Goal: Information Seeking & Learning: Compare options

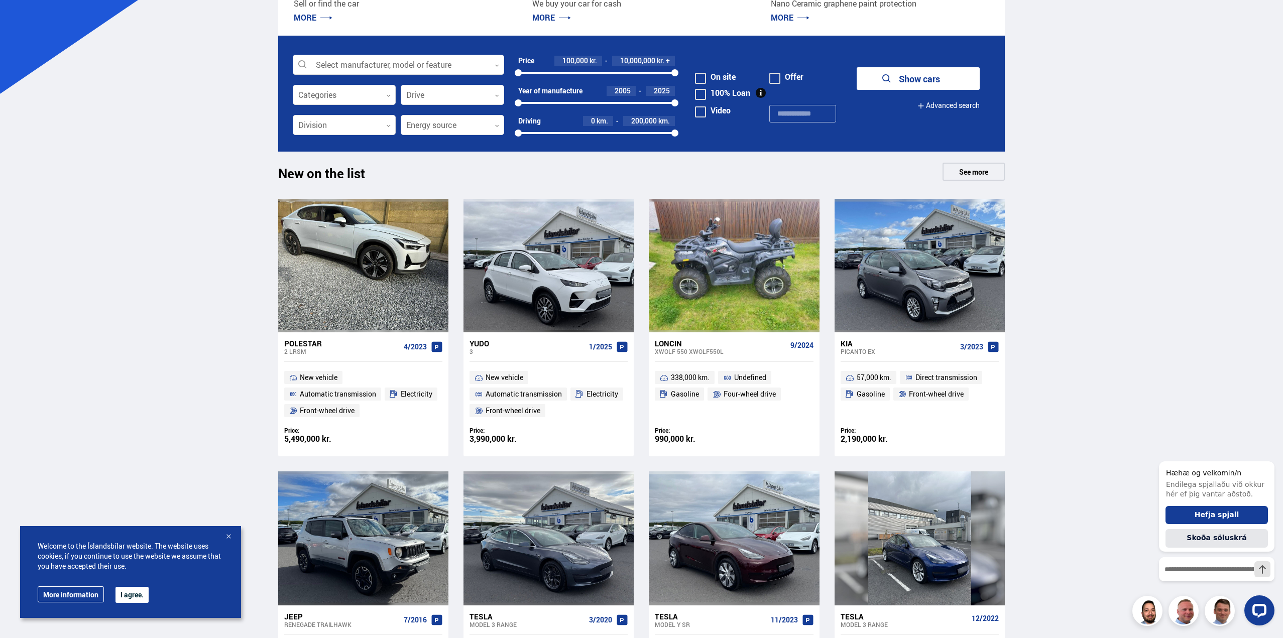
click at [229, 536] on div at bounding box center [228, 537] width 10 height 10
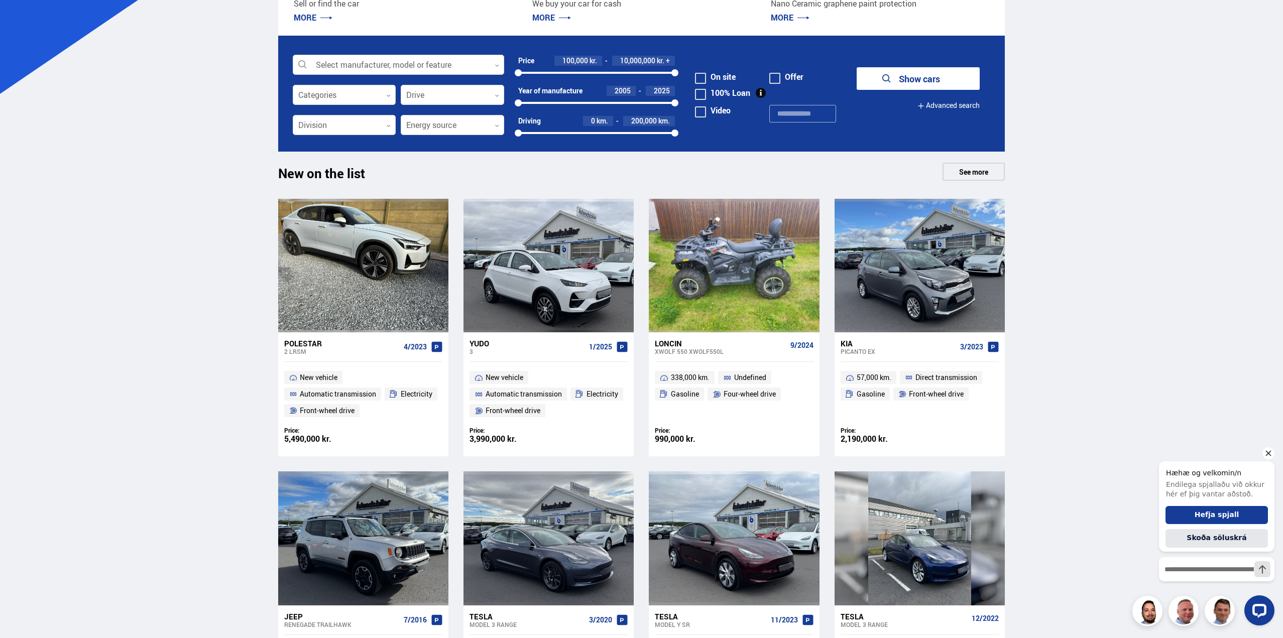
click at [1265, 455] on icon "Hide greeting" at bounding box center [1268, 453] width 12 height 12
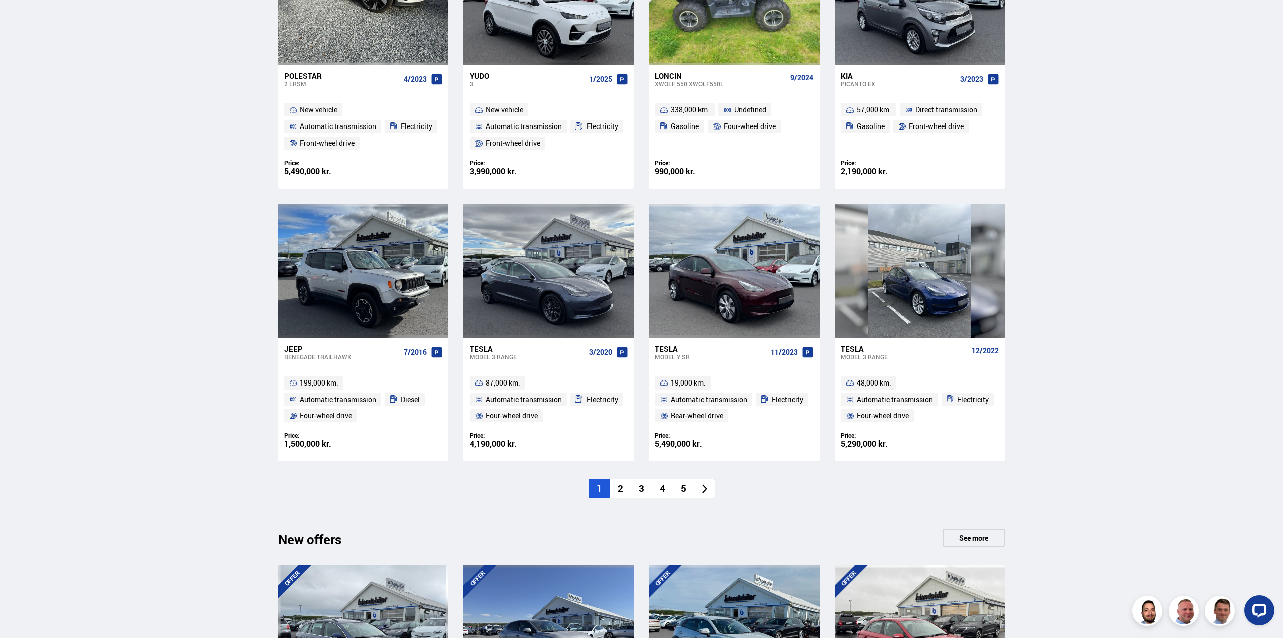
scroll to position [605, 0]
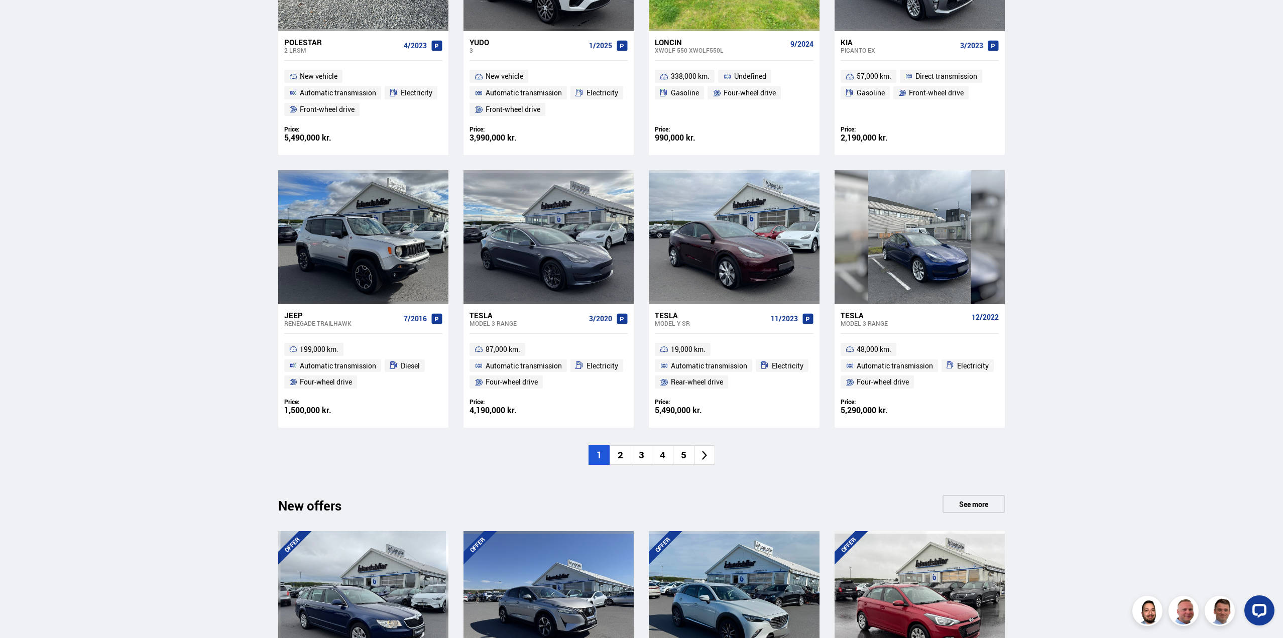
click at [235, 158] on div "Sales list Services Icelandic cars [DOMAIN_NAME] Icelandic Defense Instructions…" at bounding box center [641, 428] width 1283 height 2067
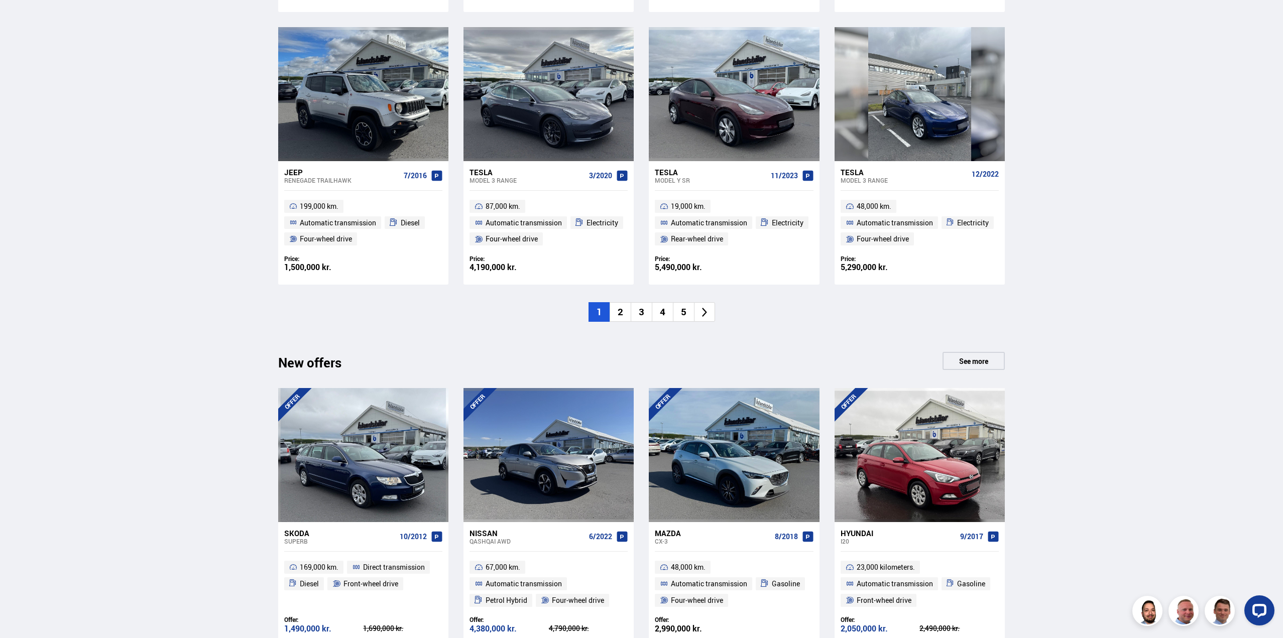
scroll to position [706, 0]
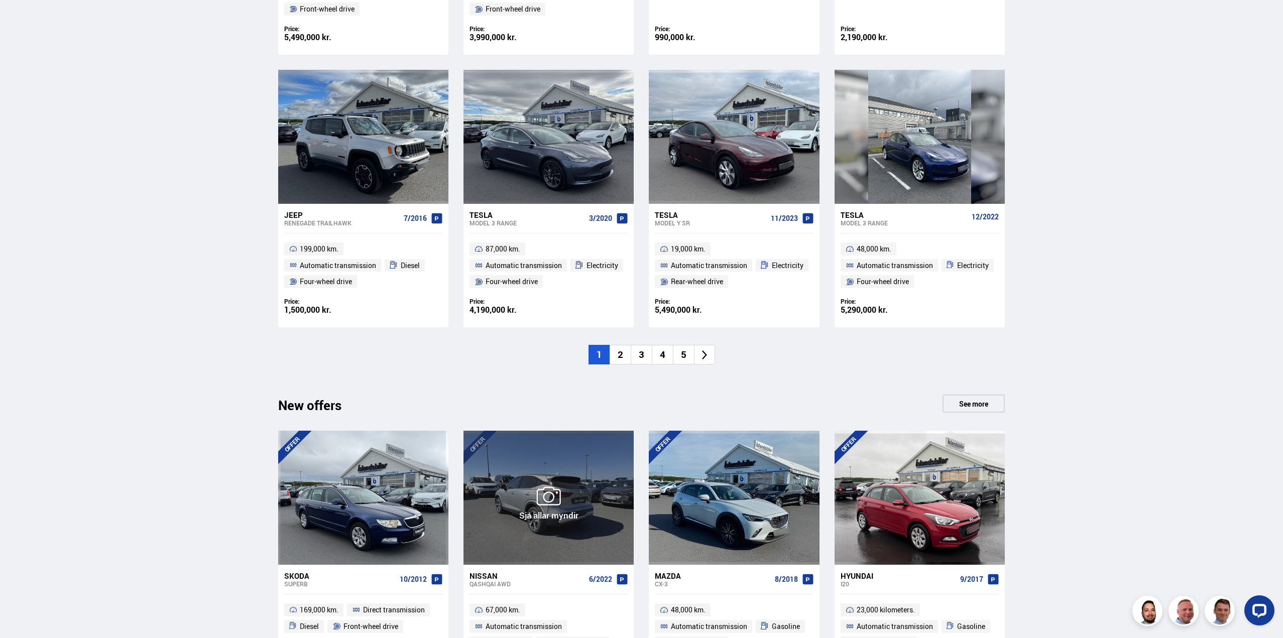
drag, startPoint x: 619, startPoint y: 449, endPoint x: 525, endPoint y: 380, distance: 116.7
click at [525, 380] on div "New on the list See more Polestar 2 LRSM 4/2023 New vehicle Automatic transmiss…" at bounding box center [641, 78] width 743 height 634
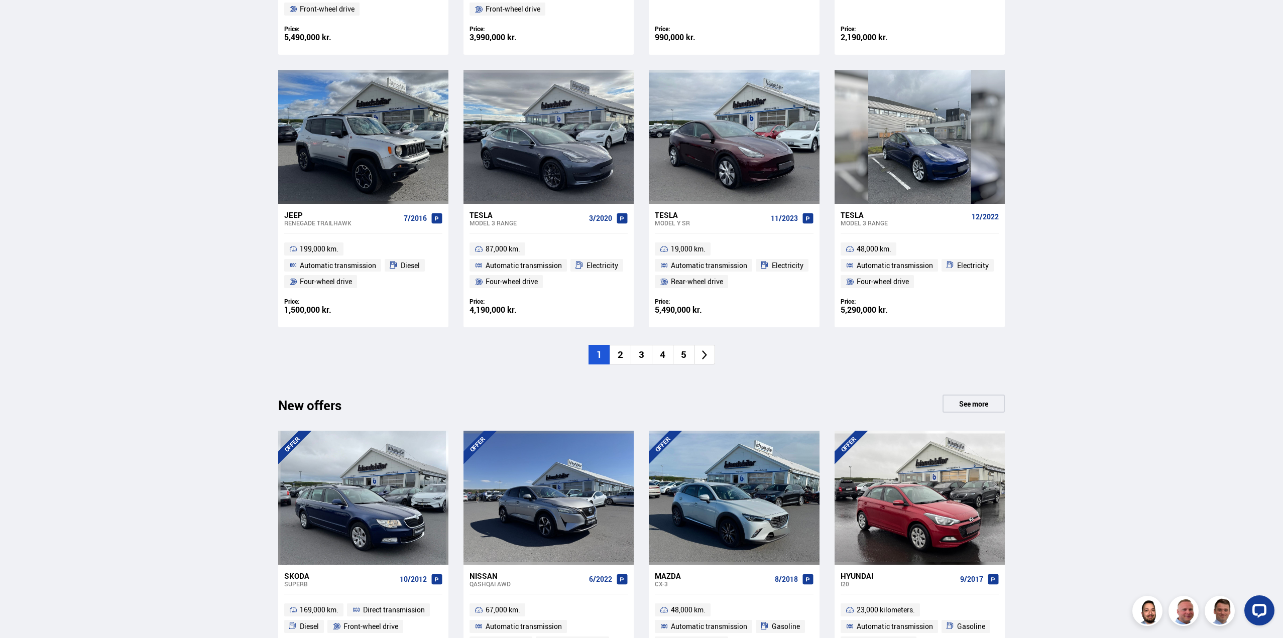
drag, startPoint x: 666, startPoint y: 354, endPoint x: 623, endPoint y: 357, distance: 43.8
click at [623, 357] on font "2" at bounding box center [621, 354] width 6 height 13
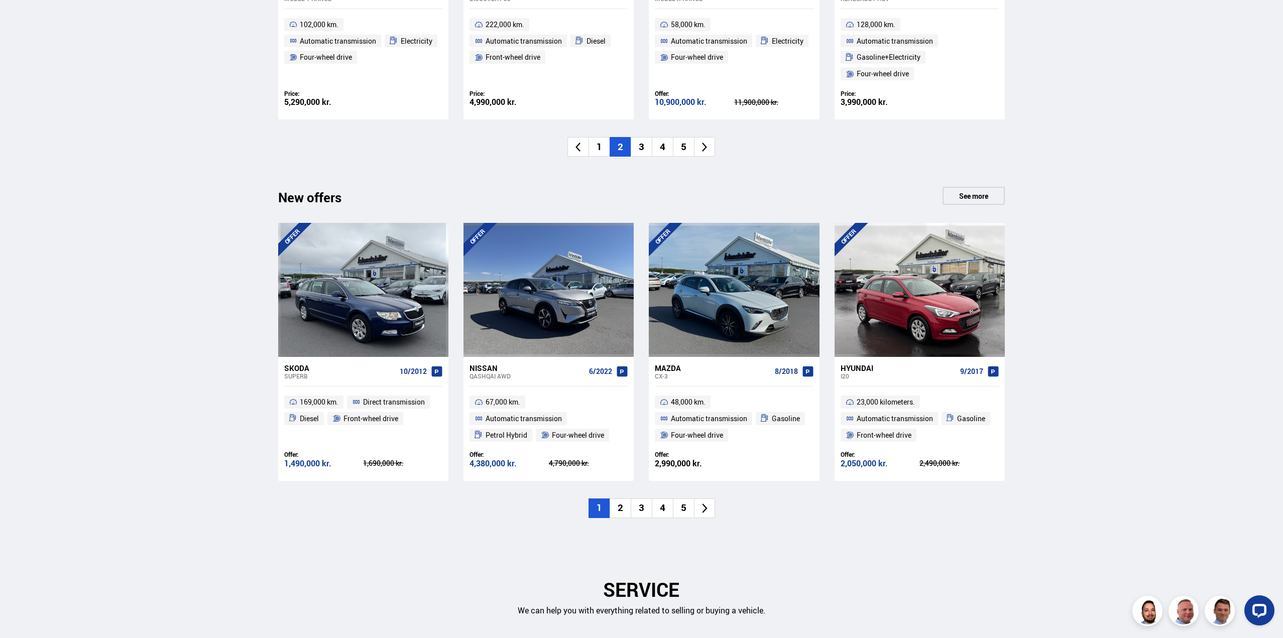
scroll to position [906, 0]
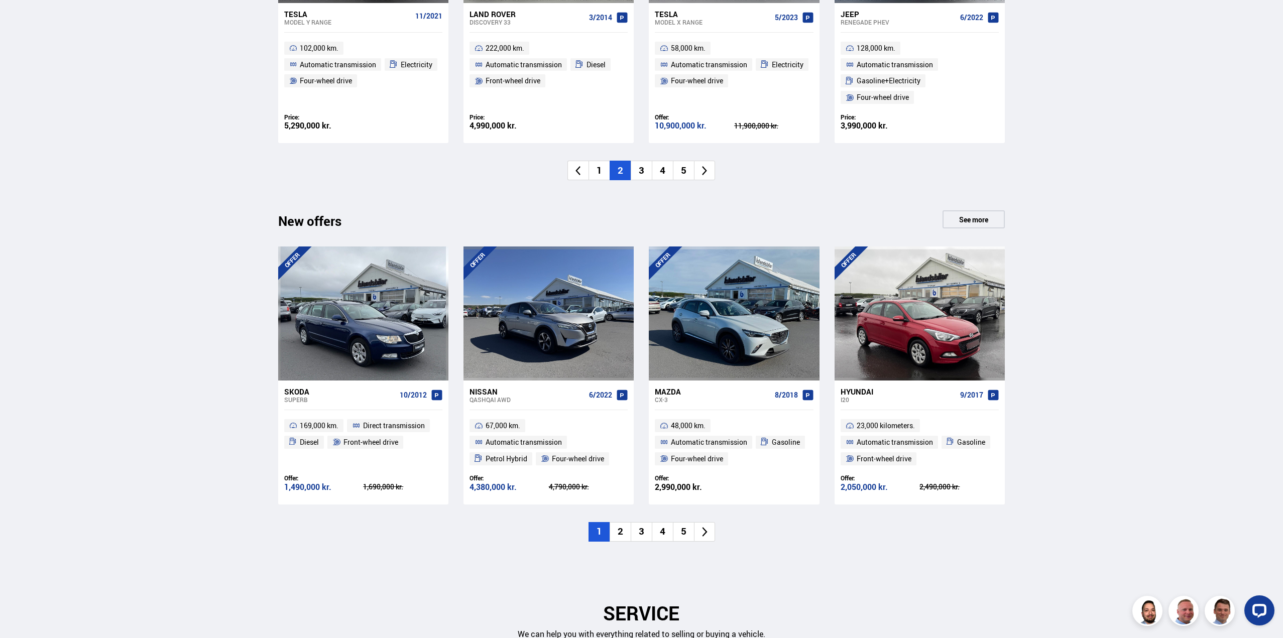
click at [625, 529] on li "2" at bounding box center [620, 532] width 21 height 20
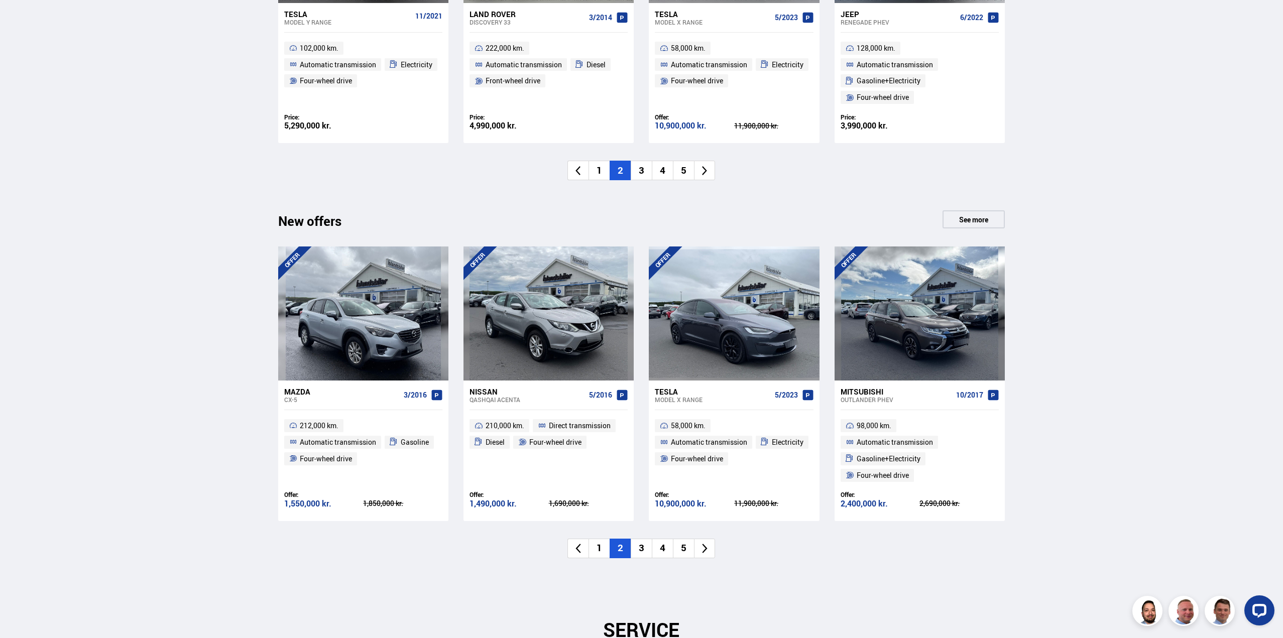
drag, startPoint x: 650, startPoint y: 363, endPoint x: 1224, endPoint y: 392, distance: 575.2
click at [1274, 407] on div "Sales list Services Icelandic cars [DOMAIN_NAME] Icelandic Defense Instructions…" at bounding box center [641, 144] width 1283 height 2101
click at [641, 170] on font "3" at bounding box center [642, 170] width 6 height 13
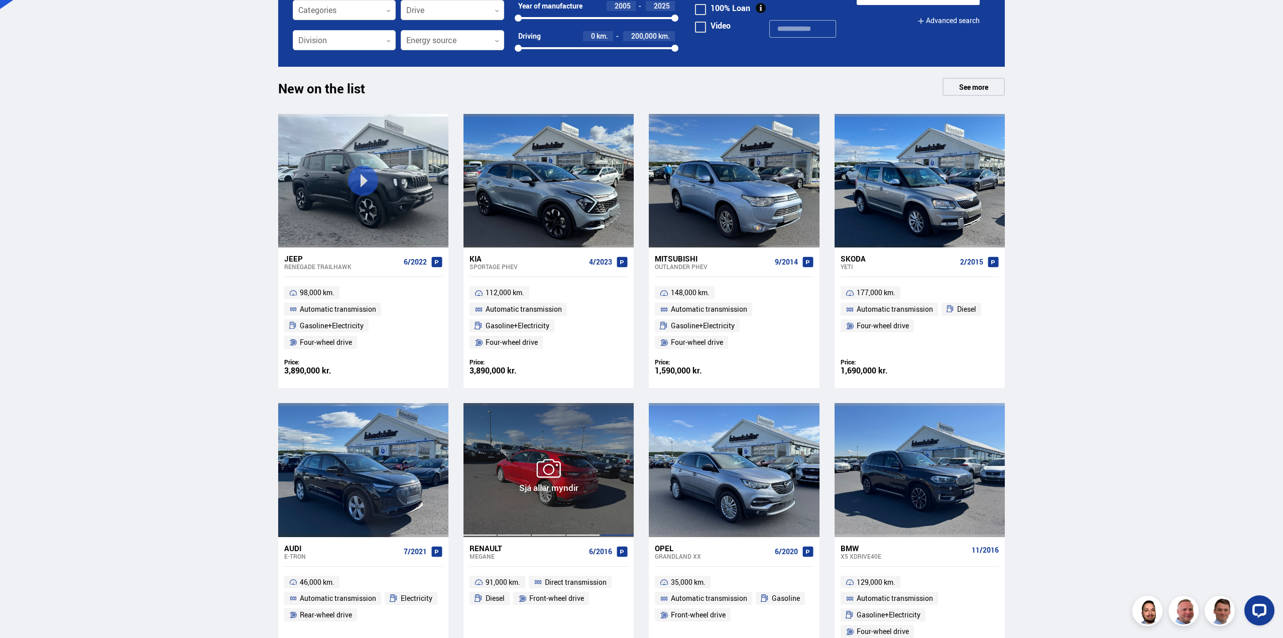
scroll to position [354, 0]
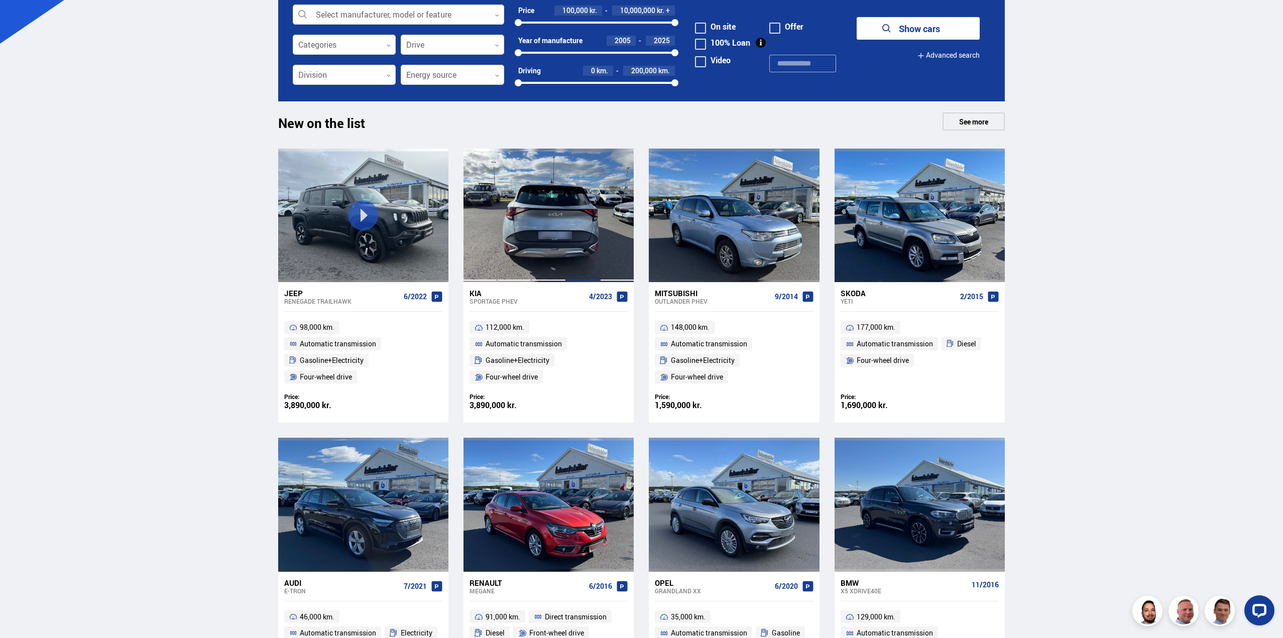
drag, startPoint x: 612, startPoint y: 226, endPoint x: 576, endPoint y: 227, distance: 36.2
drag, startPoint x: 576, startPoint y: 227, endPoint x: 225, endPoint y: 199, distance: 351.7
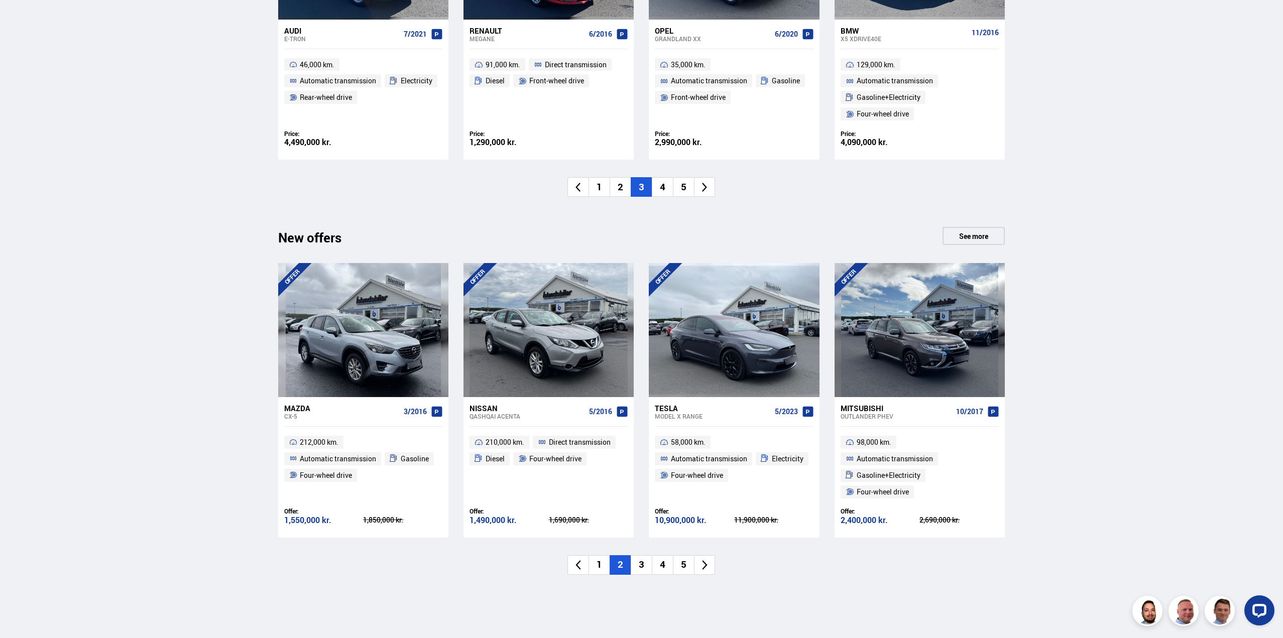
scroll to position [856, 0]
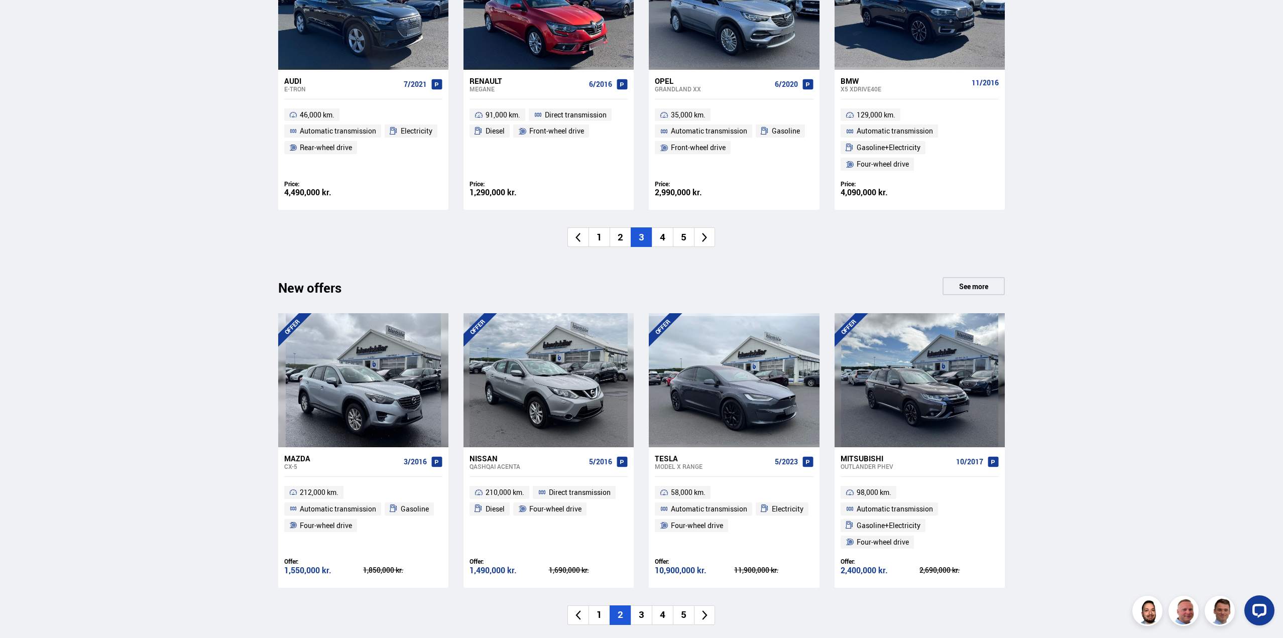
click at [661, 238] on font "4" at bounding box center [663, 237] width 6 height 13
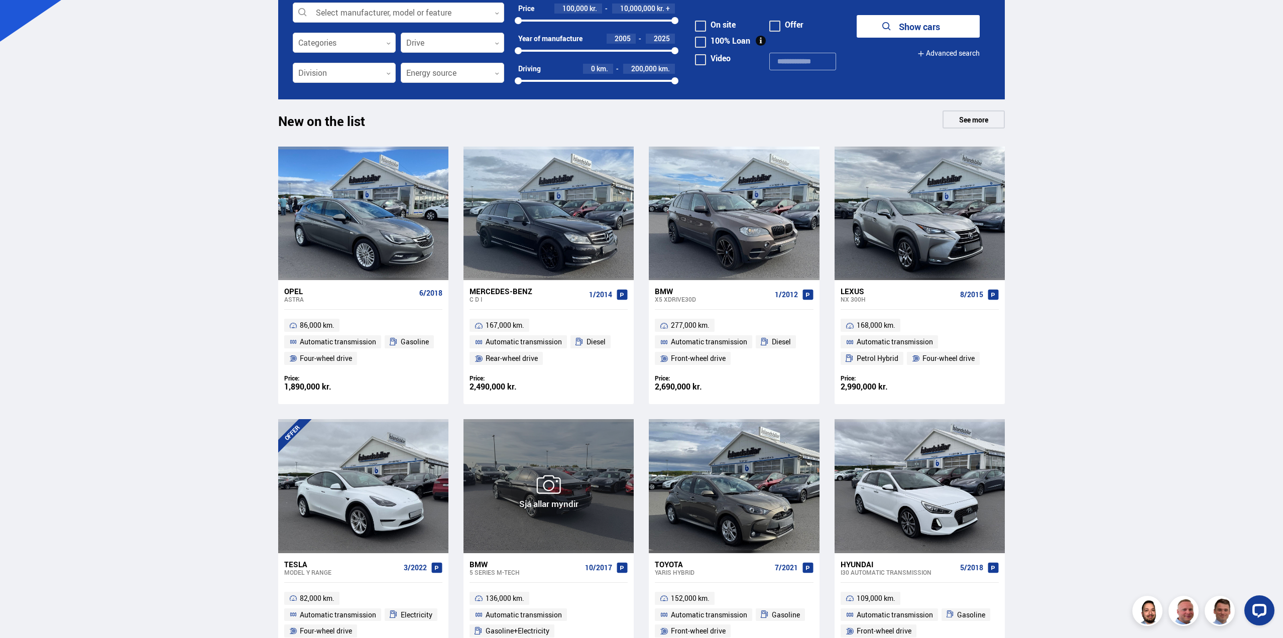
scroll to position [354, 0]
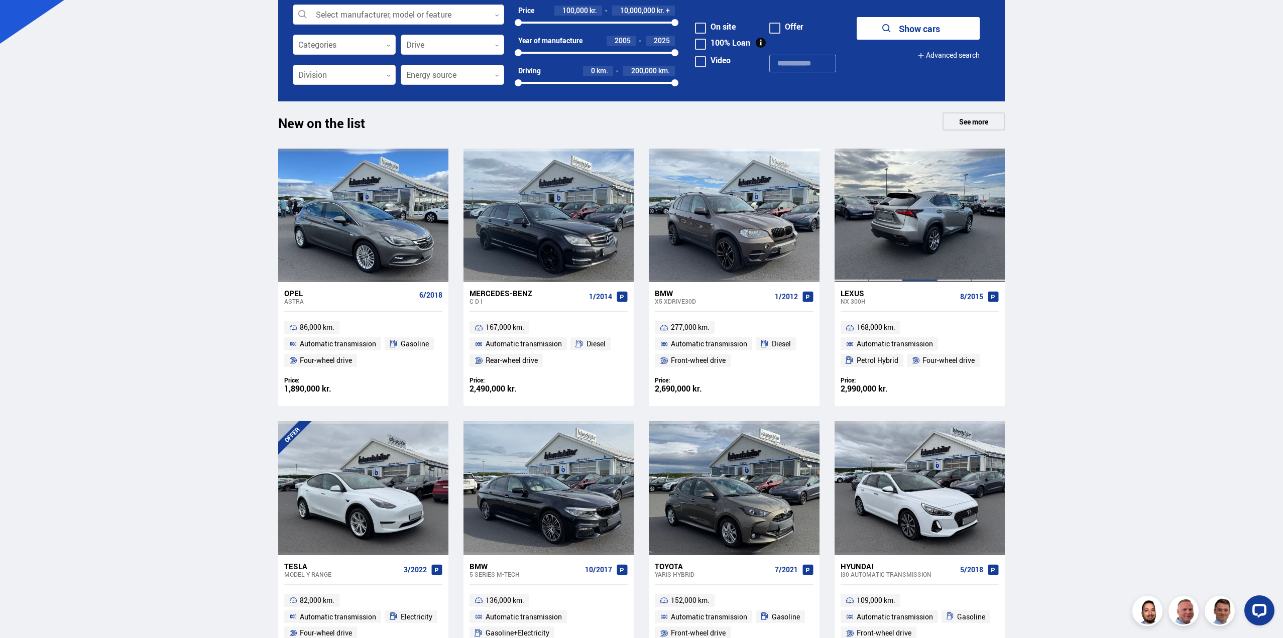
click at [905, 226] on div at bounding box center [919, 216] width 34 height 134
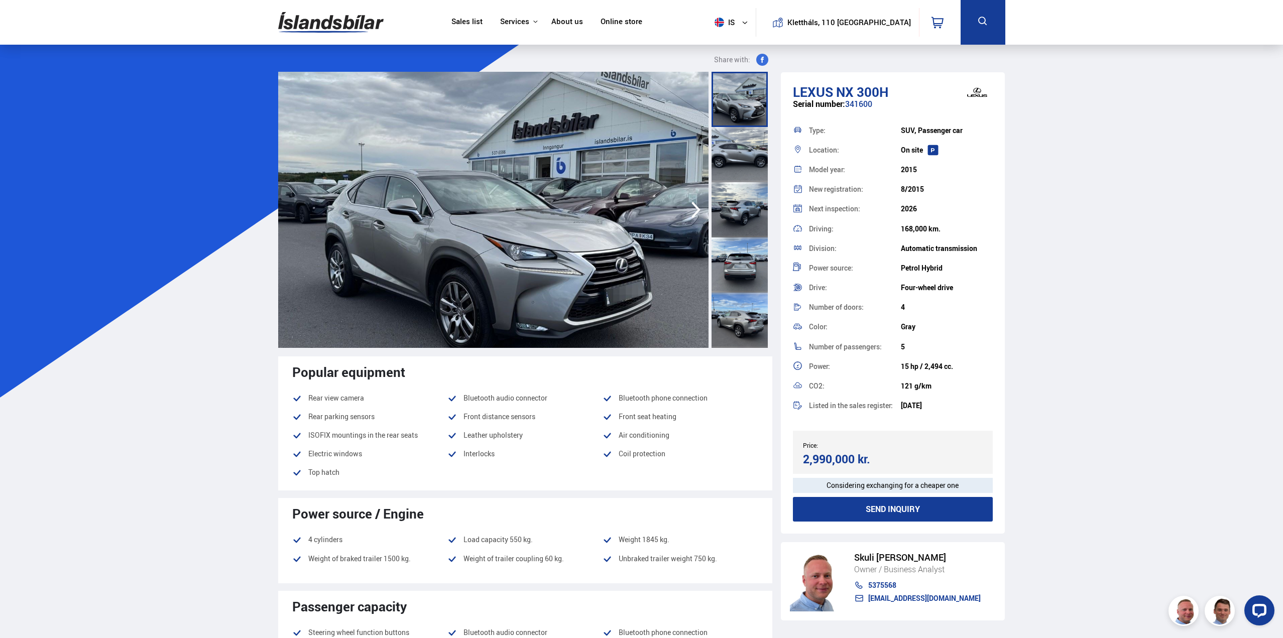
click at [694, 204] on icon "button" at bounding box center [696, 210] width 9 height 17
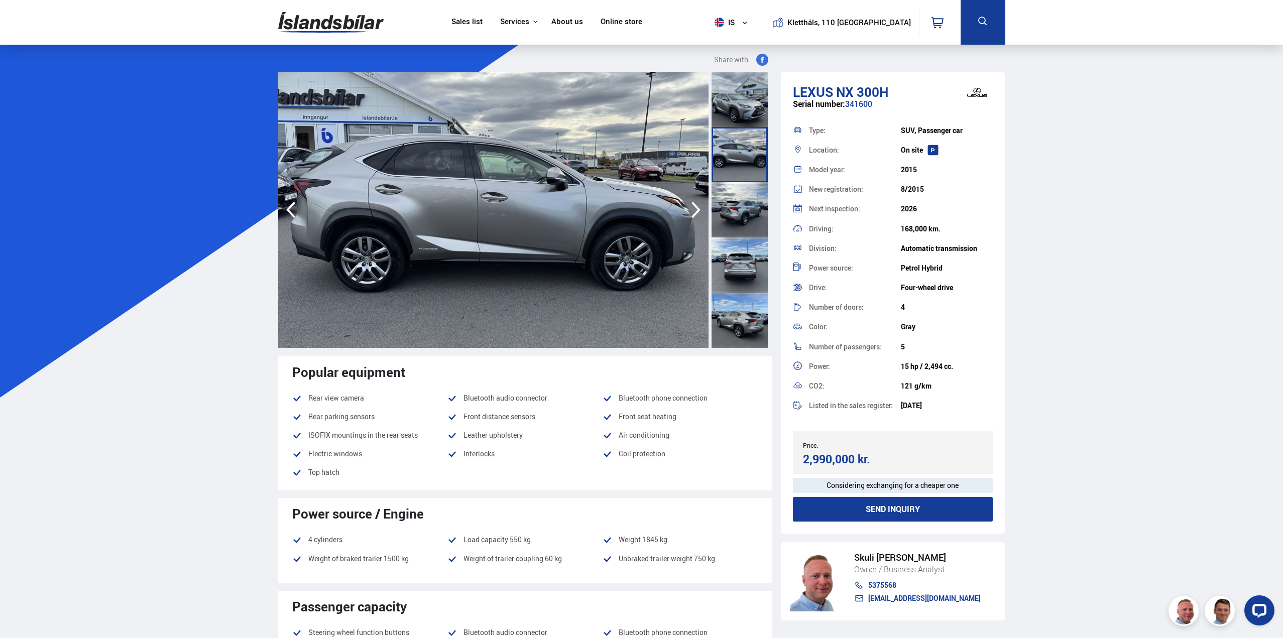
click at [694, 204] on icon "button" at bounding box center [696, 210] width 9 height 17
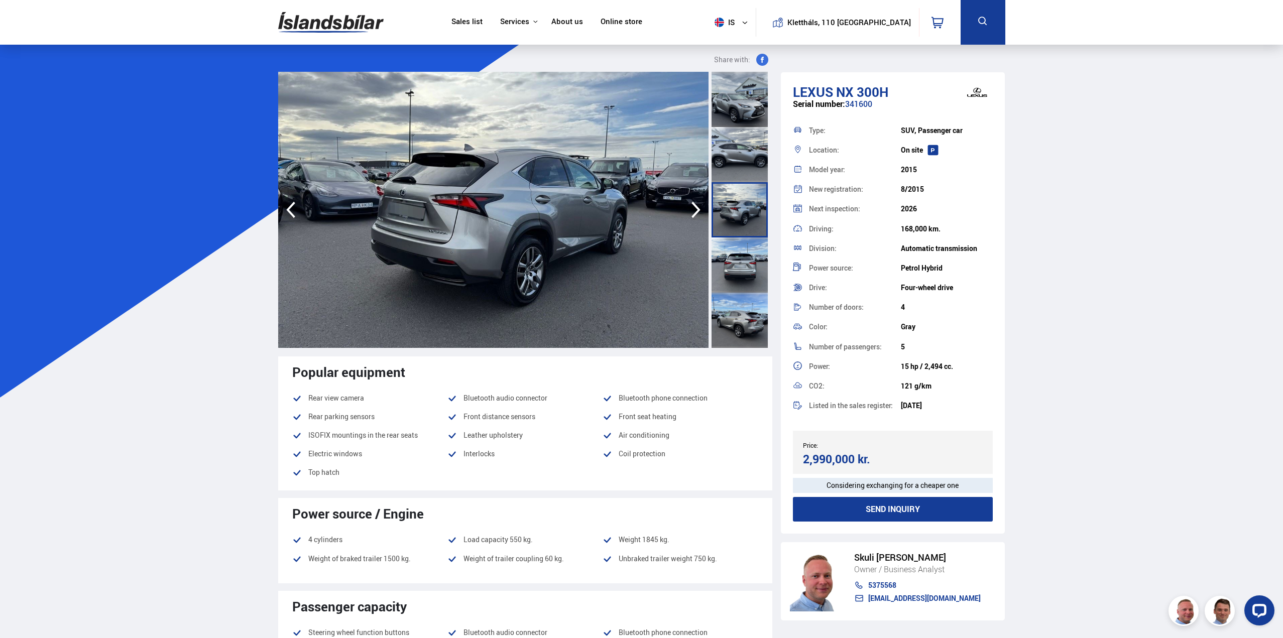
click at [694, 204] on icon "button" at bounding box center [696, 210] width 9 height 17
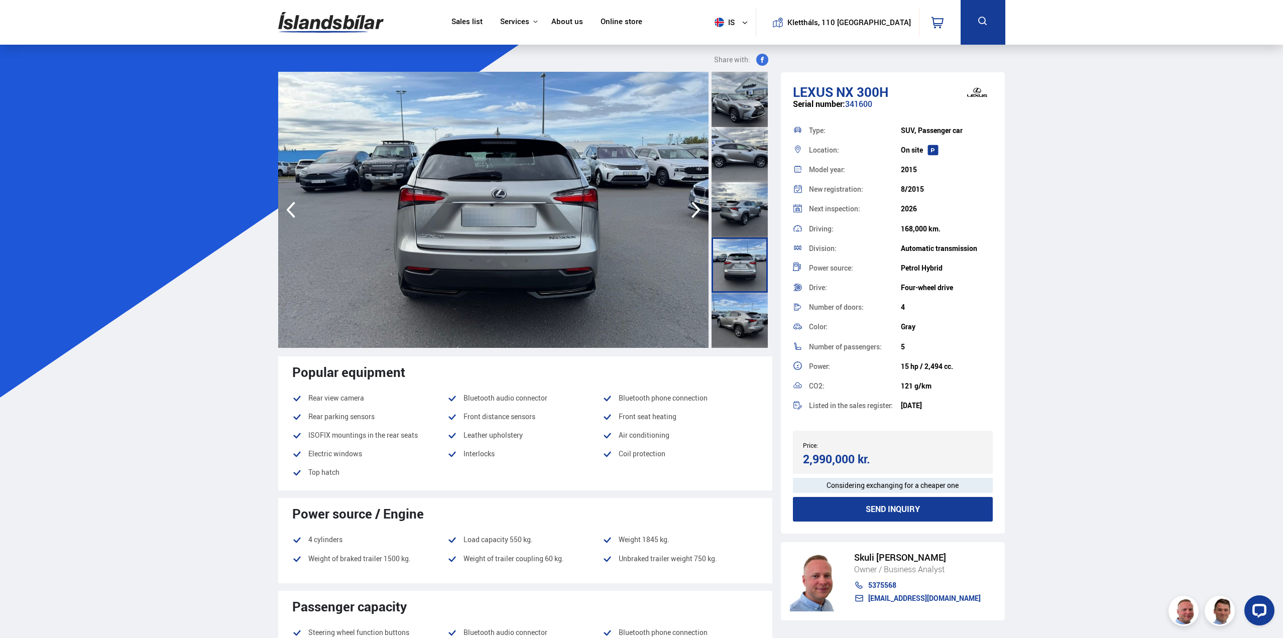
click at [694, 204] on icon "button" at bounding box center [696, 210] width 9 height 17
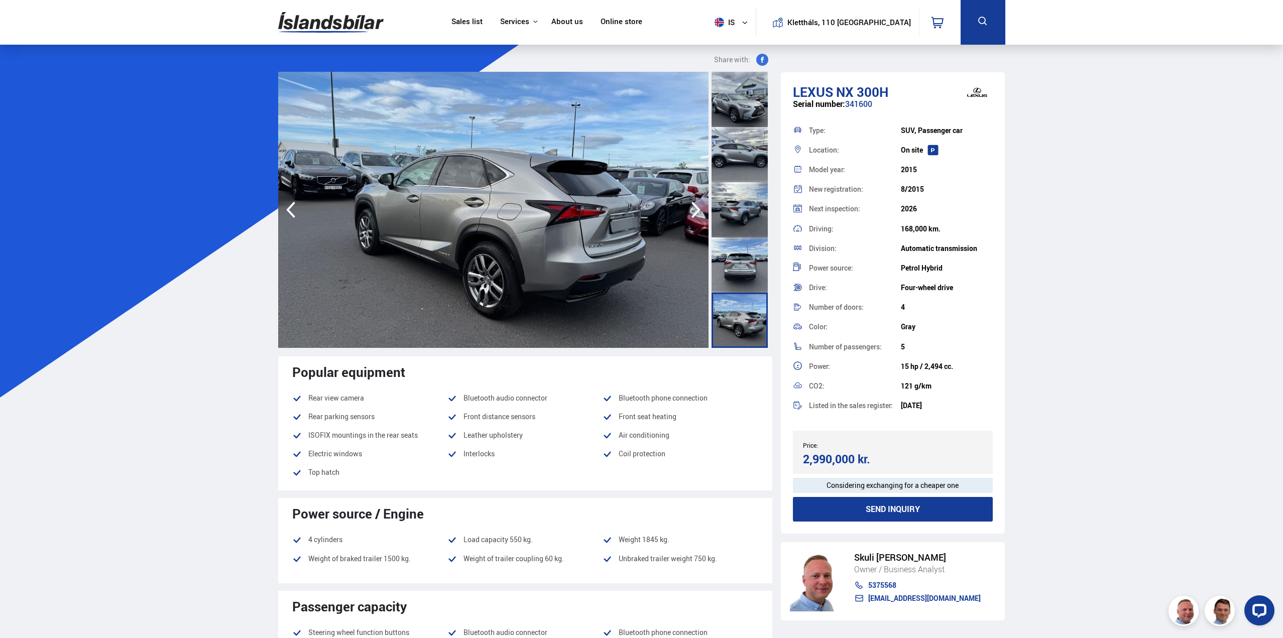
click at [694, 204] on icon "button" at bounding box center [696, 210] width 9 height 17
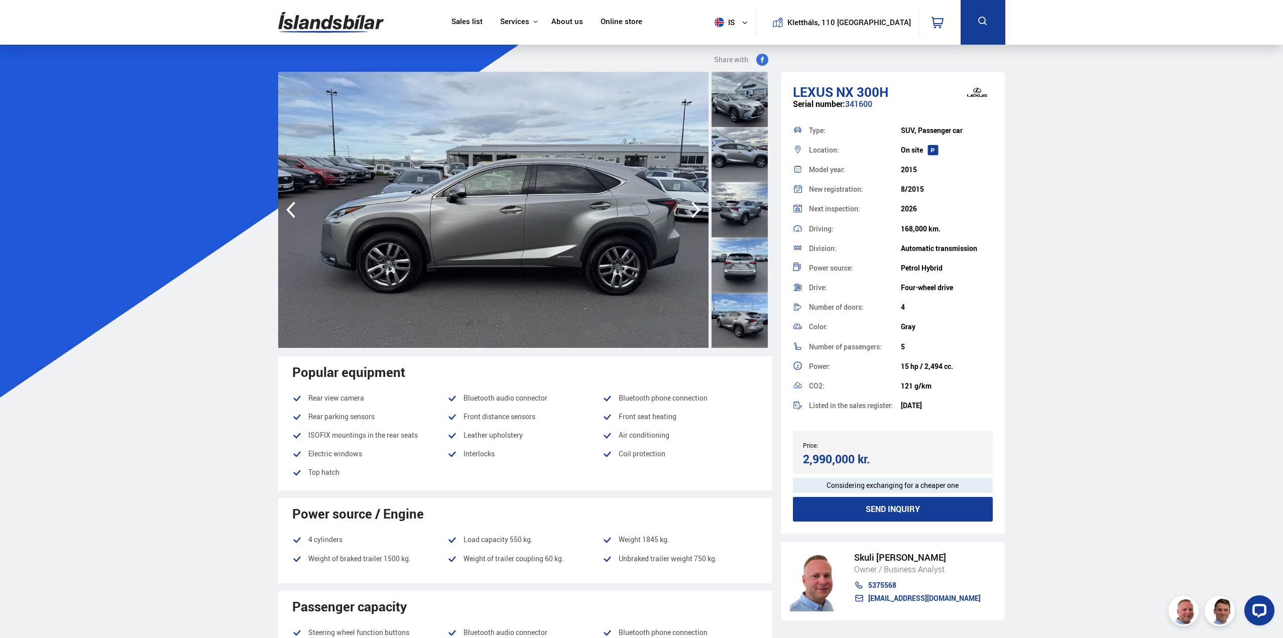
click at [694, 204] on icon "button" at bounding box center [696, 210] width 9 height 17
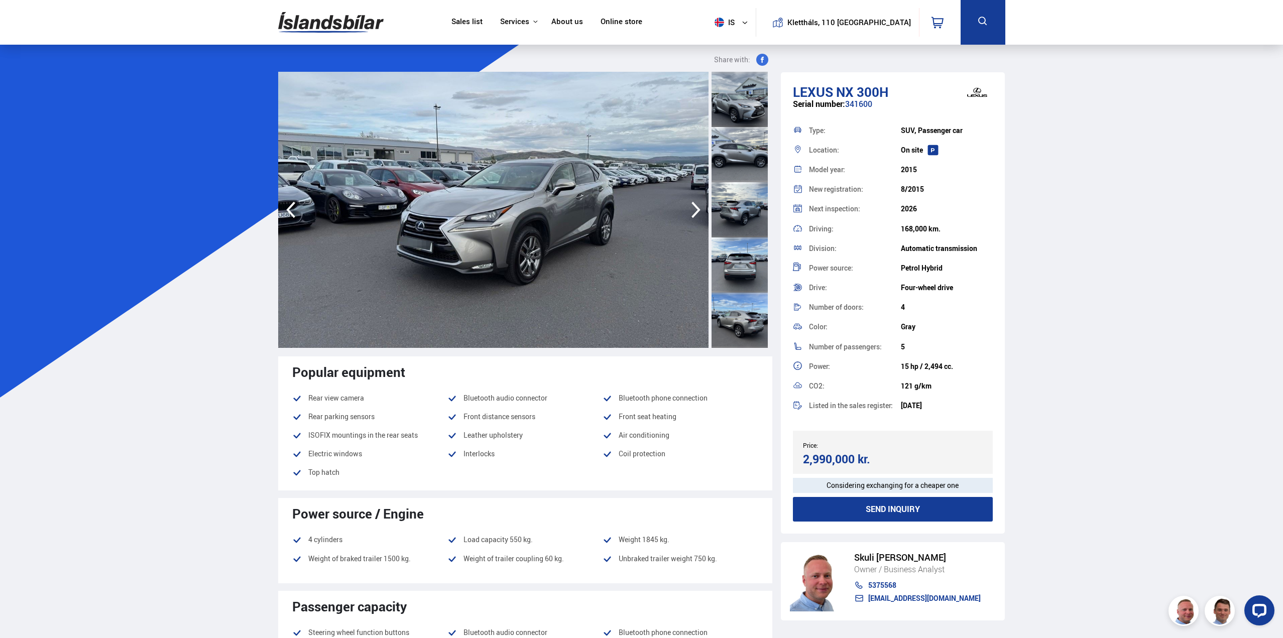
click at [694, 204] on icon "button" at bounding box center [696, 210] width 9 height 17
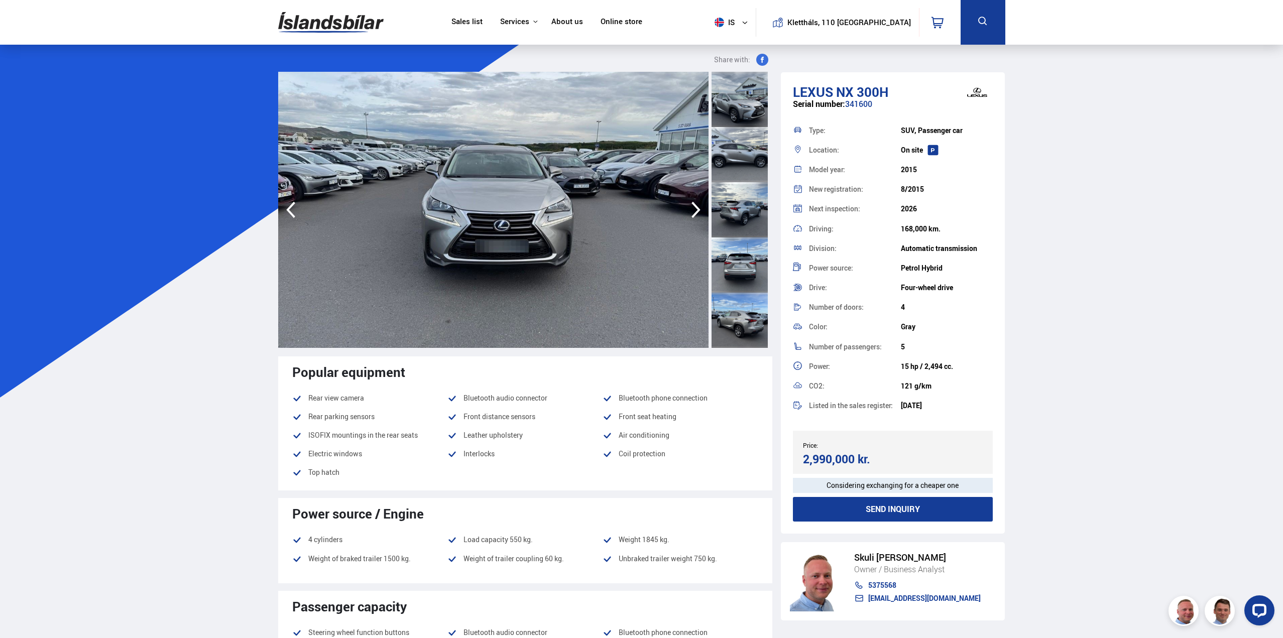
click at [694, 204] on icon "button" at bounding box center [696, 210] width 9 height 17
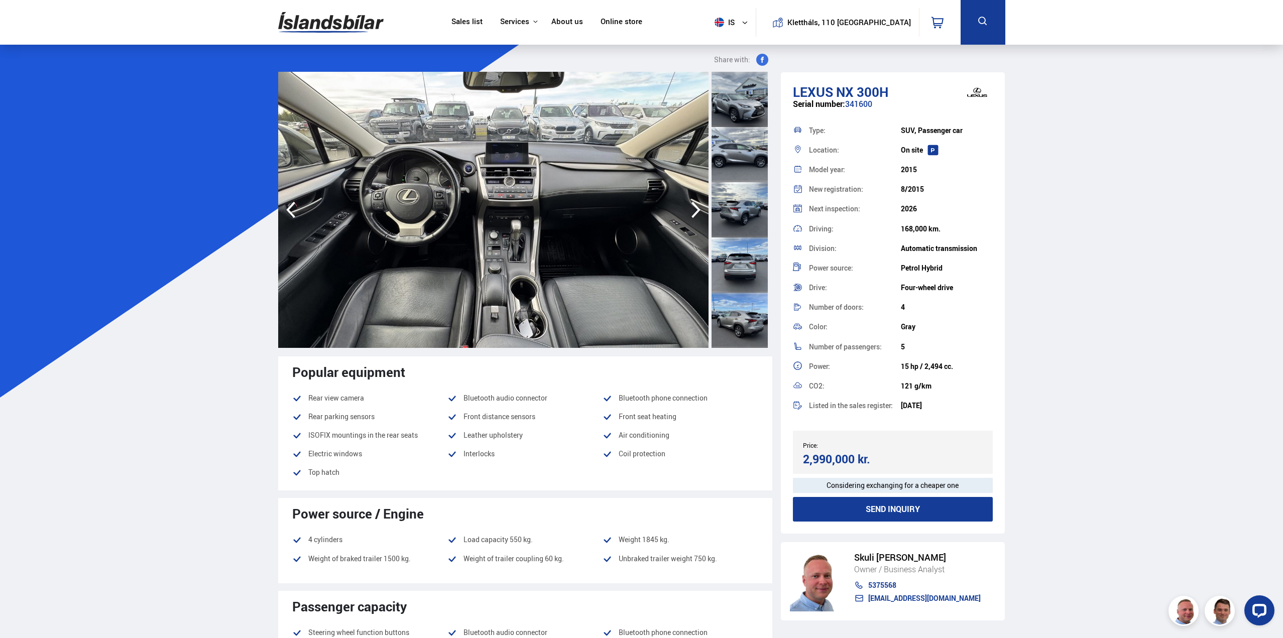
click at [694, 204] on icon "button" at bounding box center [696, 210] width 9 height 17
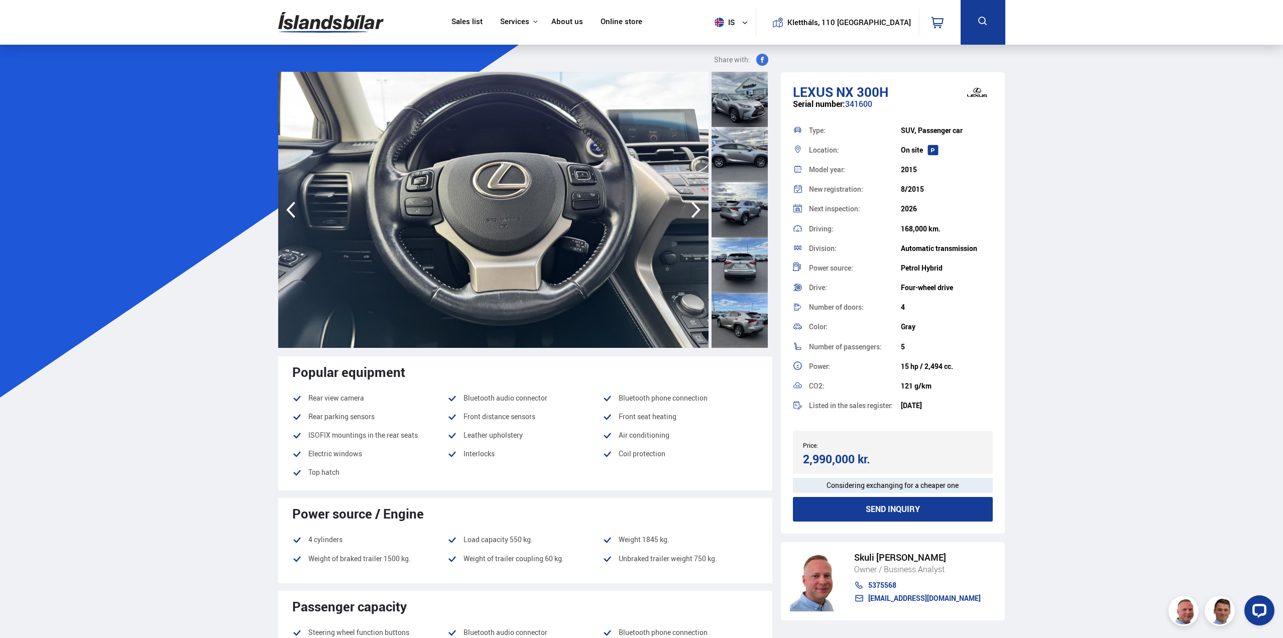
click at [694, 204] on icon "button" at bounding box center [696, 210] width 9 height 17
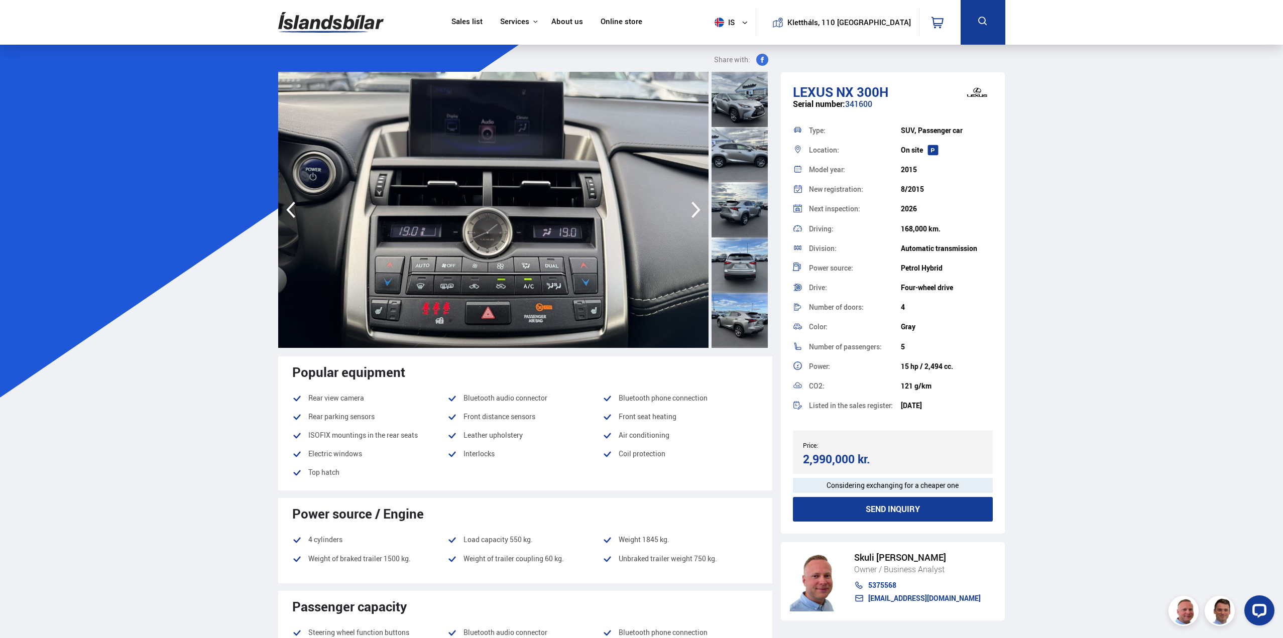
click at [694, 204] on icon "button" at bounding box center [696, 210] width 9 height 17
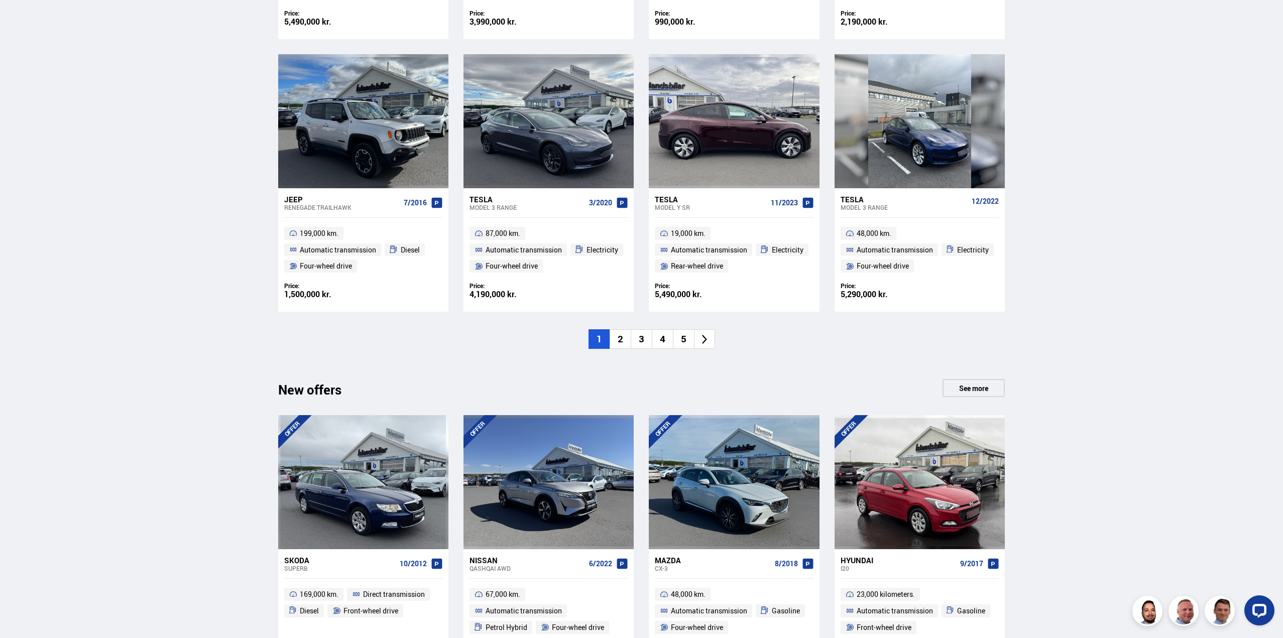
scroll to position [809, 0]
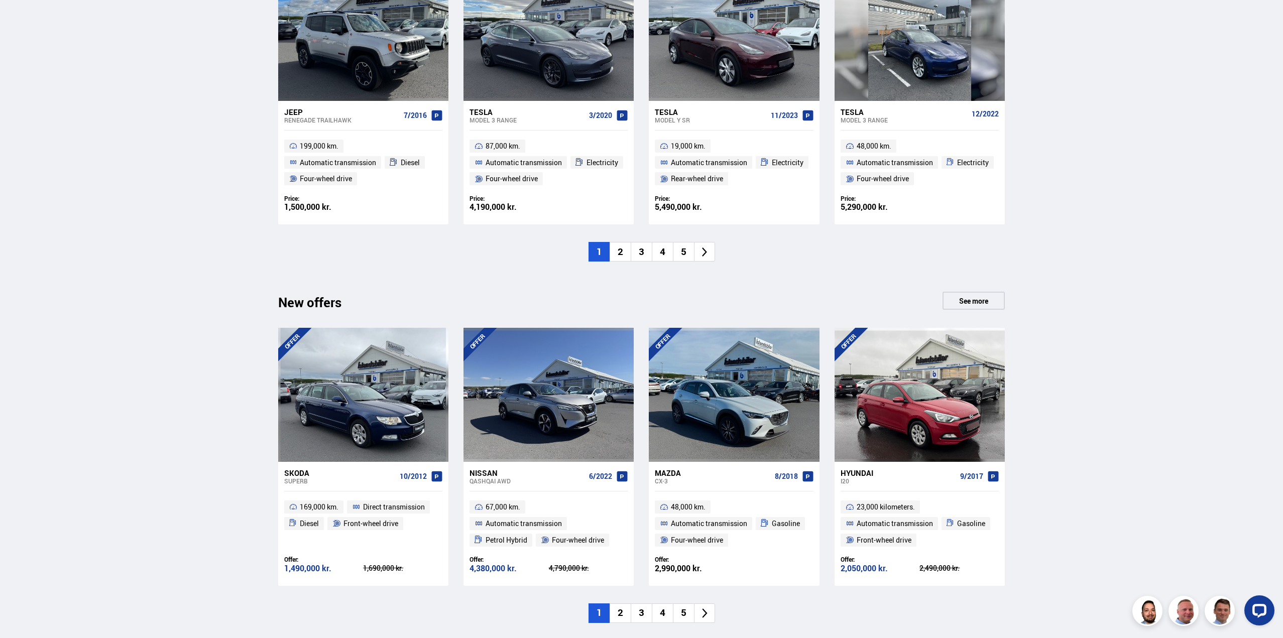
drag, startPoint x: 701, startPoint y: 276, endPoint x: 1115, endPoint y: 363, distance: 422.8
click at [1131, 363] on div "Sales list Services Icelandic cars [DOMAIN_NAME] Icelandic Defense Instructions…" at bounding box center [641, 224] width 1283 height 2067
click at [663, 254] on font "4" at bounding box center [663, 251] width 6 height 13
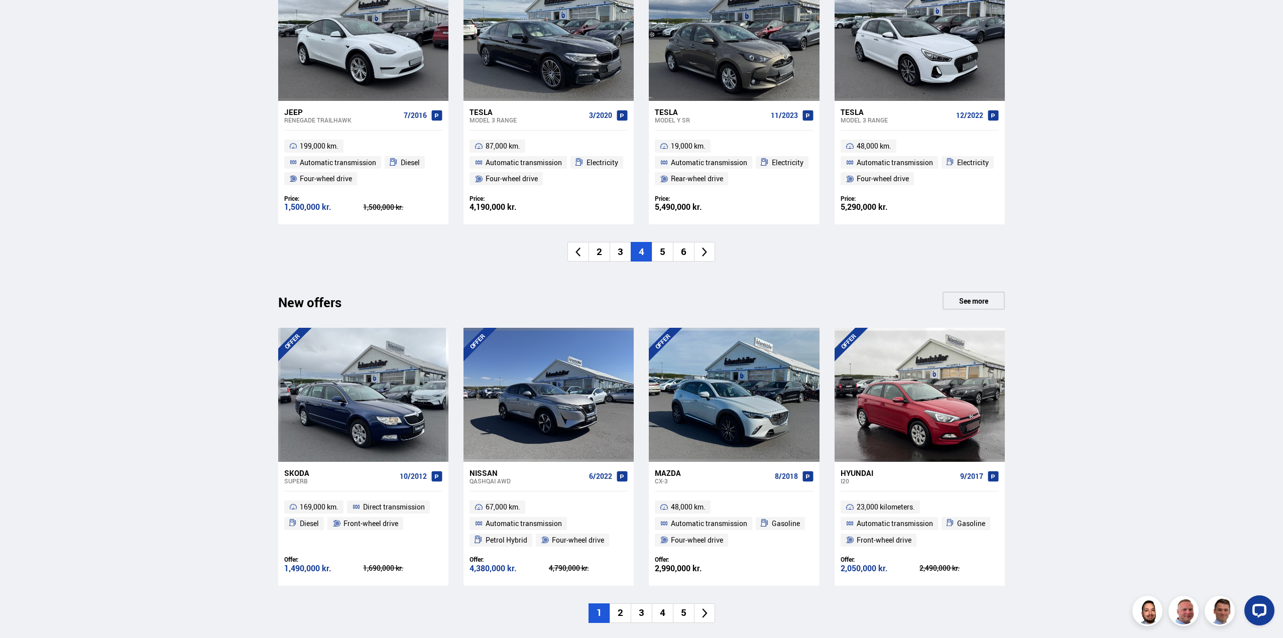
click at [661, 254] on font "5" at bounding box center [663, 251] width 6 height 13
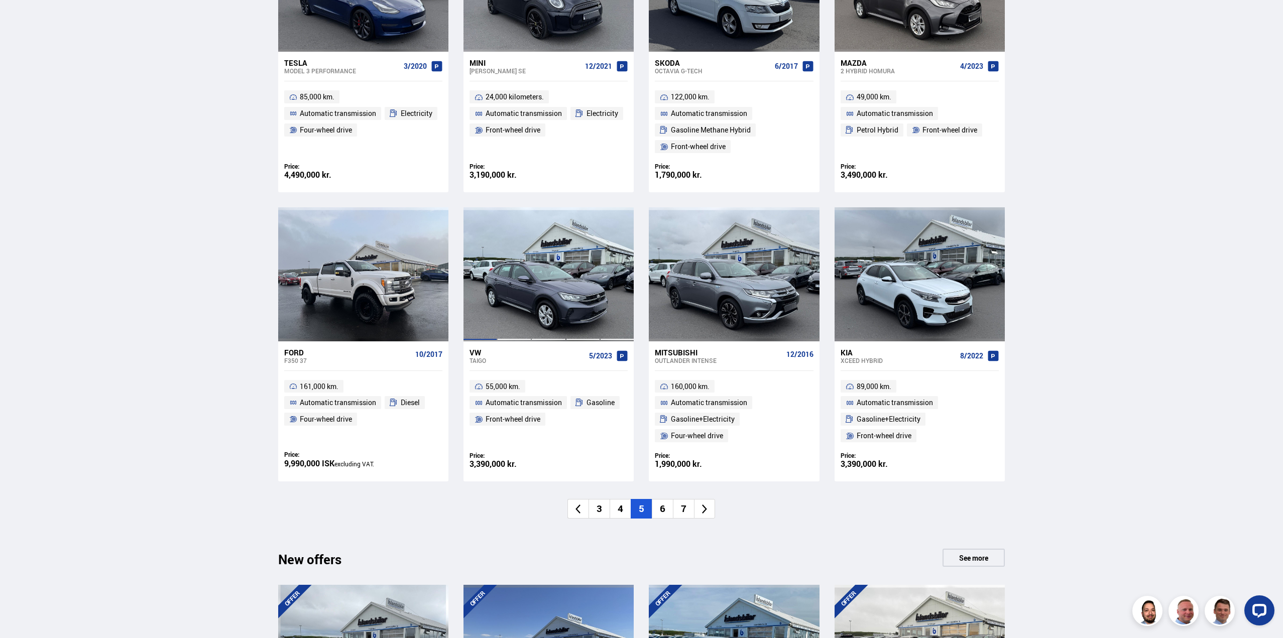
scroll to position [557, 0]
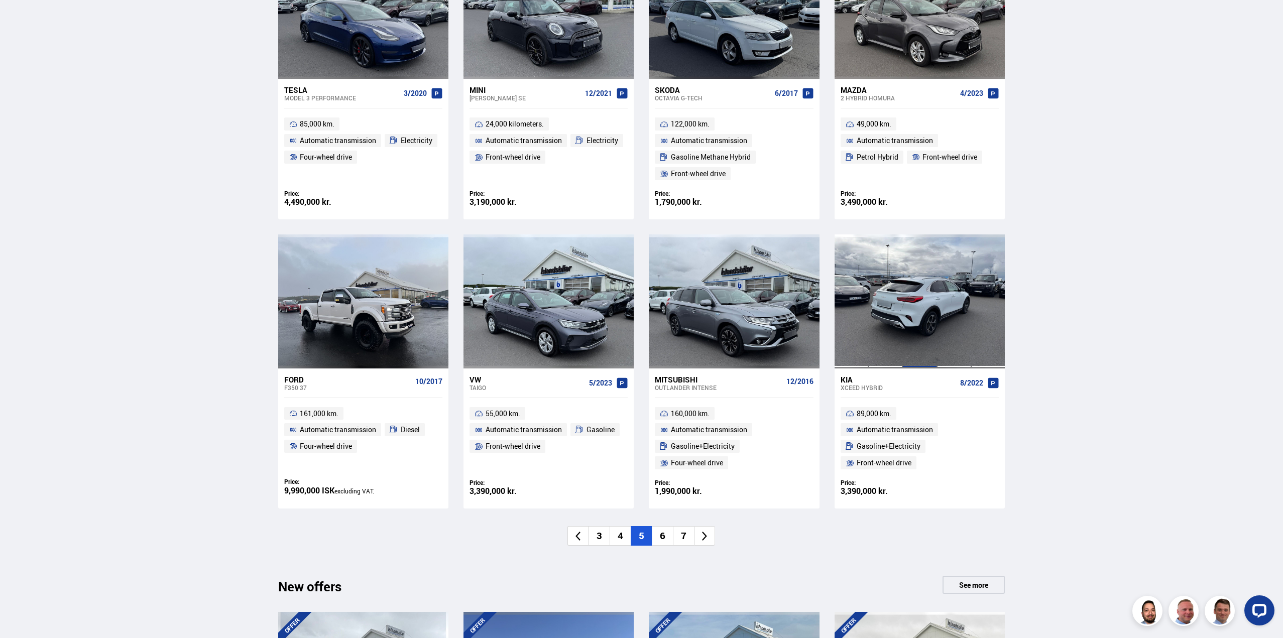
click at [919, 320] on div at bounding box center [919, 302] width 34 height 134
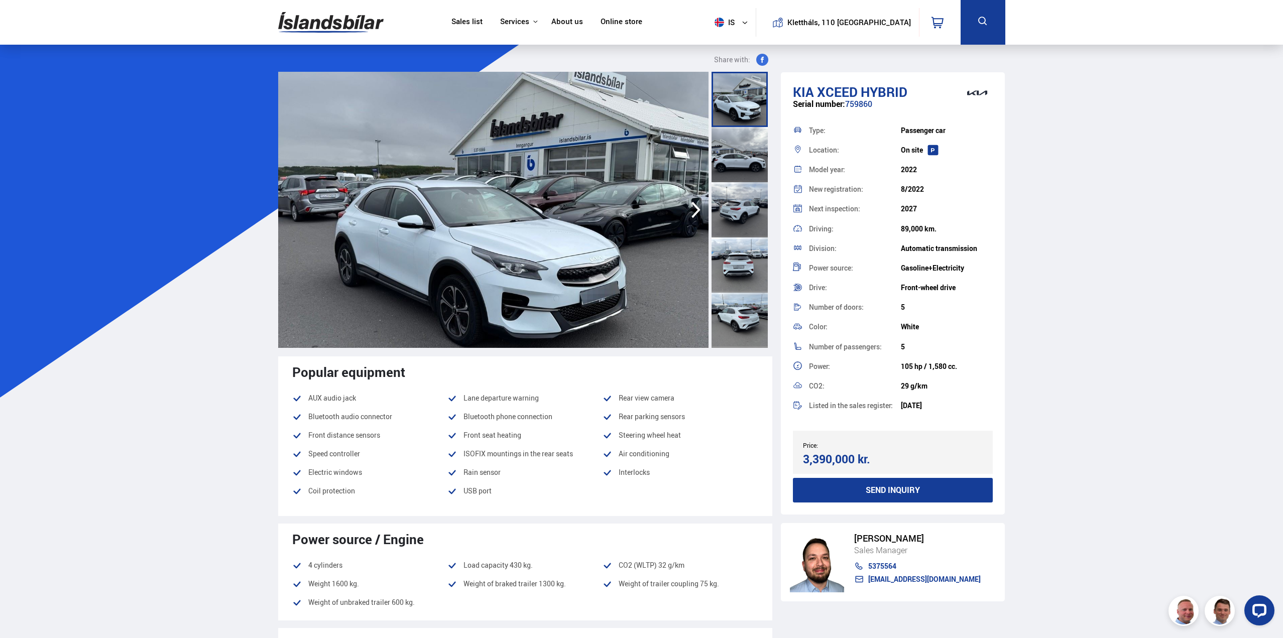
click at [696, 207] on icon "button" at bounding box center [696, 210] width 9 height 17
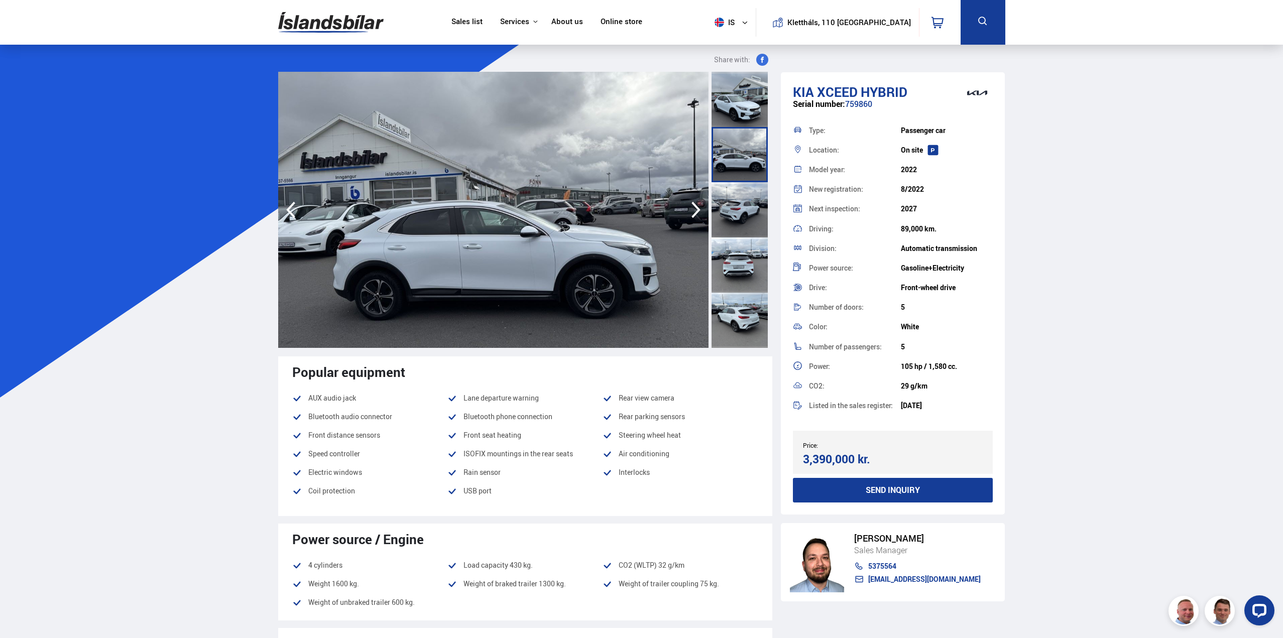
click at [696, 207] on icon "button" at bounding box center [696, 210] width 9 height 17
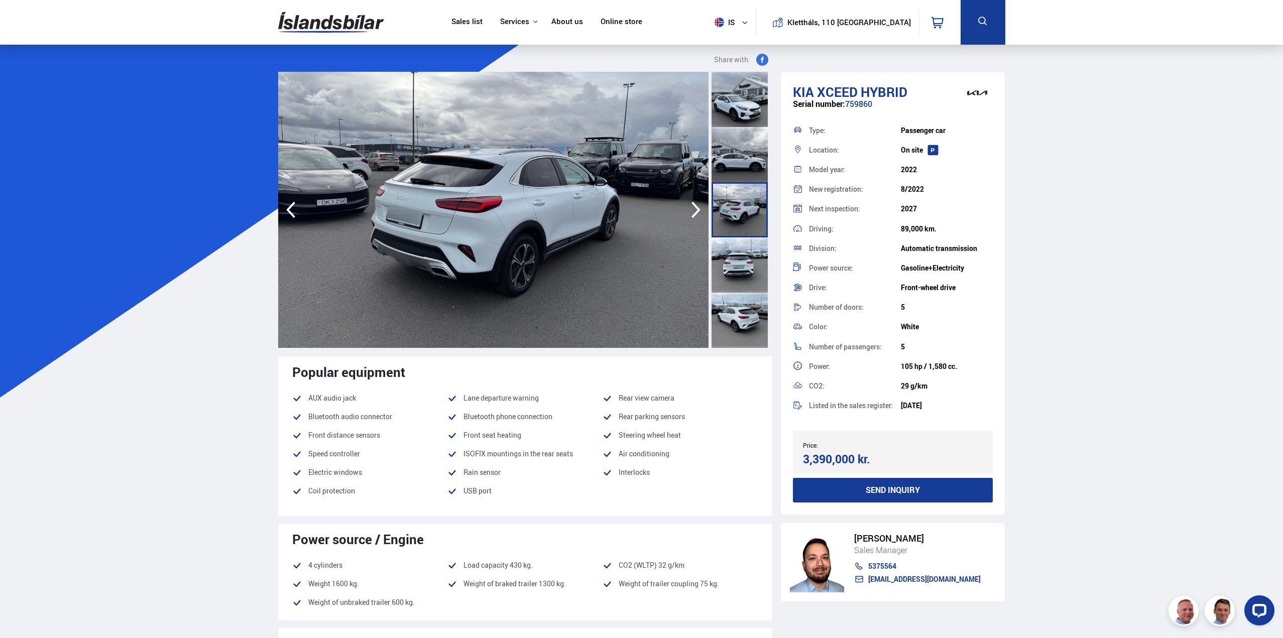
click at [696, 207] on icon "button" at bounding box center [696, 210] width 9 height 17
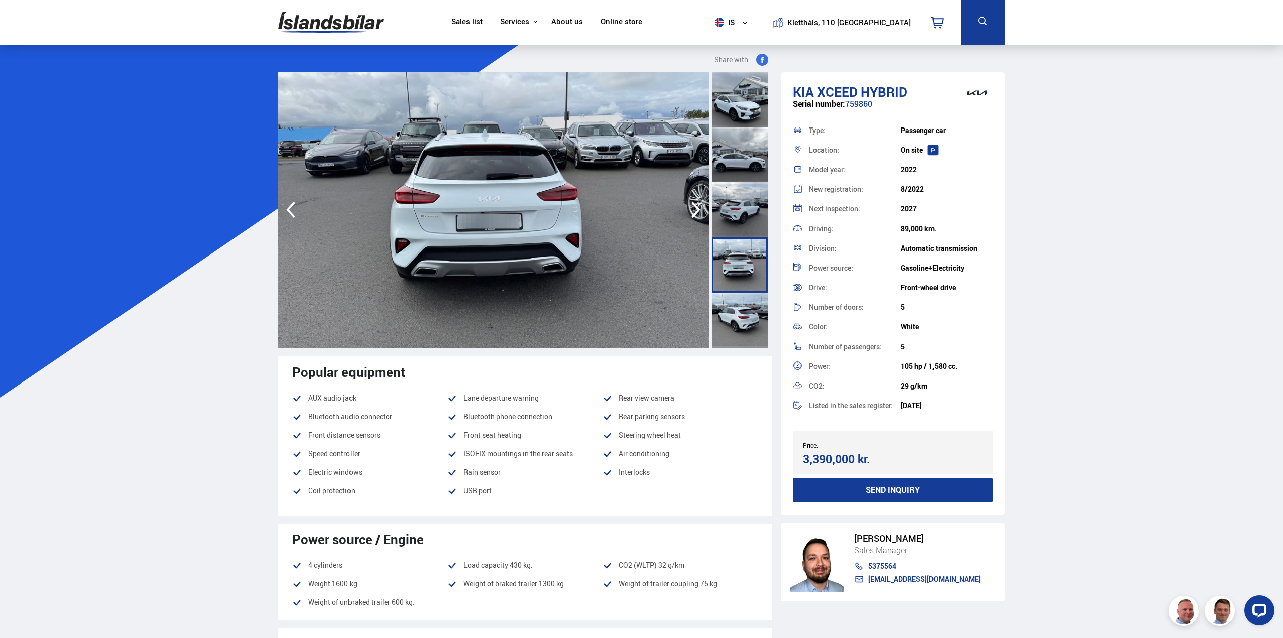
click at [696, 207] on icon "button" at bounding box center [696, 210] width 9 height 17
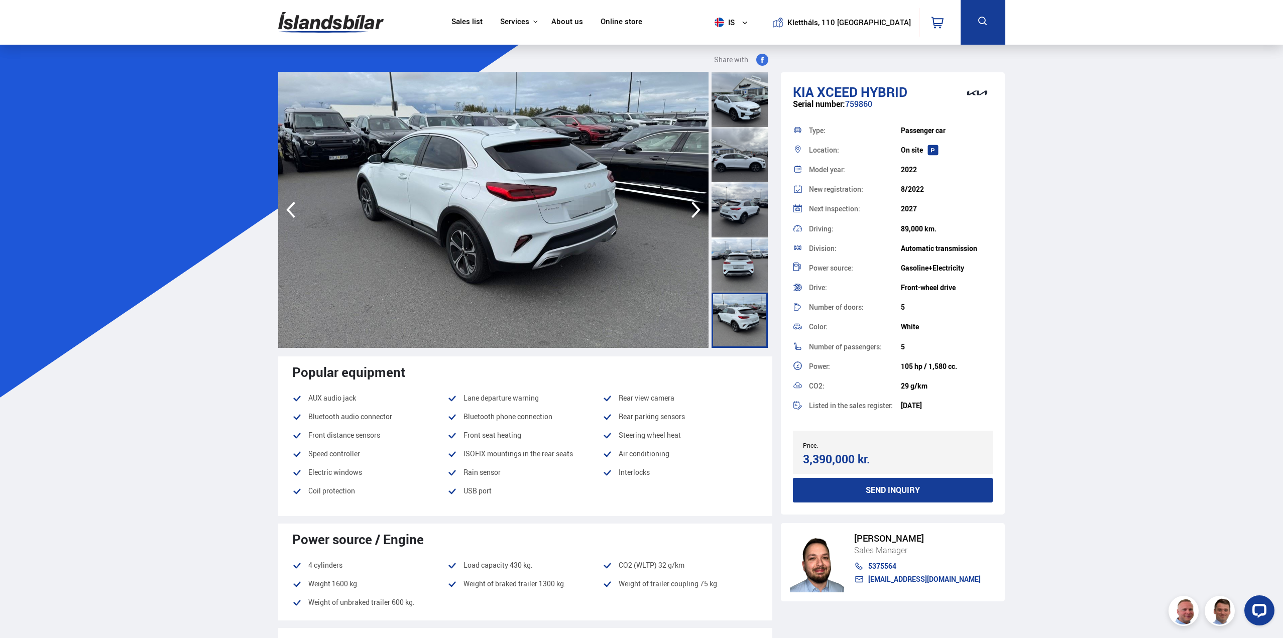
click at [696, 207] on icon "button" at bounding box center [696, 210] width 9 height 17
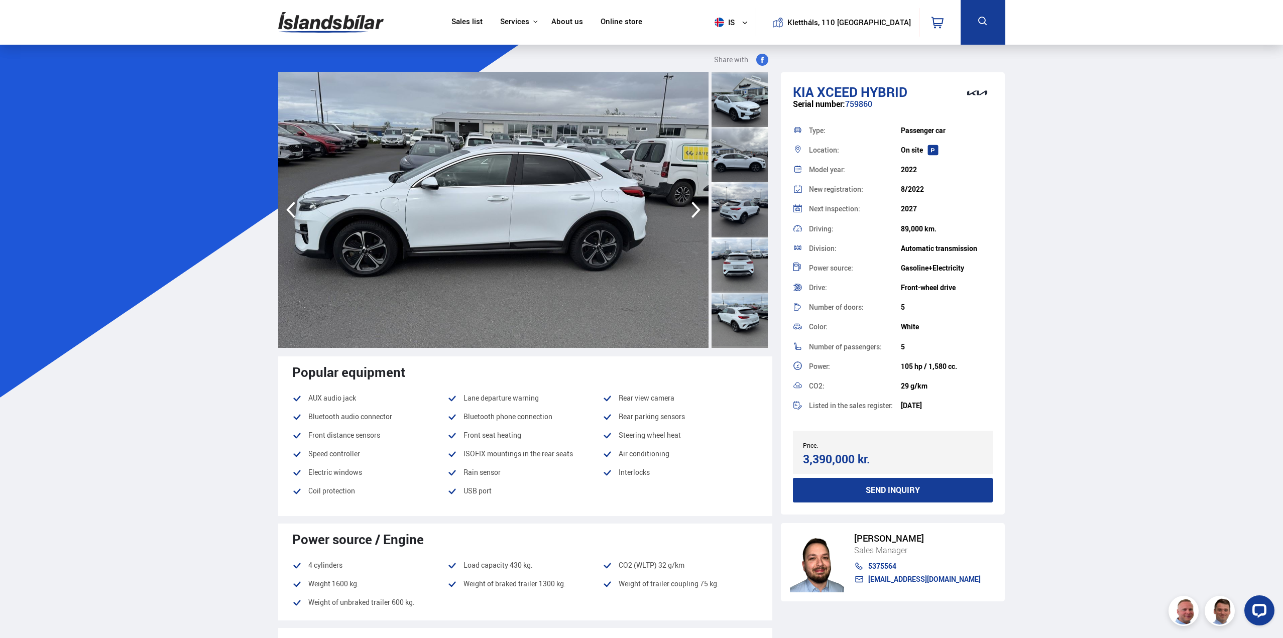
click at [696, 207] on icon "button" at bounding box center [696, 210] width 9 height 17
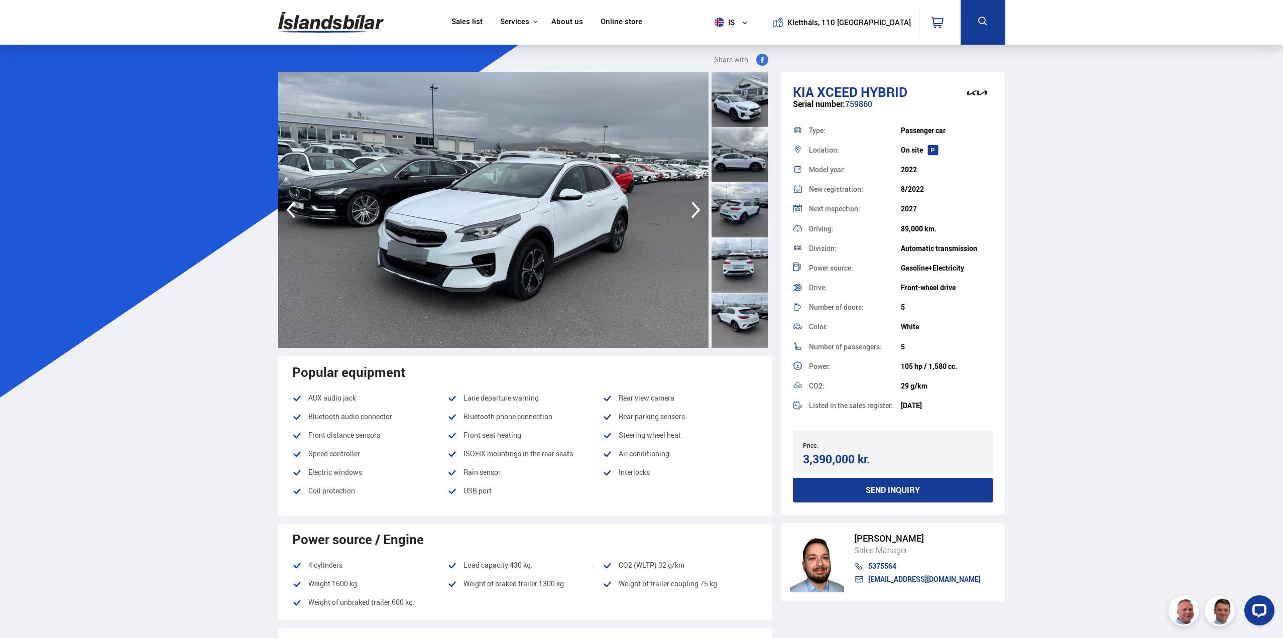
click at [696, 207] on icon "button" at bounding box center [696, 210] width 9 height 17
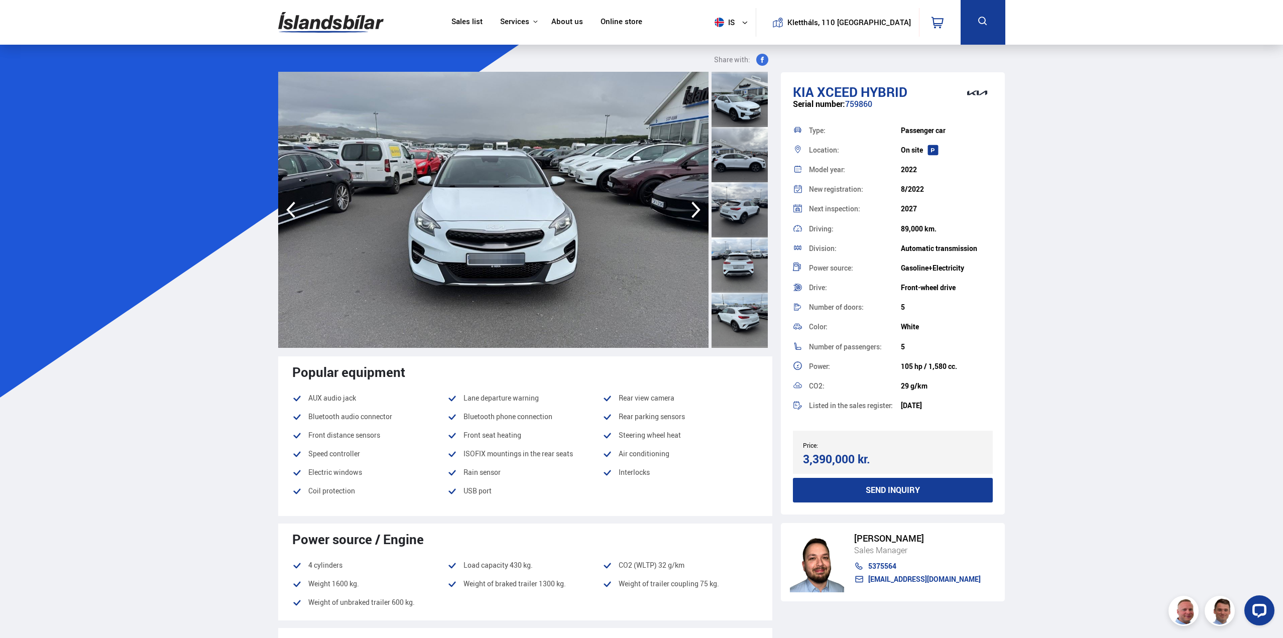
click at [696, 207] on icon "button" at bounding box center [696, 210] width 9 height 17
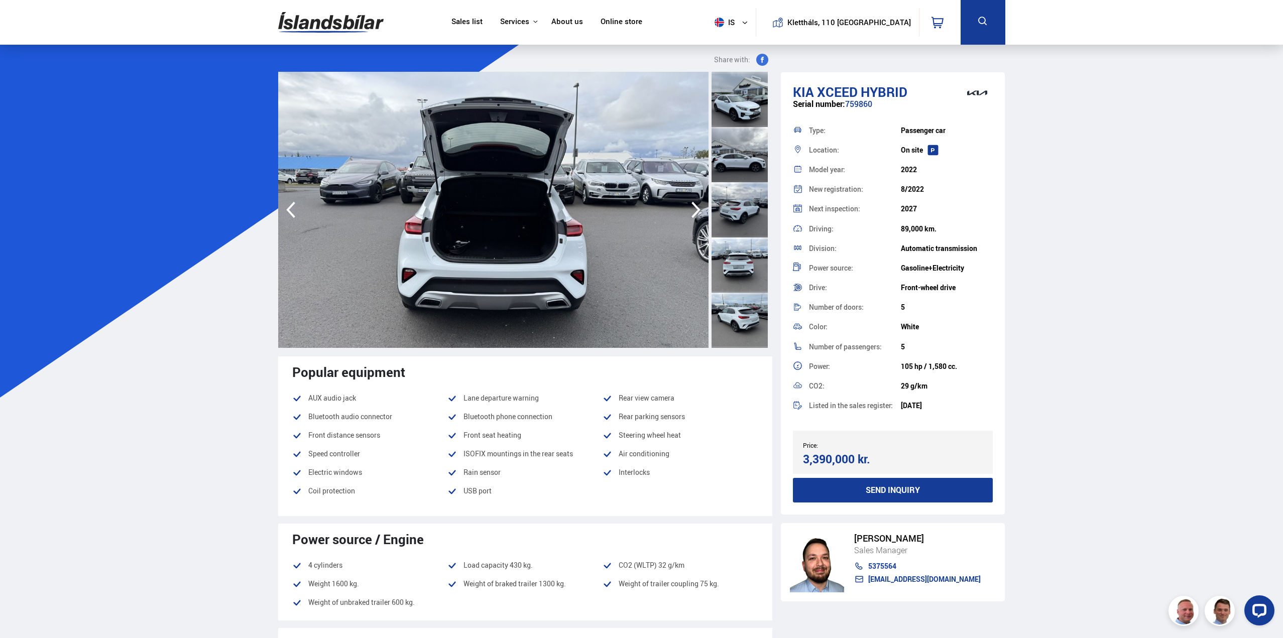
click at [696, 207] on icon "button" at bounding box center [696, 210] width 9 height 17
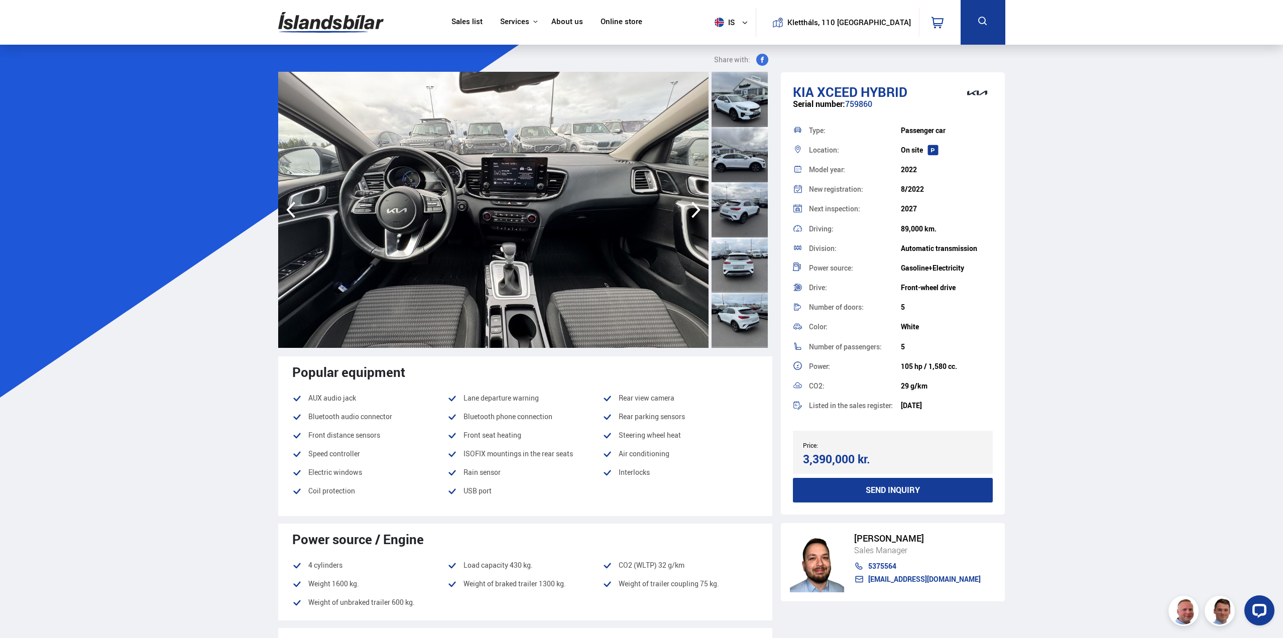
click at [696, 207] on icon "button" at bounding box center [696, 210] width 9 height 17
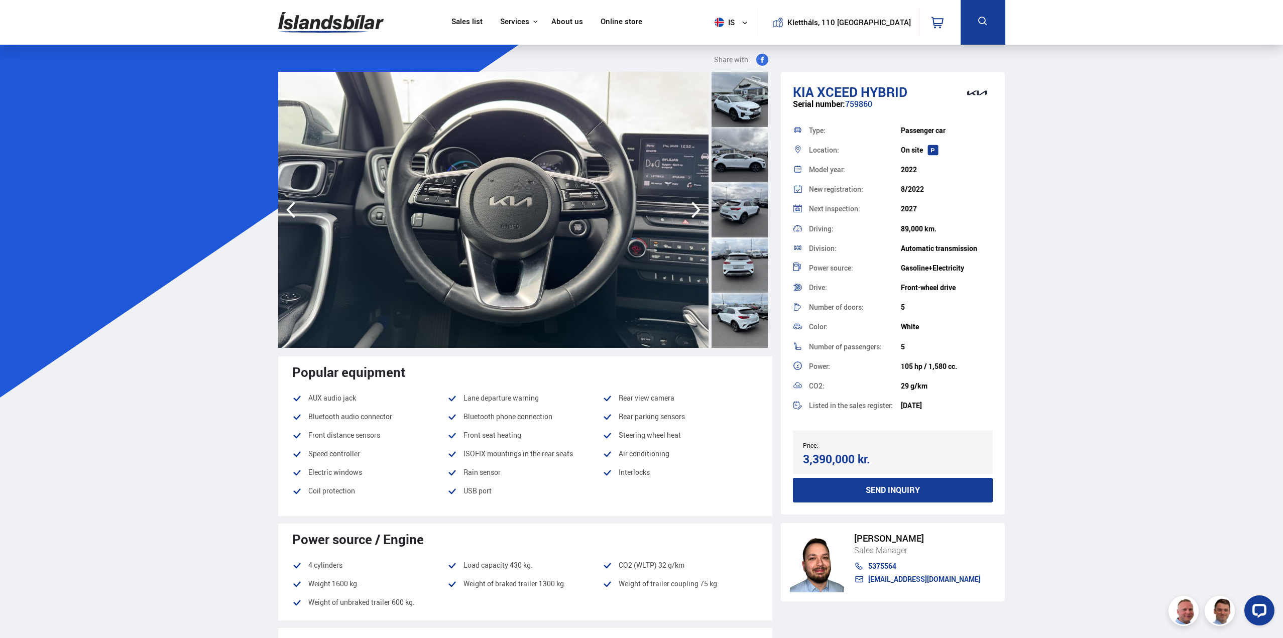
click at [696, 207] on icon "button" at bounding box center [696, 210] width 9 height 17
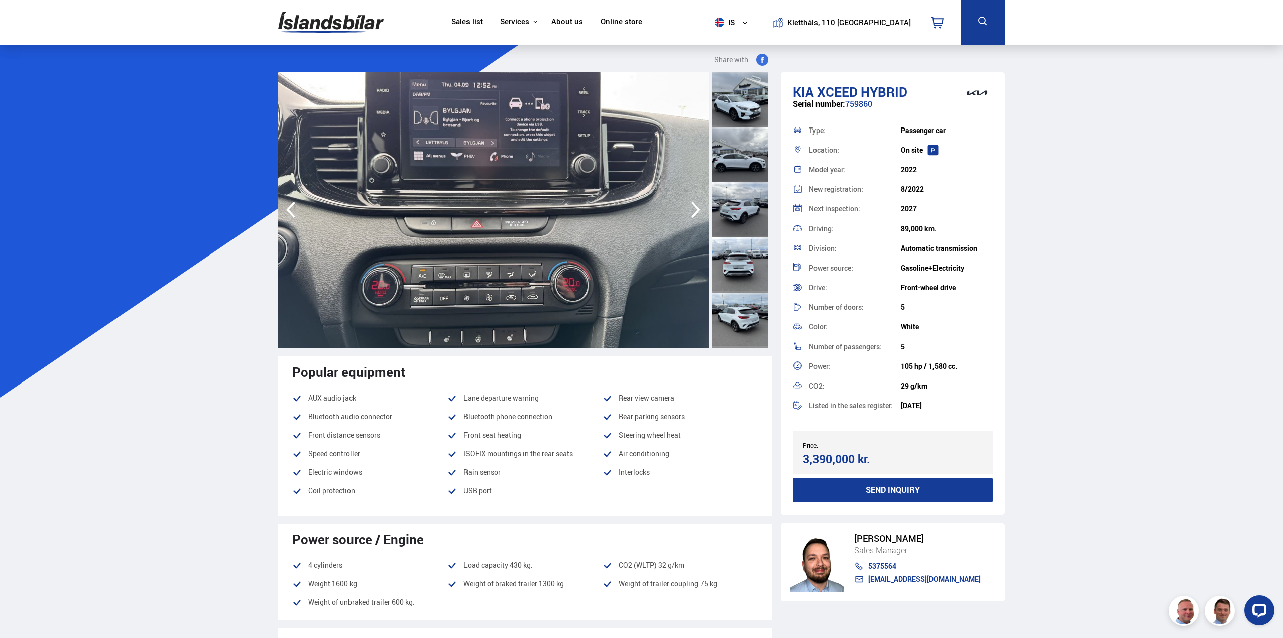
click at [696, 207] on icon "button" at bounding box center [696, 210] width 9 height 17
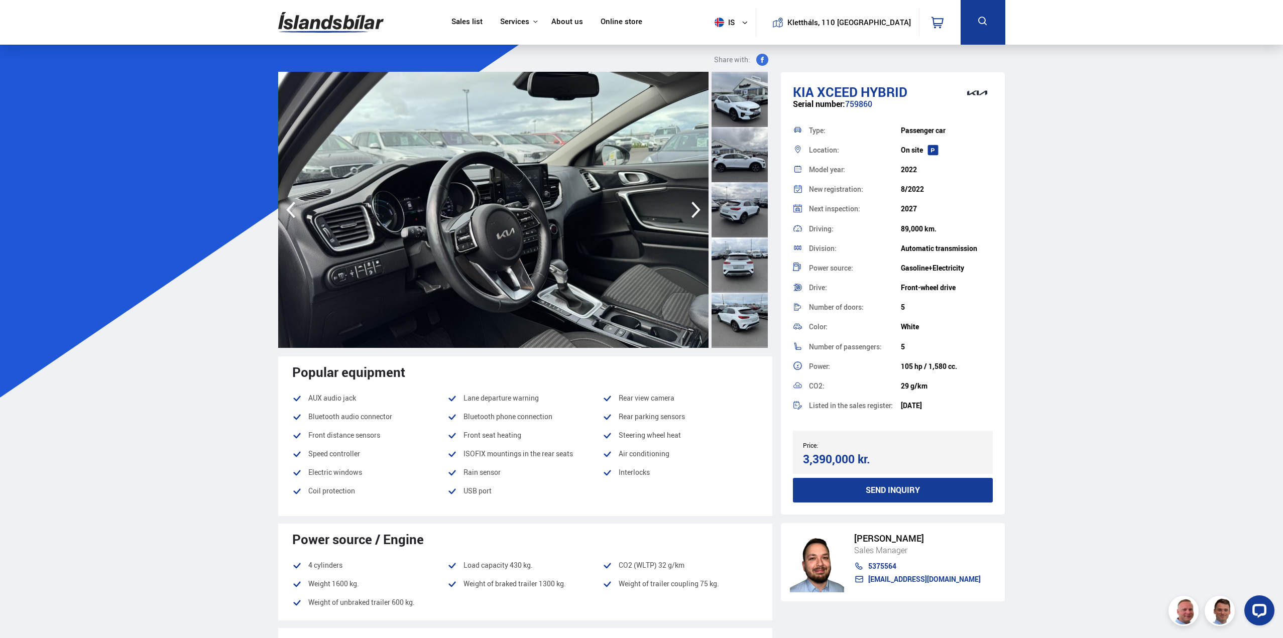
click at [284, 204] on icon "button" at bounding box center [291, 210] width 20 height 24
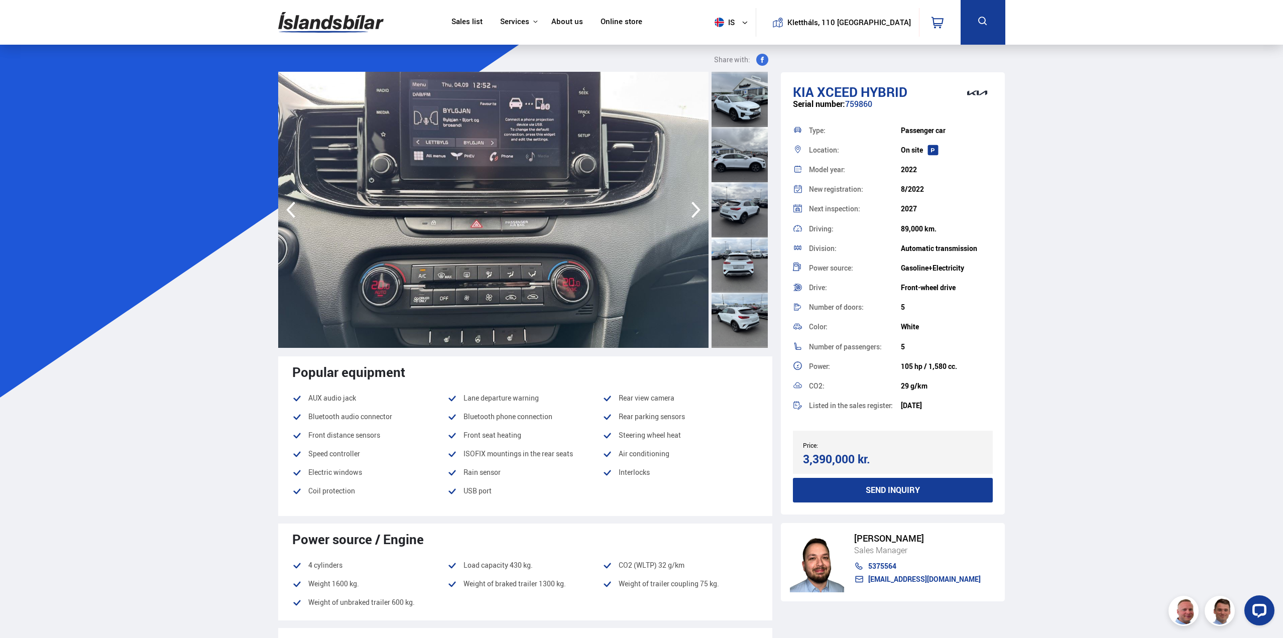
click at [690, 208] on icon "button" at bounding box center [696, 210] width 20 height 24
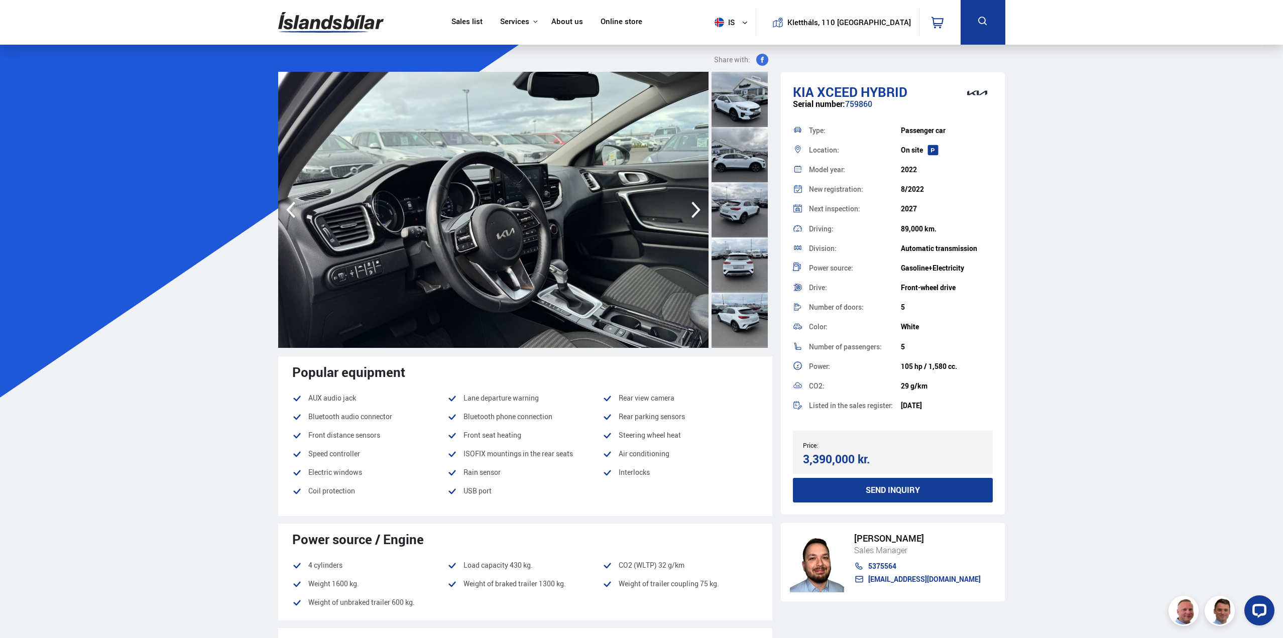
click at [690, 208] on icon "button" at bounding box center [696, 210] width 20 height 24
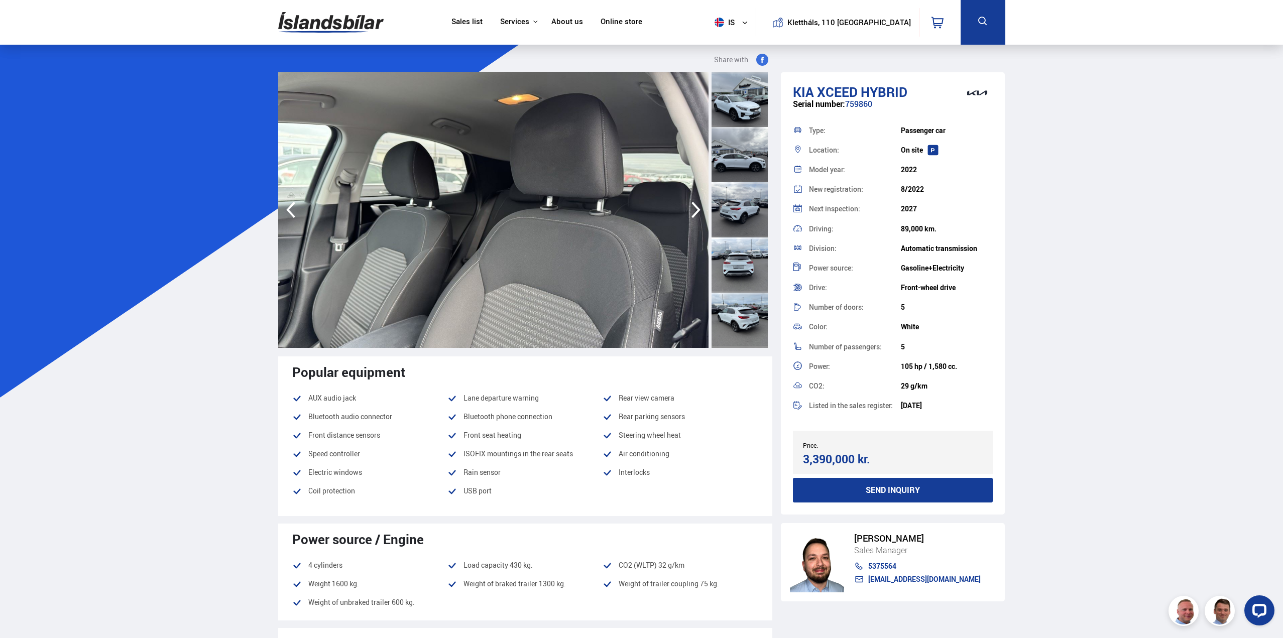
click at [690, 208] on icon "button" at bounding box center [696, 210] width 20 height 24
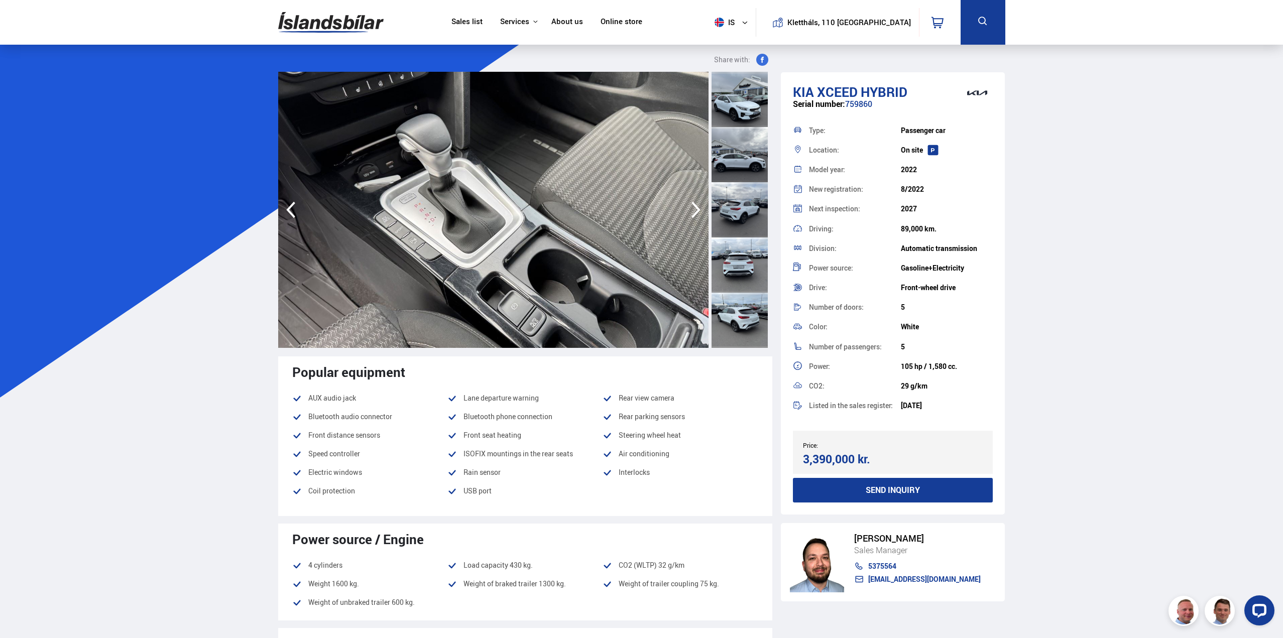
click at [690, 208] on icon "button" at bounding box center [696, 210] width 20 height 24
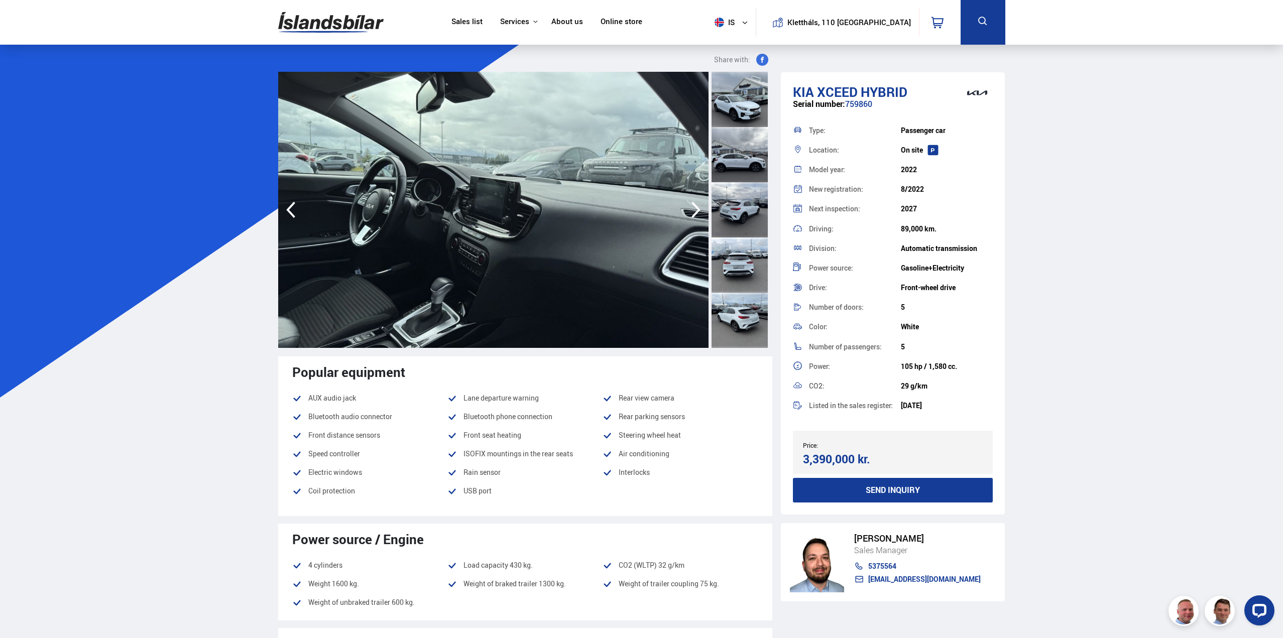
click at [690, 208] on icon "button" at bounding box center [696, 210] width 20 height 24
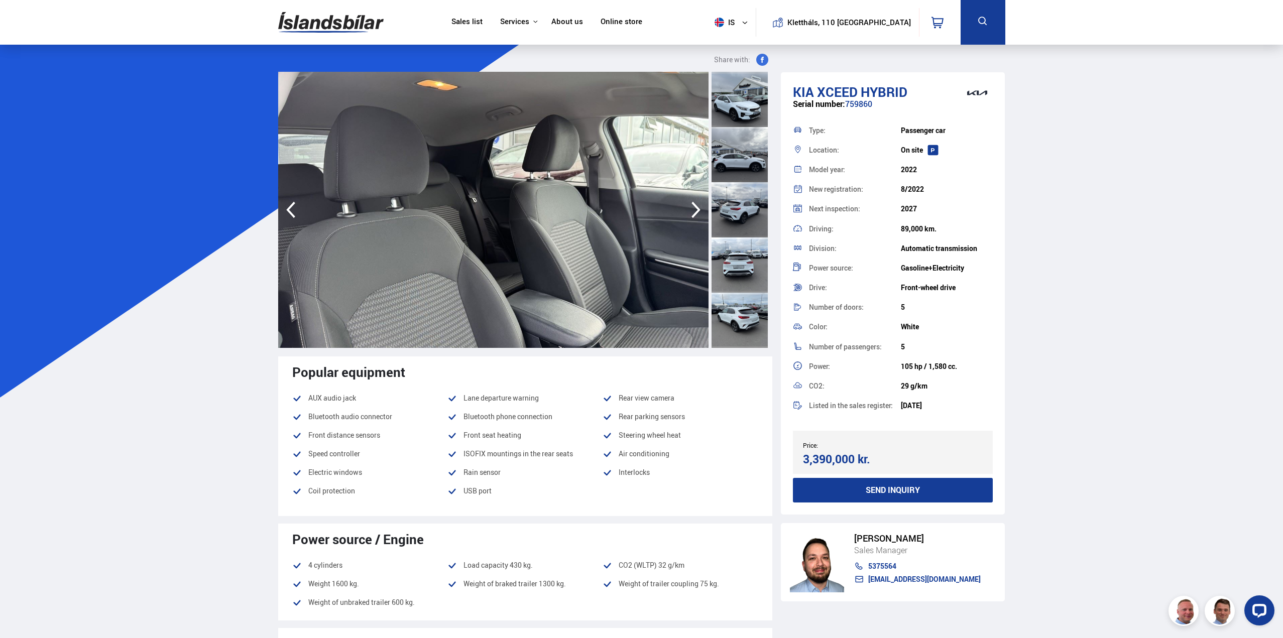
click at [690, 208] on icon "button" at bounding box center [696, 210] width 20 height 24
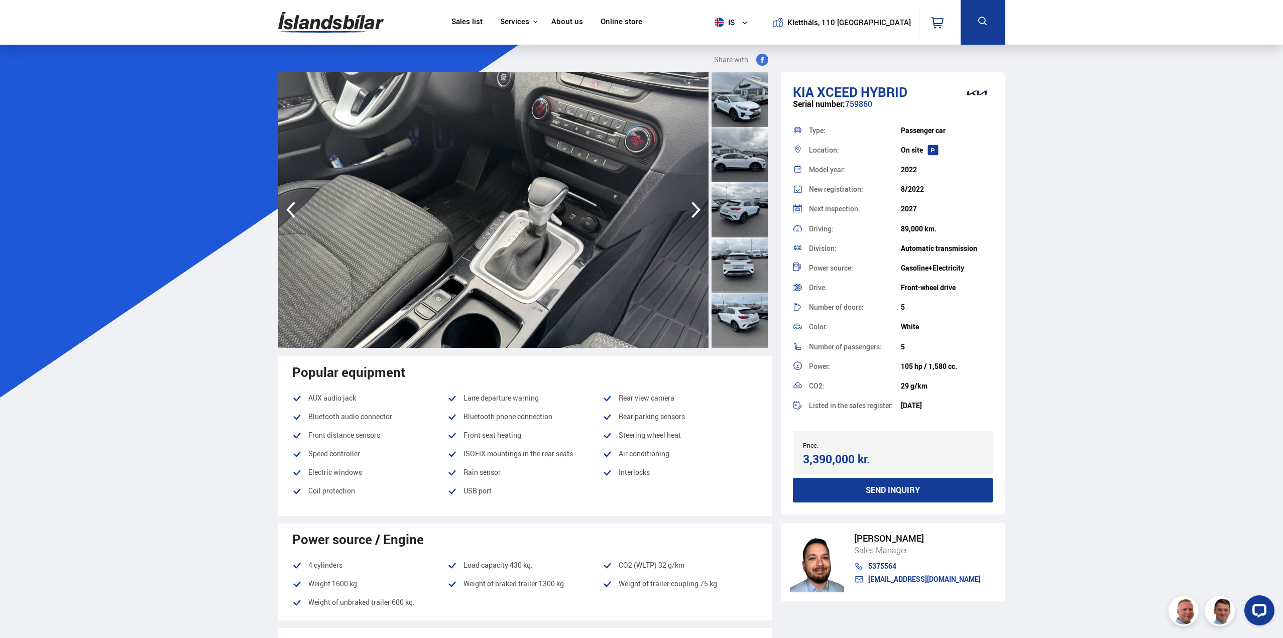
click at [690, 208] on icon "button" at bounding box center [696, 210] width 20 height 24
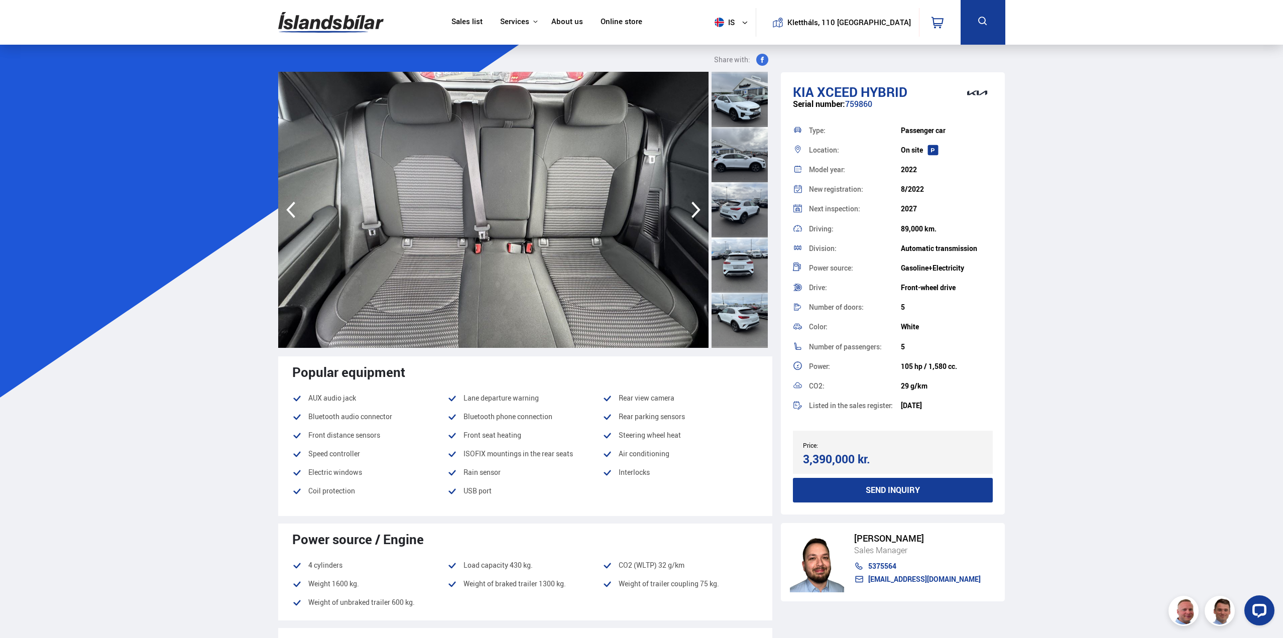
click at [690, 208] on icon "button" at bounding box center [696, 210] width 20 height 24
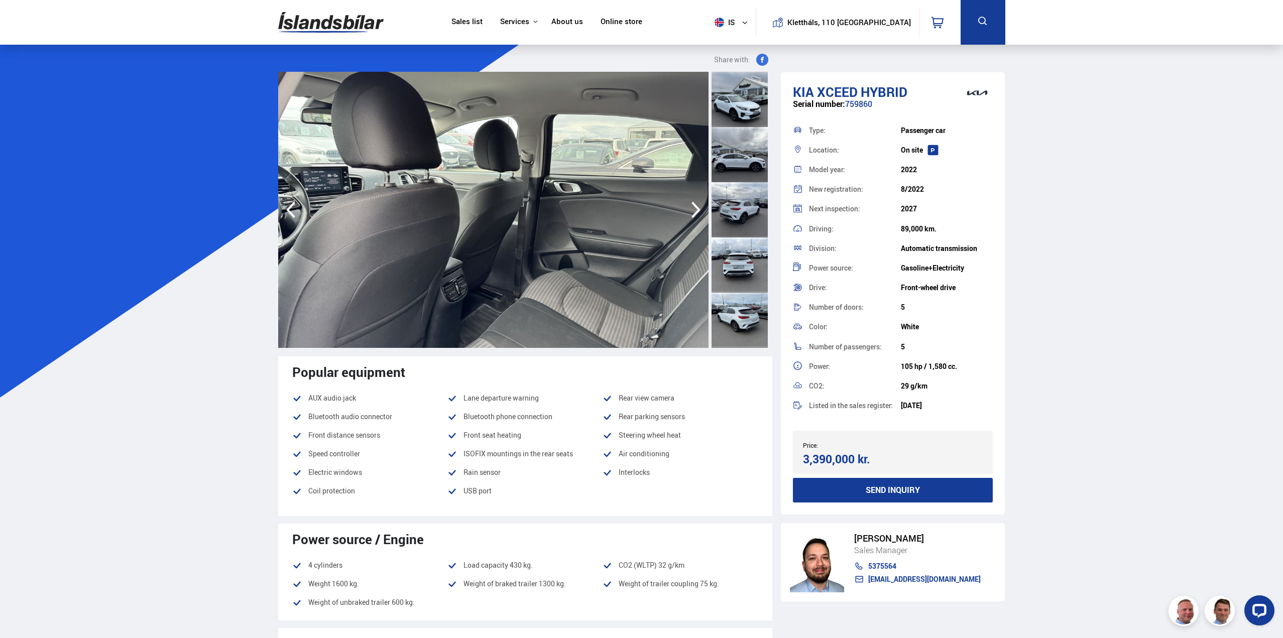
click at [690, 208] on icon "button" at bounding box center [696, 210] width 20 height 24
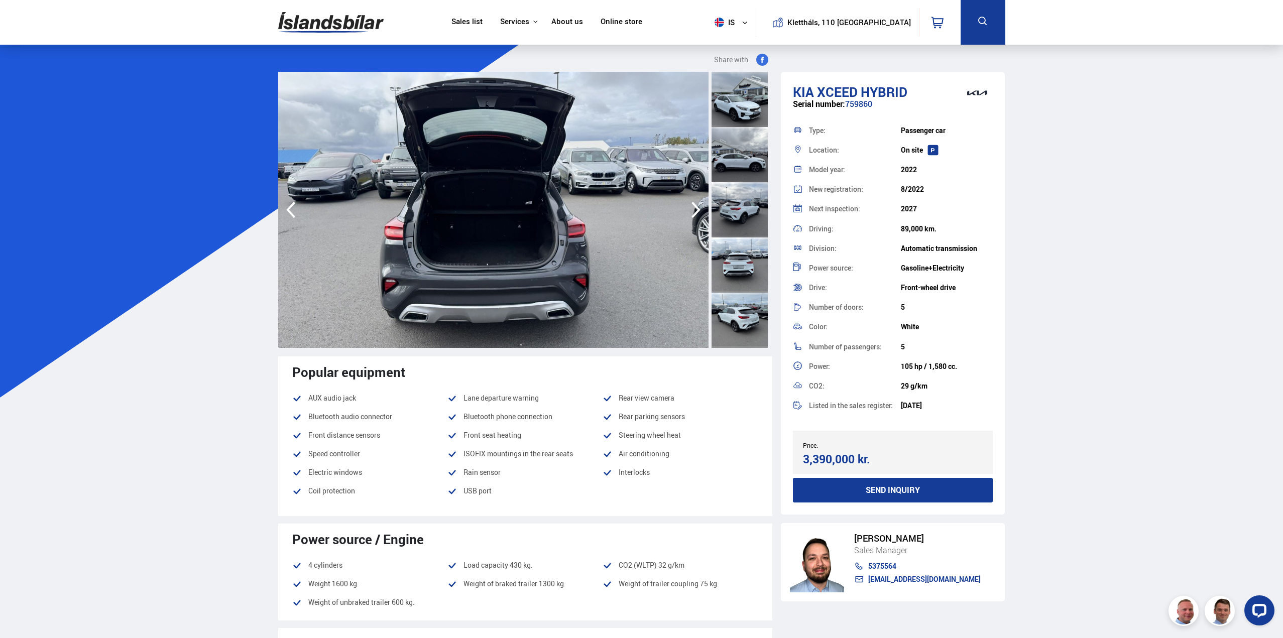
click at [690, 208] on icon "button" at bounding box center [696, 210] width 20 height 24
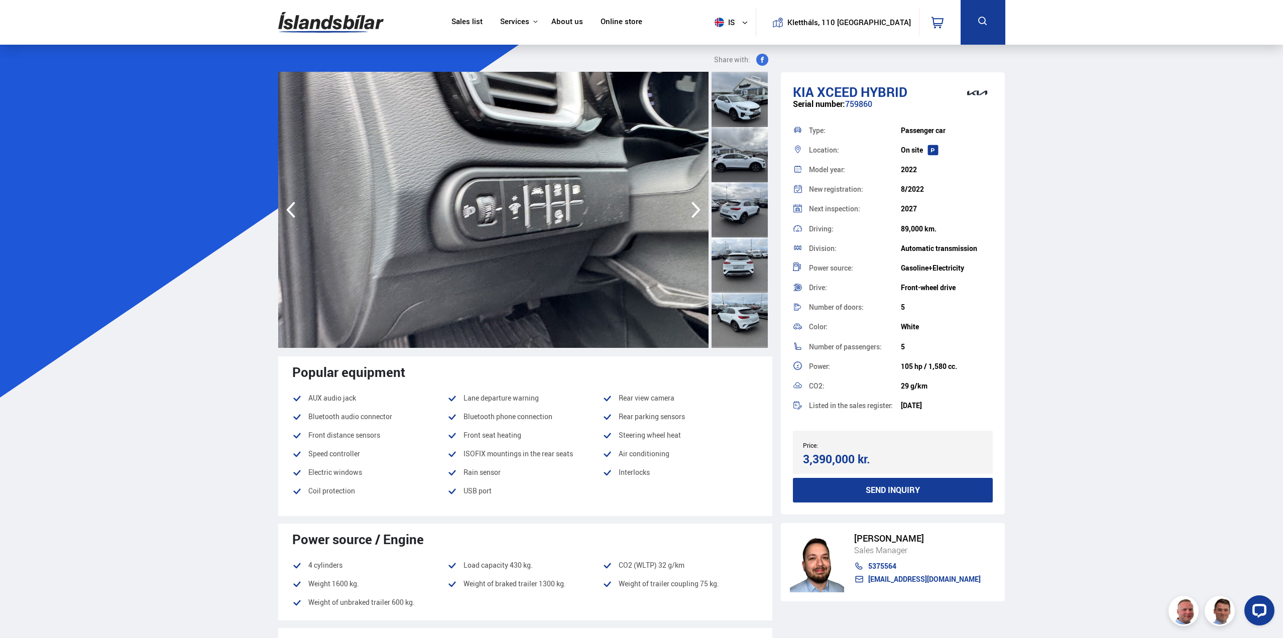
click at [690, 208] on icon "button" at bounding box center [696, 210] width 20 height 24
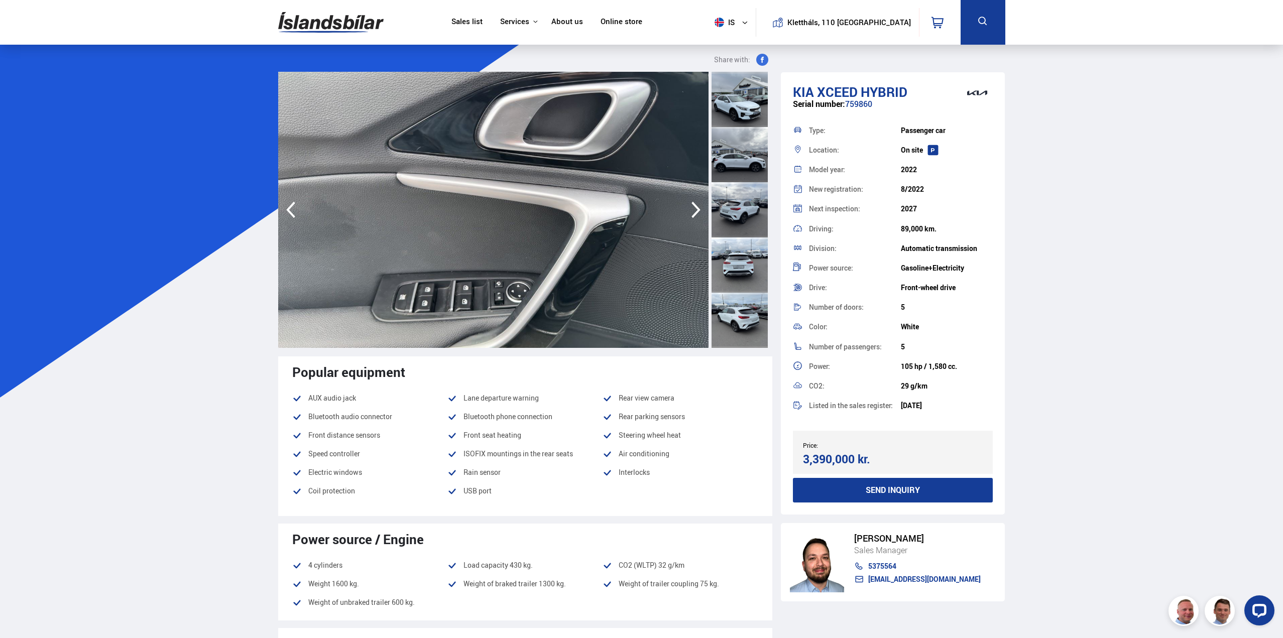
click at [690, 208] on icon "button" at bounding box center [696, 210] width 20 height 24
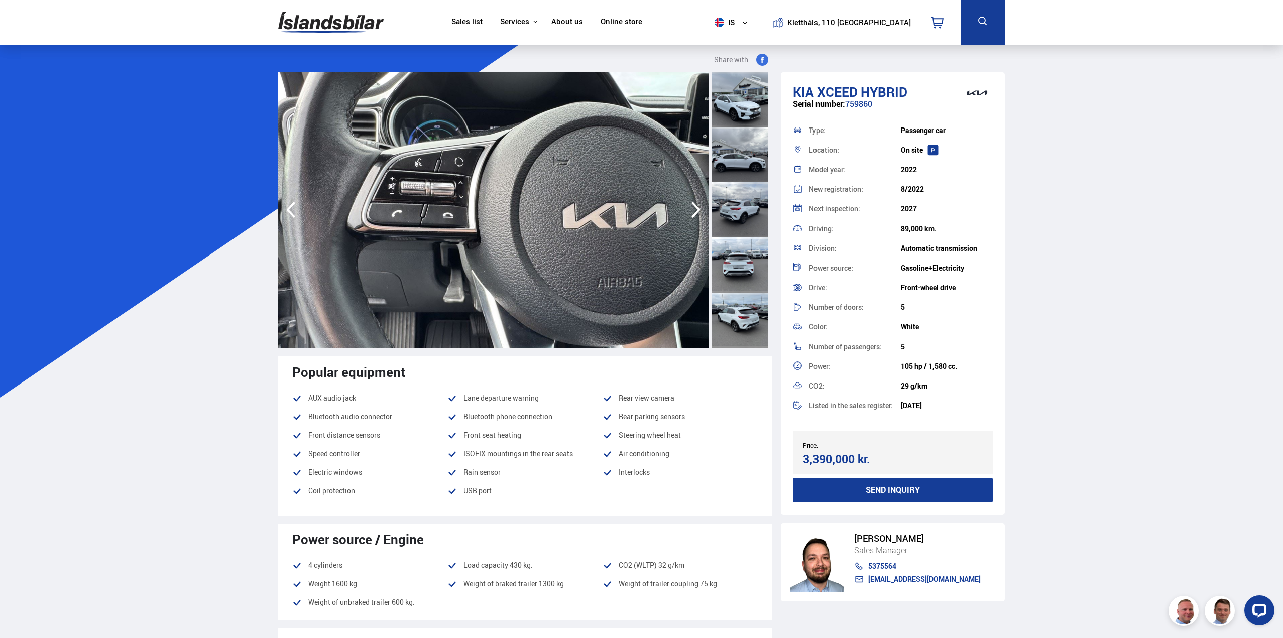
click at [690, 208] on icon "button" at bounding box center [696, 210] width 20 height 24
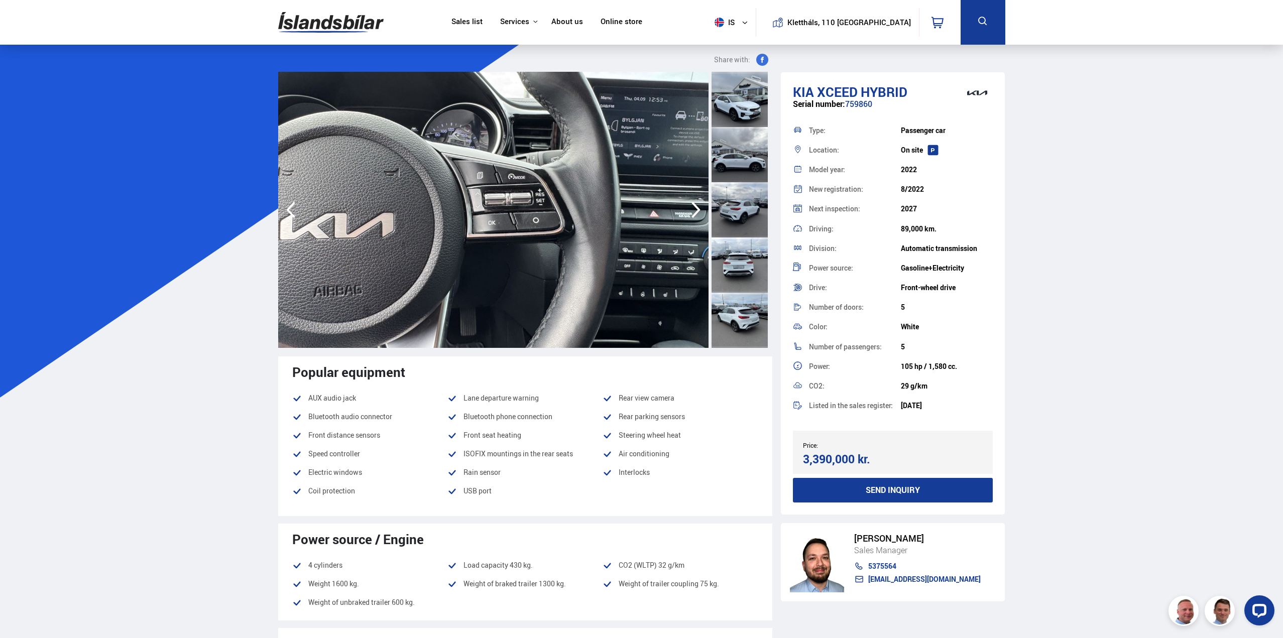
click at [690, 208] on icon "button" at bounding box center [696, 210] width 20 height 24
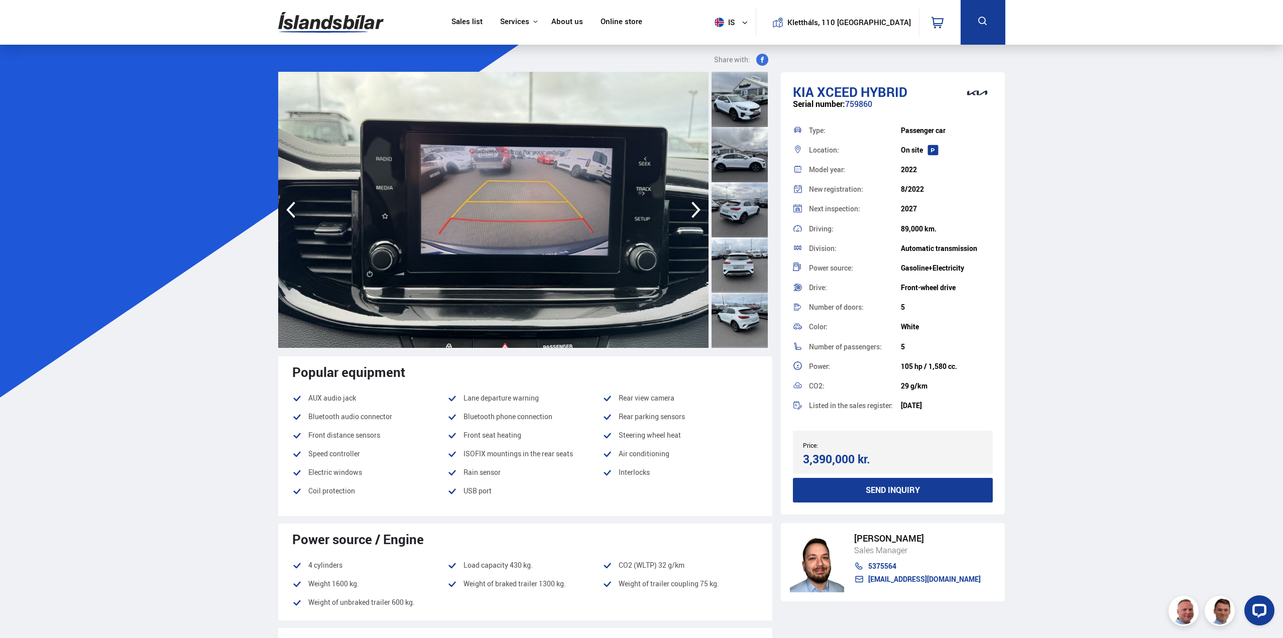
click at [690, 208] on icon "button" at bounding box center [696, 210] width 20 height 24
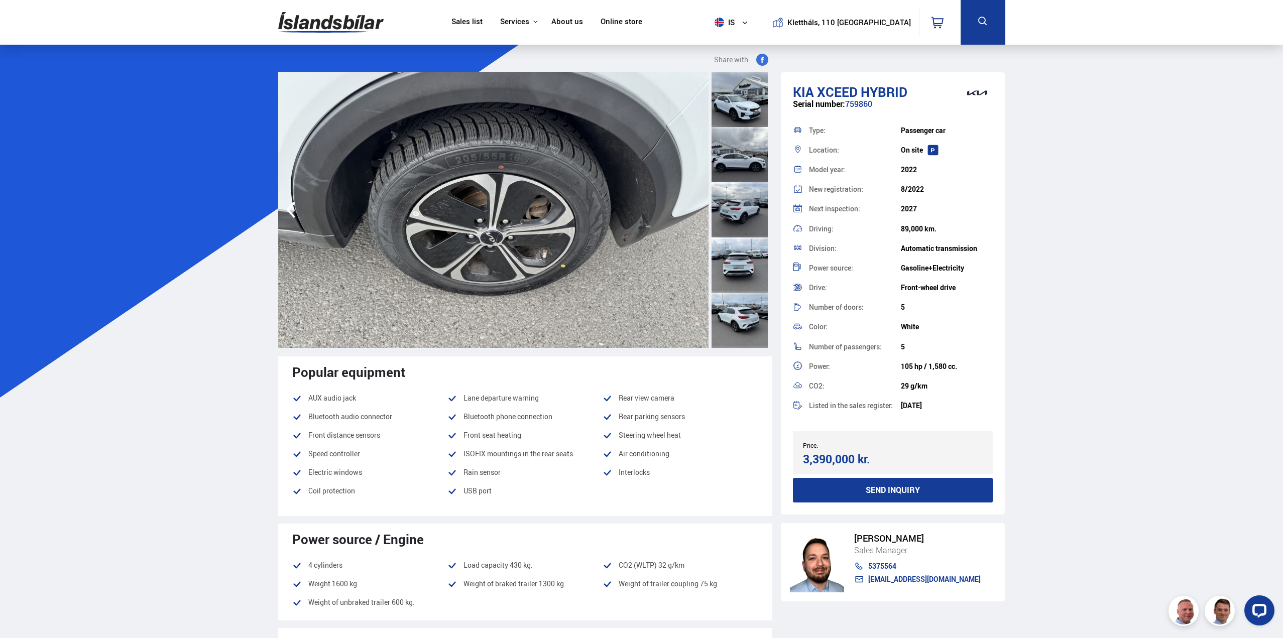
click at [690, 208] on img at bounding box center [493, 210] width 430 height 276
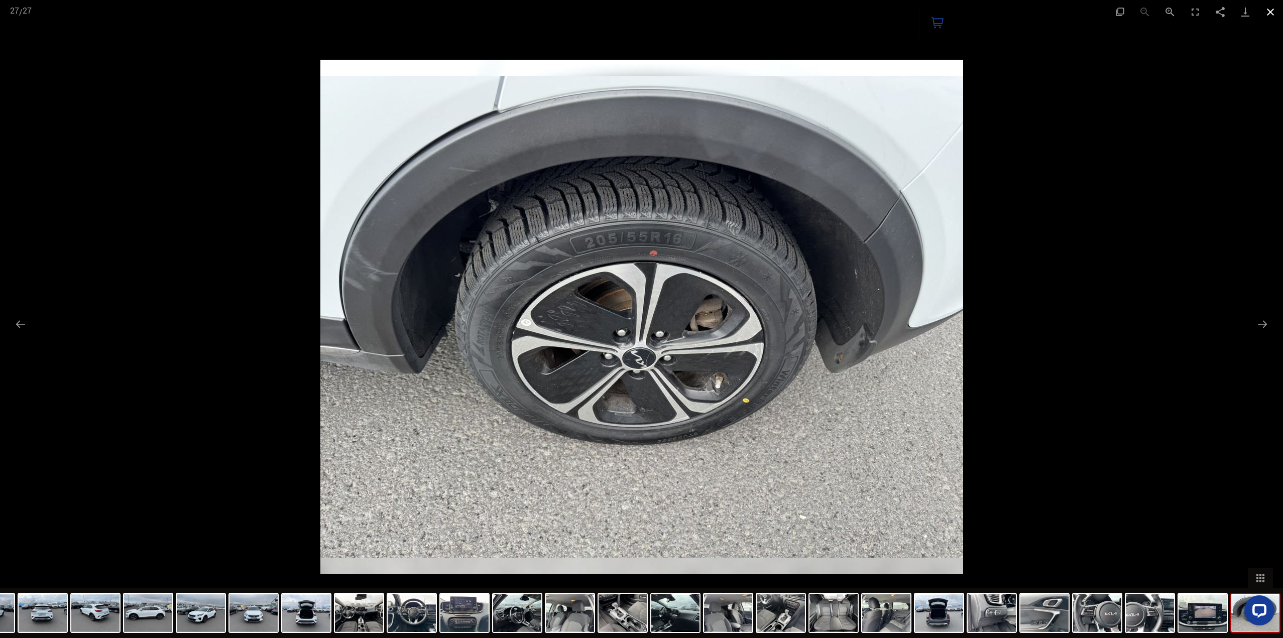
click at [1270, 13] on button "Close gallery" at bounding box center [1270, 12] width 25 height 24
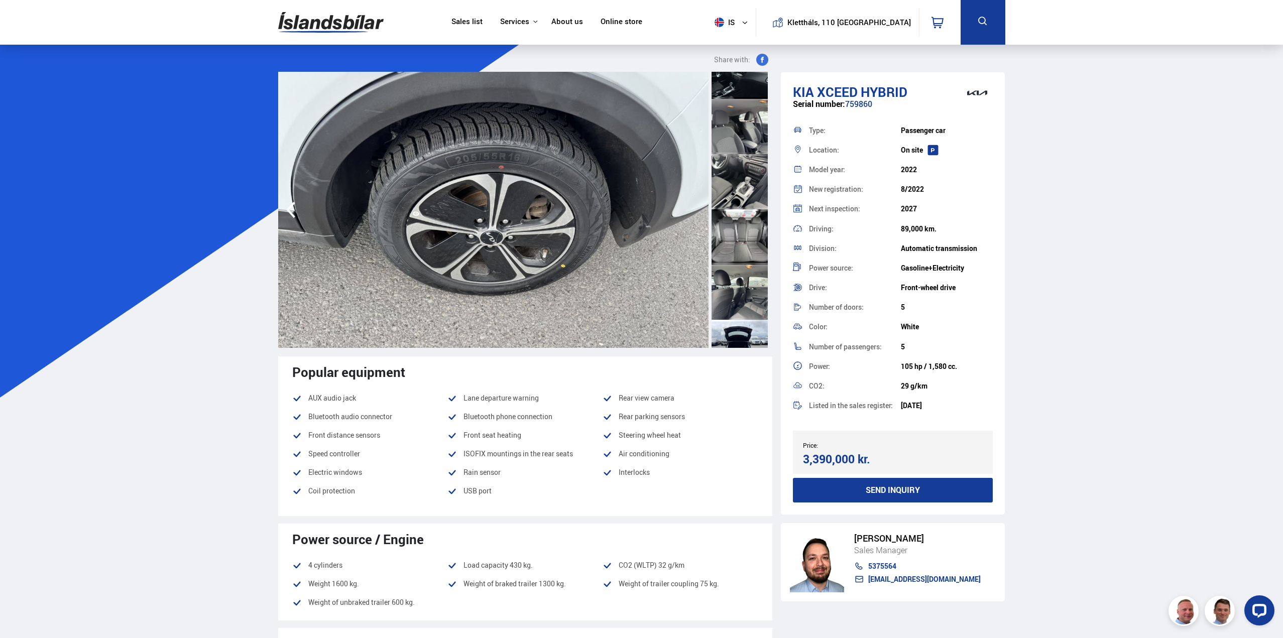
scroll to position [904, 0]
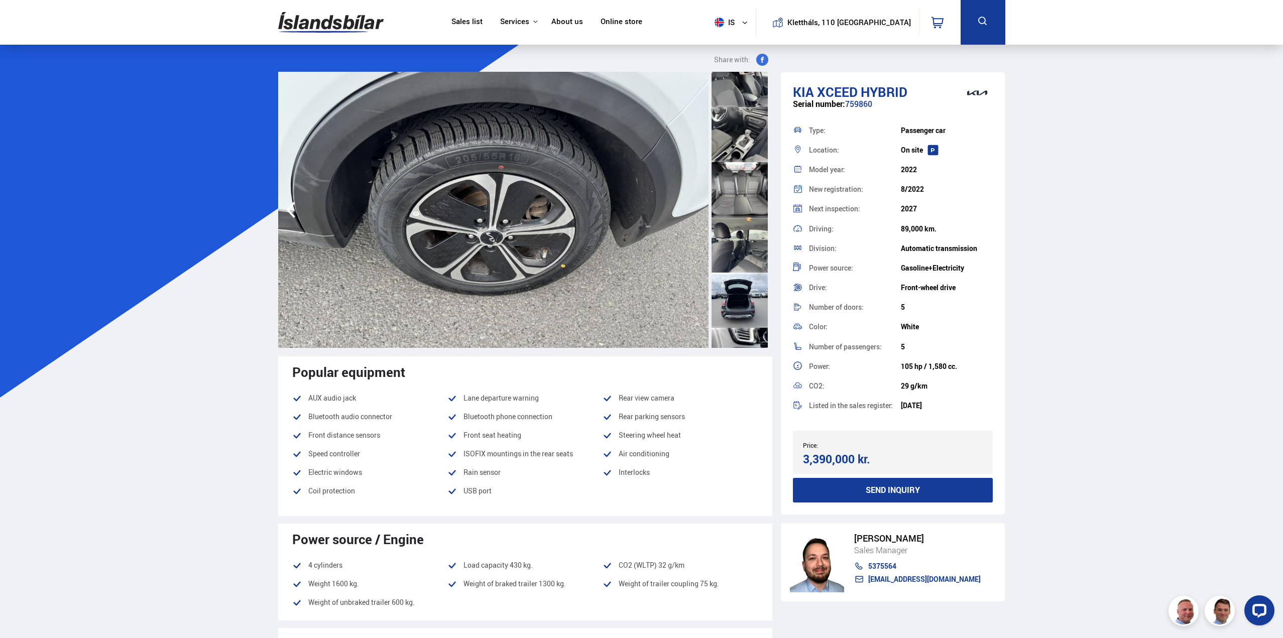
click at [727, 291] on div at bounding box center [740, 300] width 56 height 55
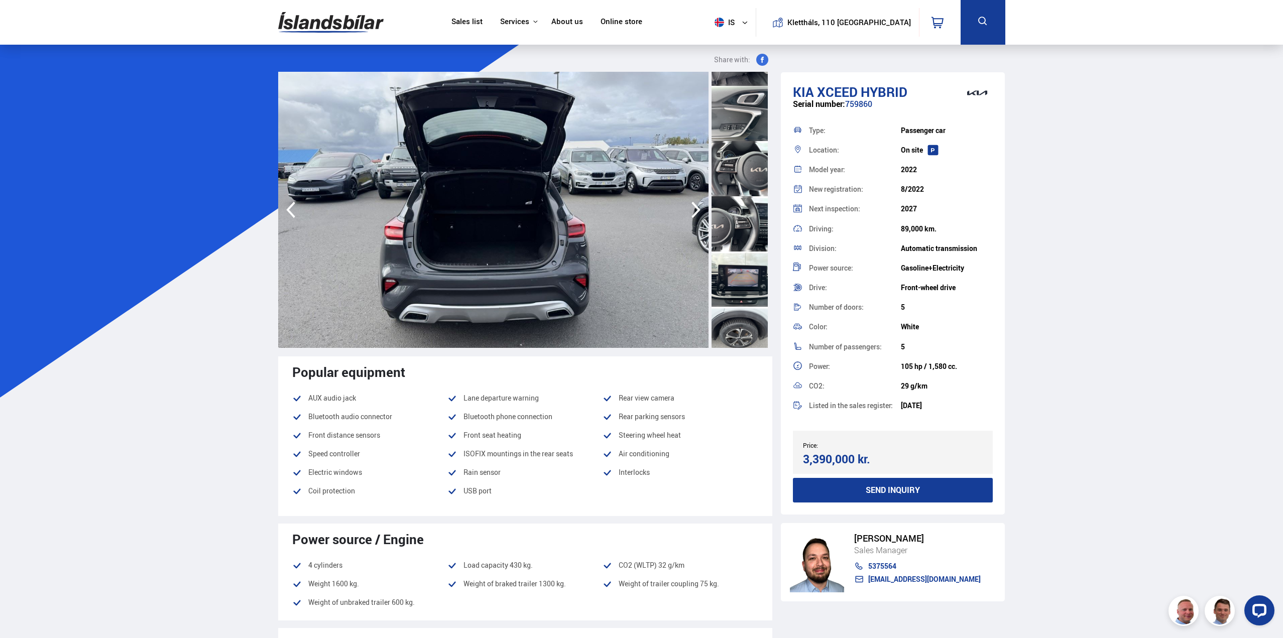
scroll to position [1215, 0]
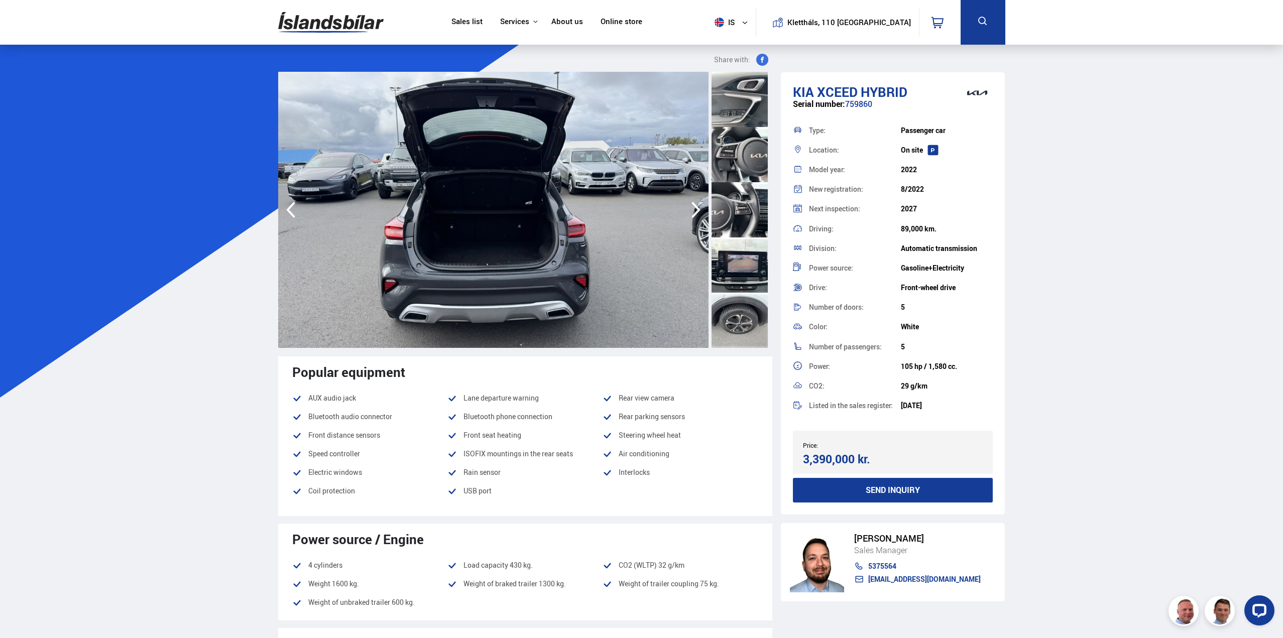
click at [723, 304] on div at bounding box center [740, 320] width 56 height 55
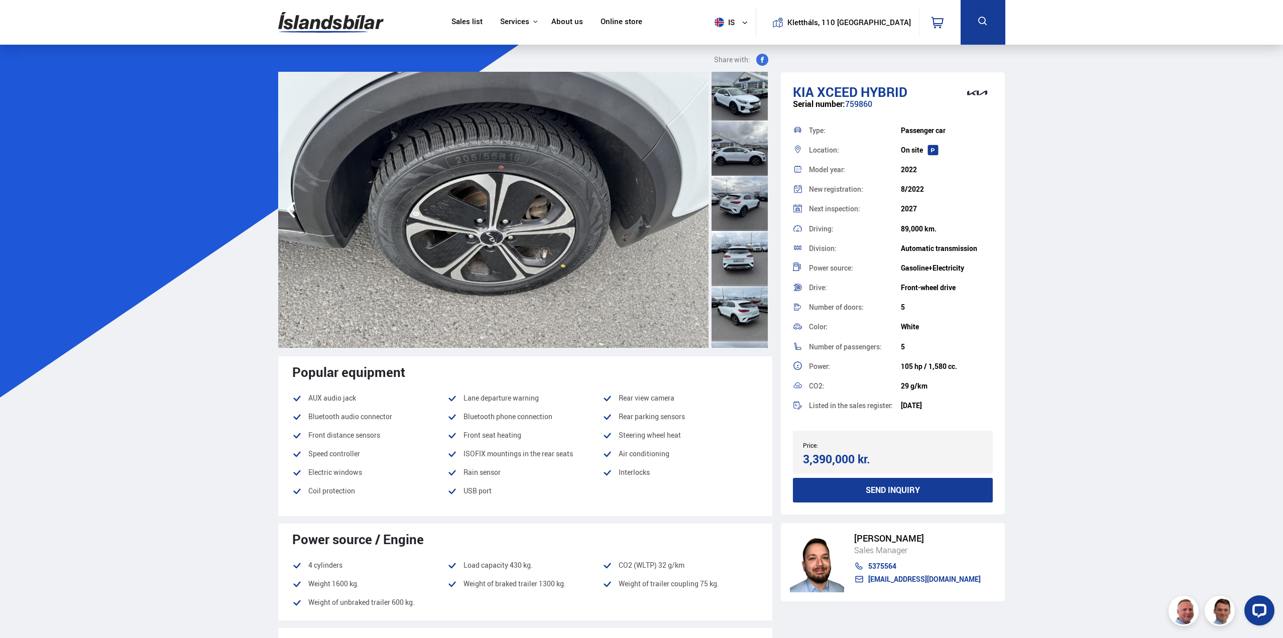
scroll to position [0, 0]
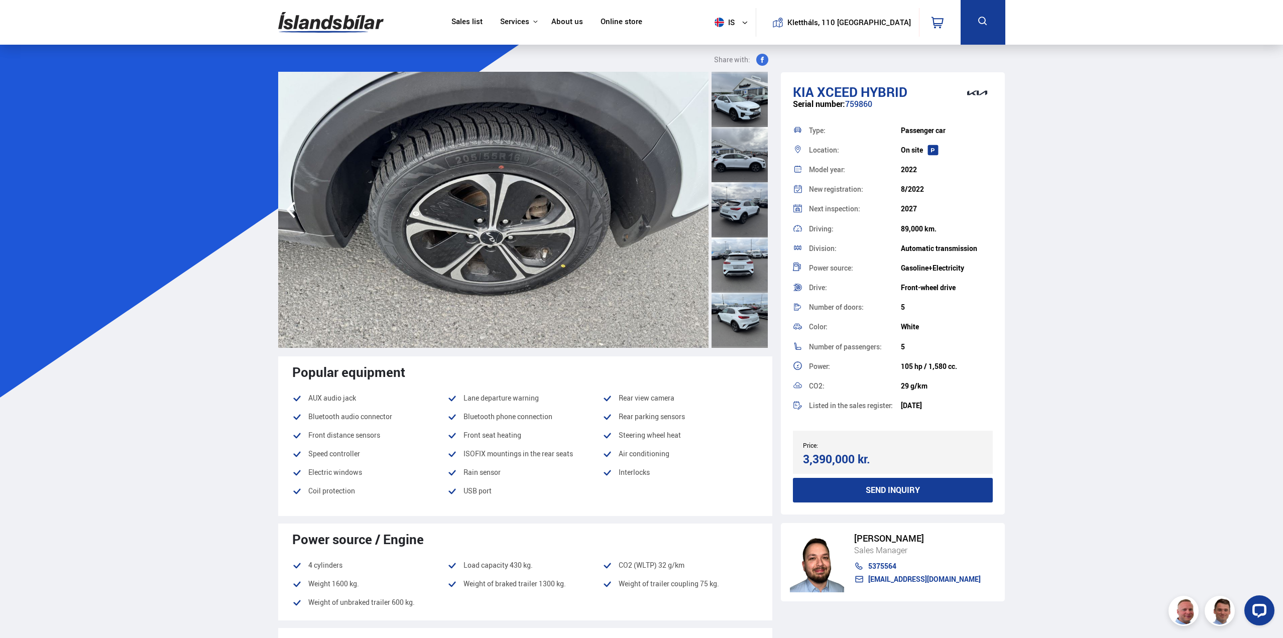
click at [754, 249] on div at bounding box center [740, 265] width 56 height 55
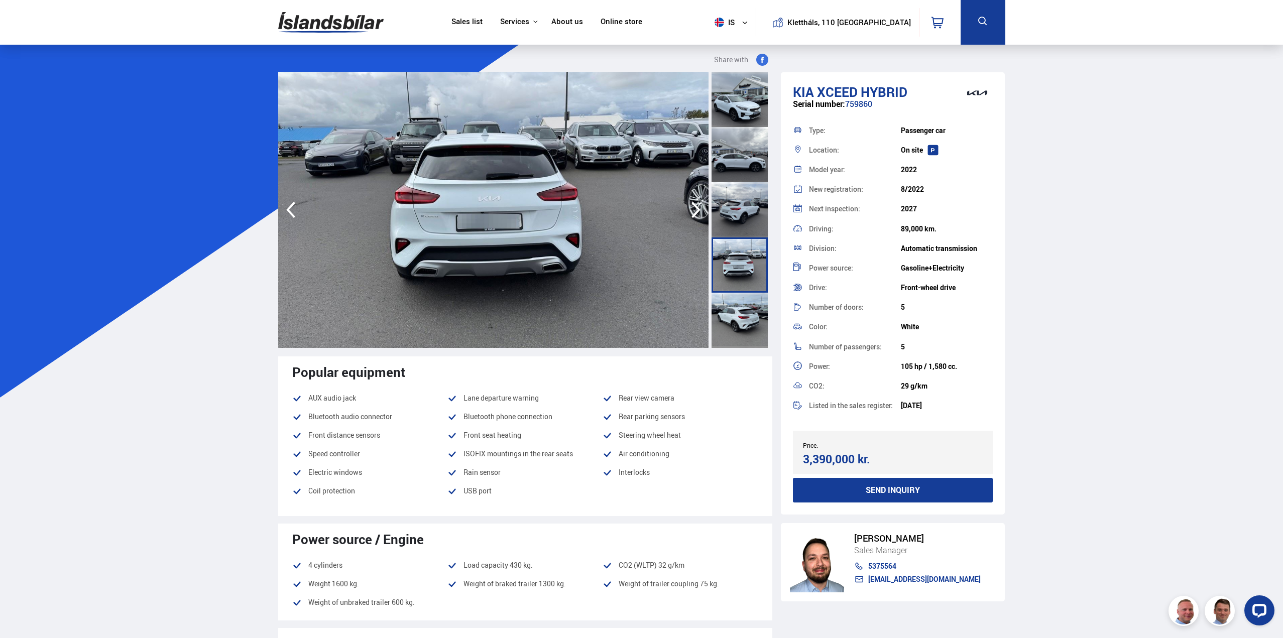
click at [748, 215] on div at bounding box center [740, 209] width 56 height 55
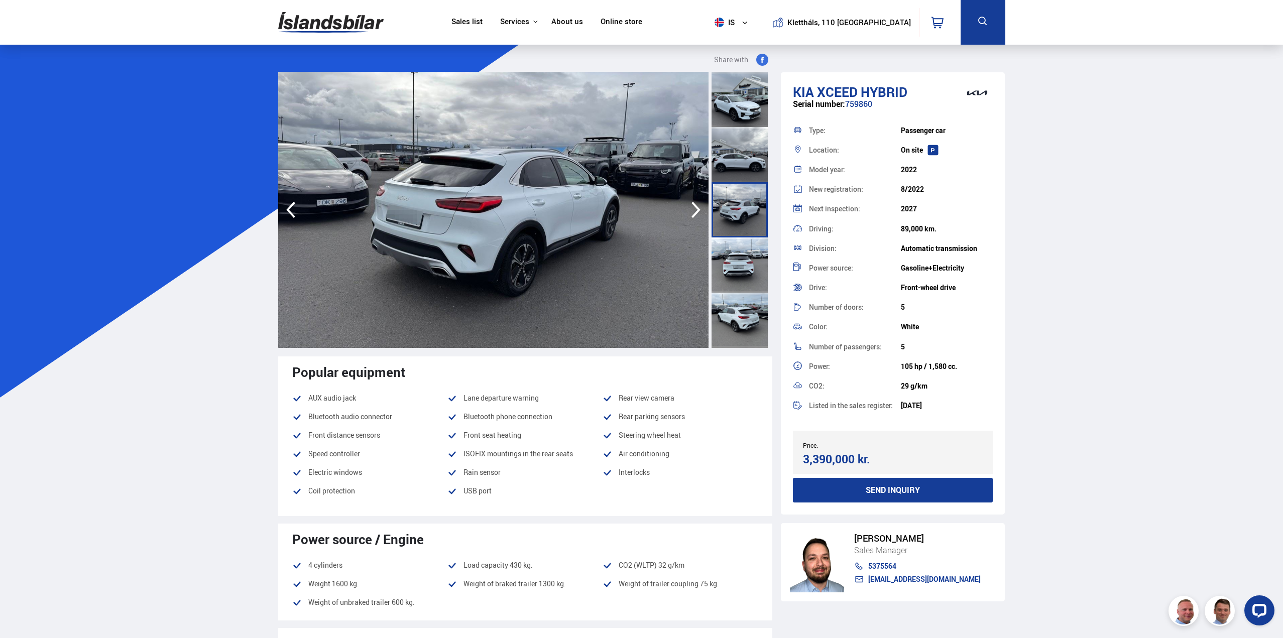
click at [748, 164] on div at bounding box center [740, 154] width 56 height 55
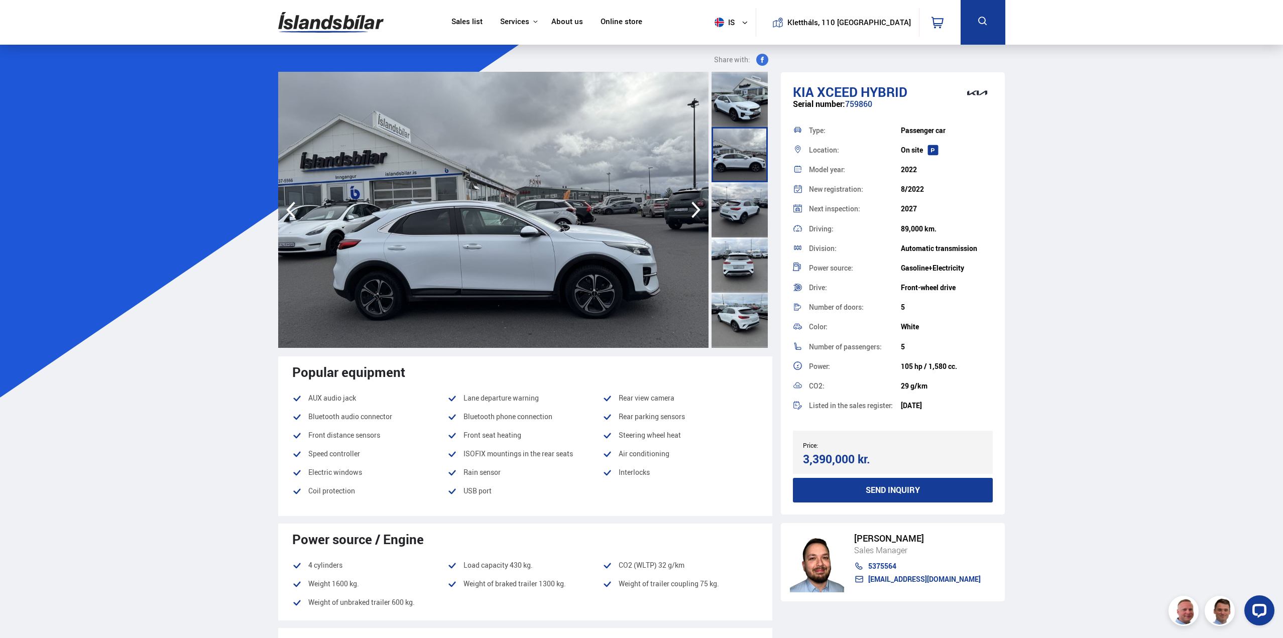
click at [695, 205] on icon "button" at bounding box center [696, 210] width 9 height 17
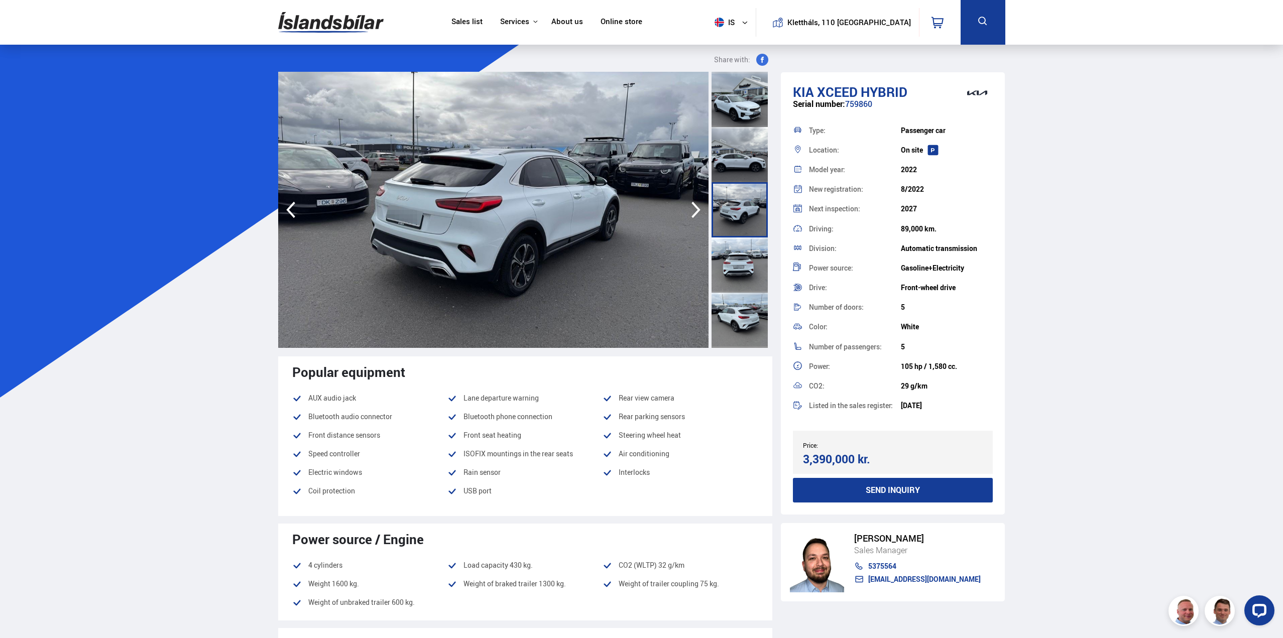
click at [695, 205] on icon "button" at bounding box center [696, 210] width 9 height 17
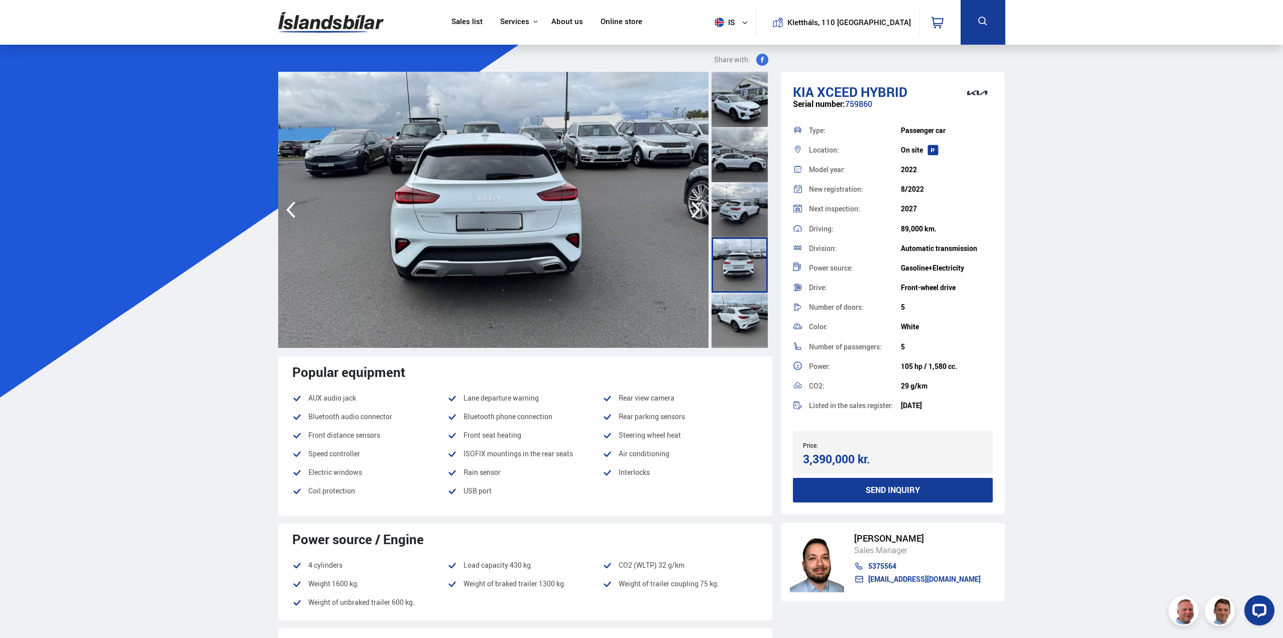
click at [695, 205] on icon "button" at bounding box center [696, 210] width 9 height 17
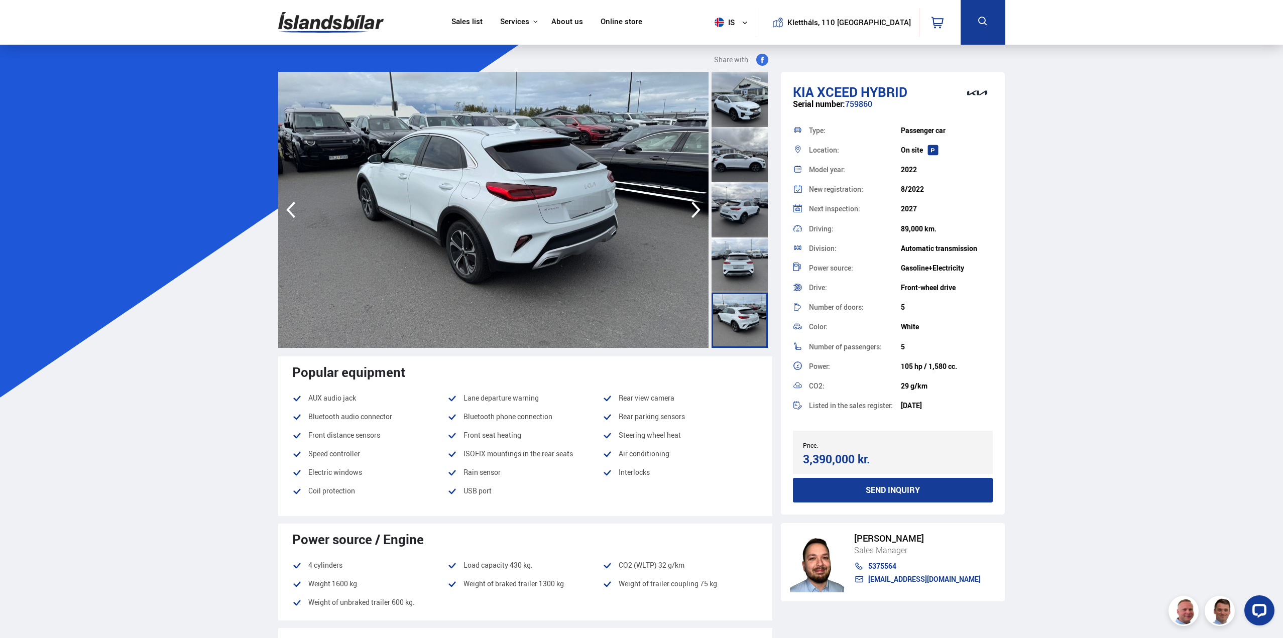
click at [695, 205] on icon "button" at bounding box center [696, 210] width 9 height 17
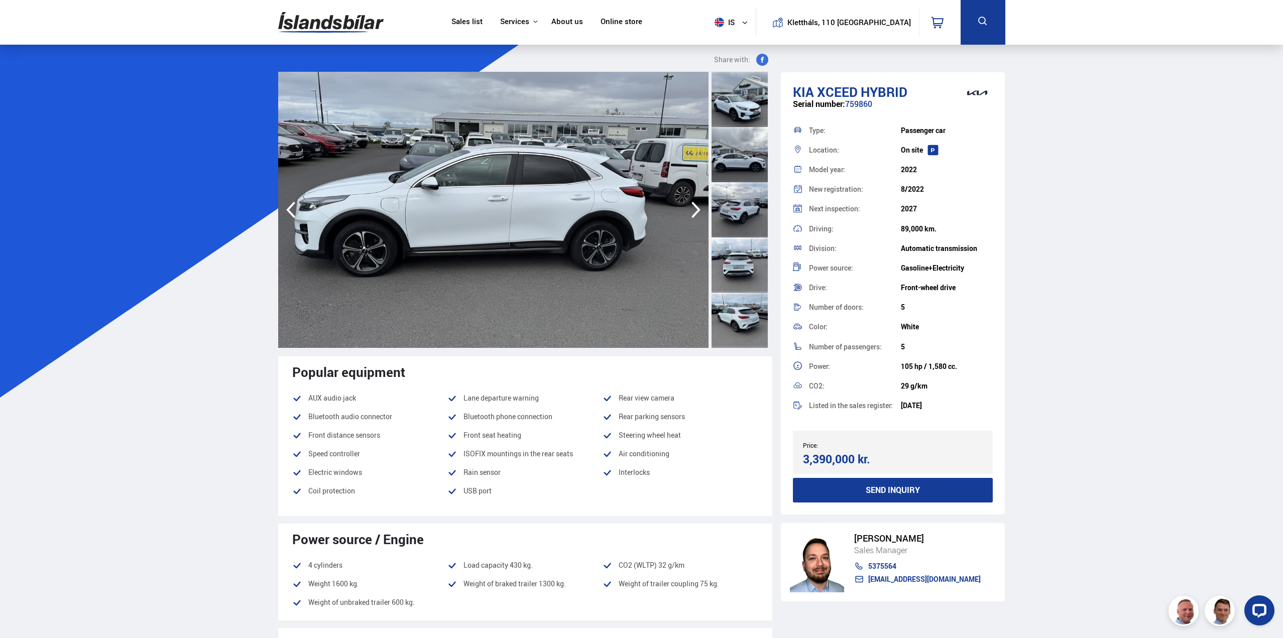
click at [695, 205] on icon "button" at bounding box center [696, 210] width 9 height 17
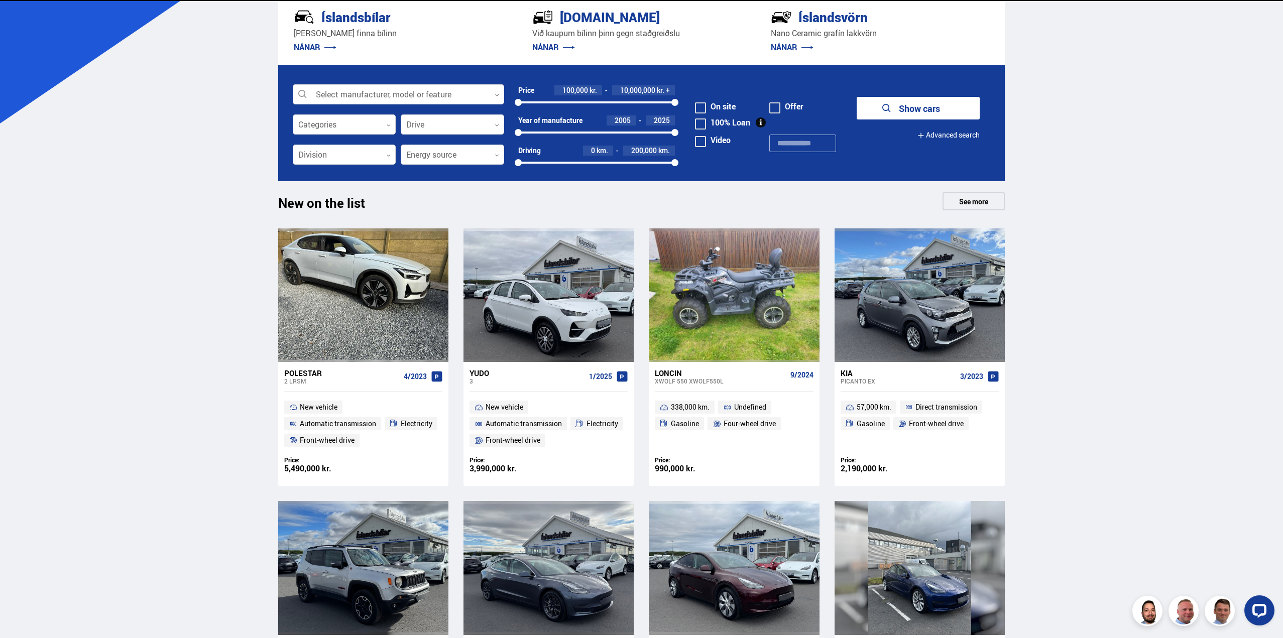
scroll to position [557, 0]
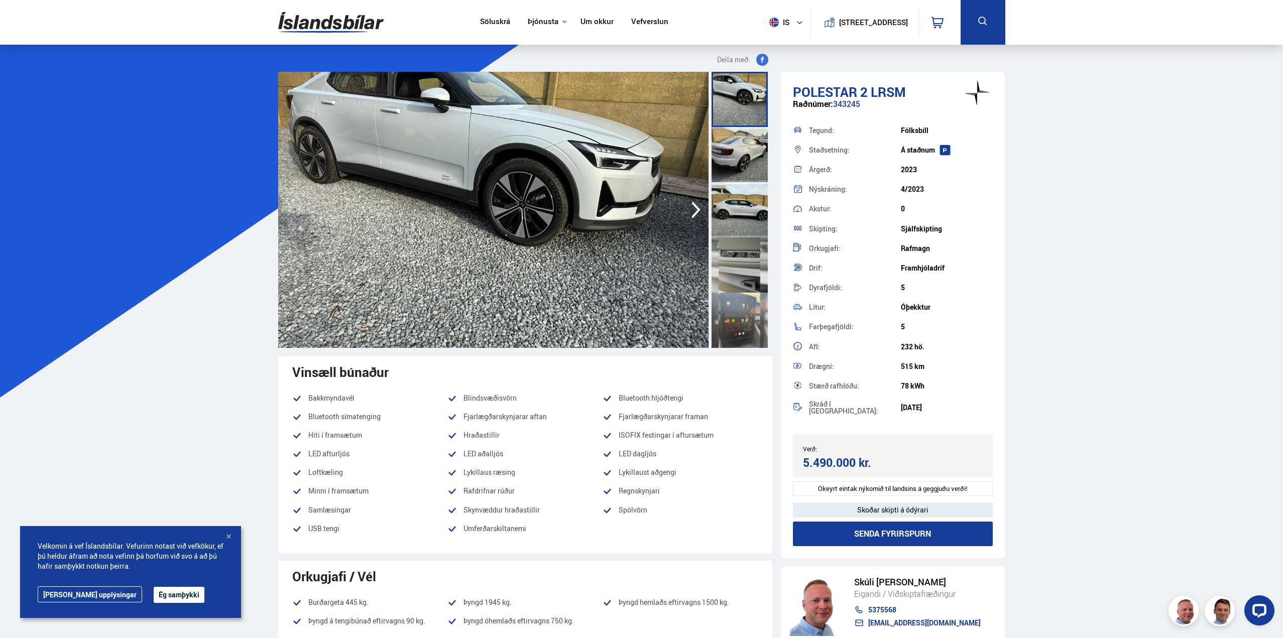
click at [697, 208] on icon "button" at bounding box center [696, 210] width 9 height 17
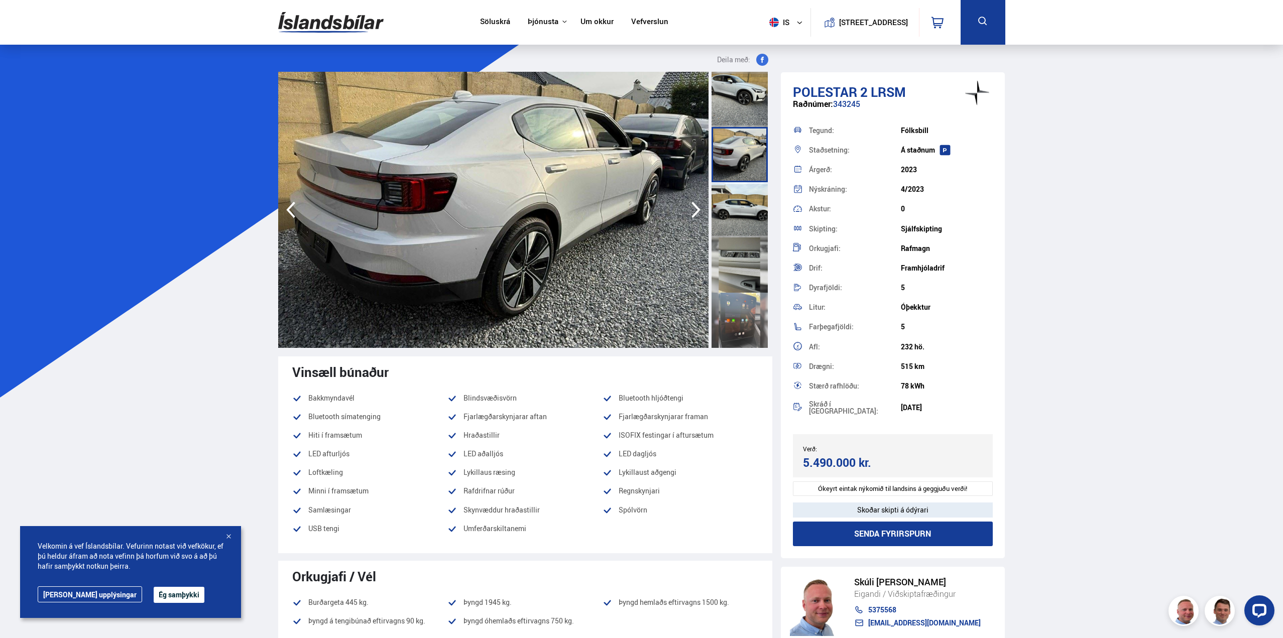
click at [697, 208] on icon "button" at bounding box center [696, 210] width 9 height 17
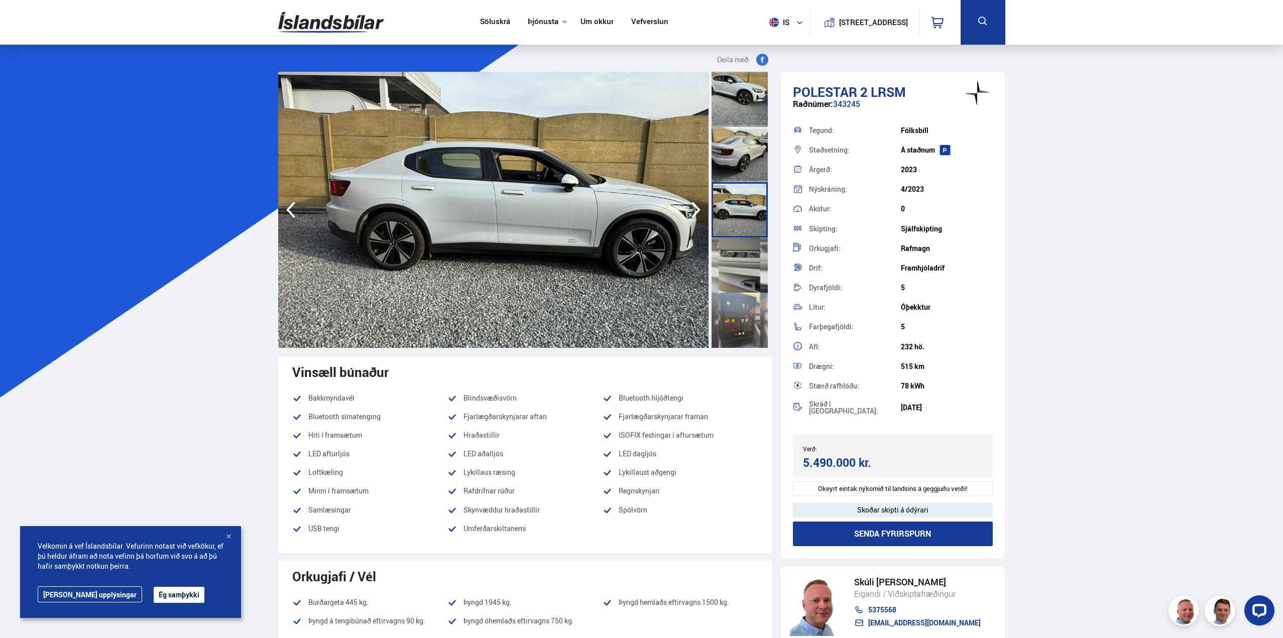
click at [697, 208] on icon "button" at bounding box center [696, 210] width 9 height 17
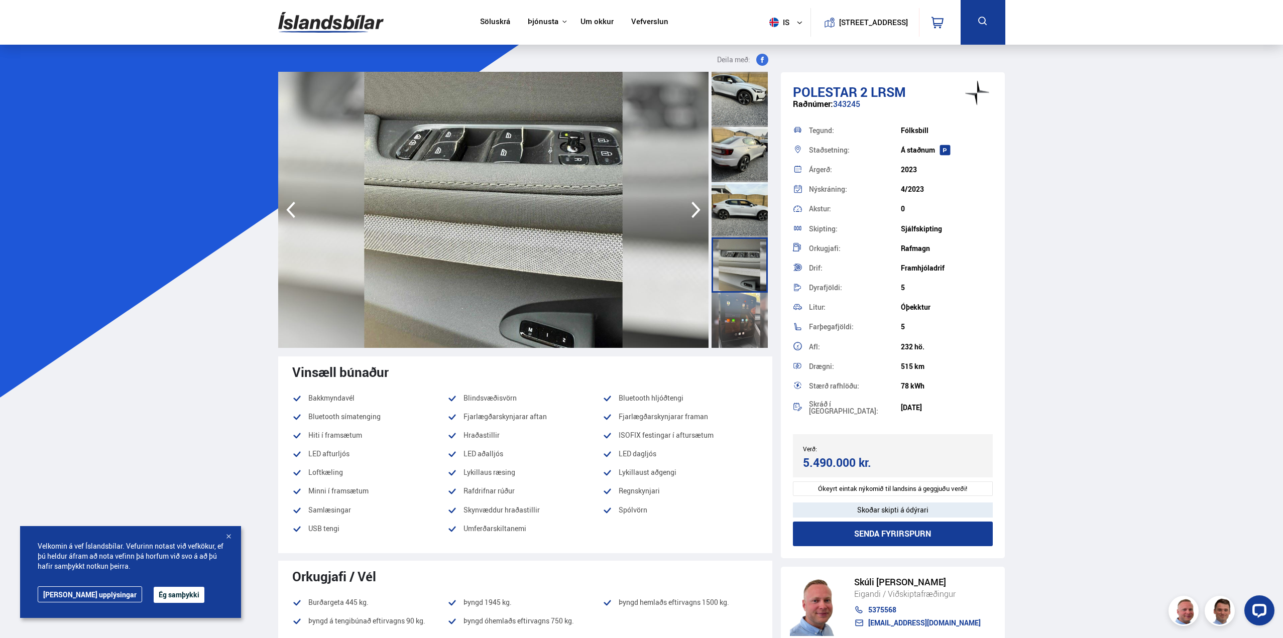
click at [697, 208] on icon "button" at bounding box center [696, 210] width 9 height 17
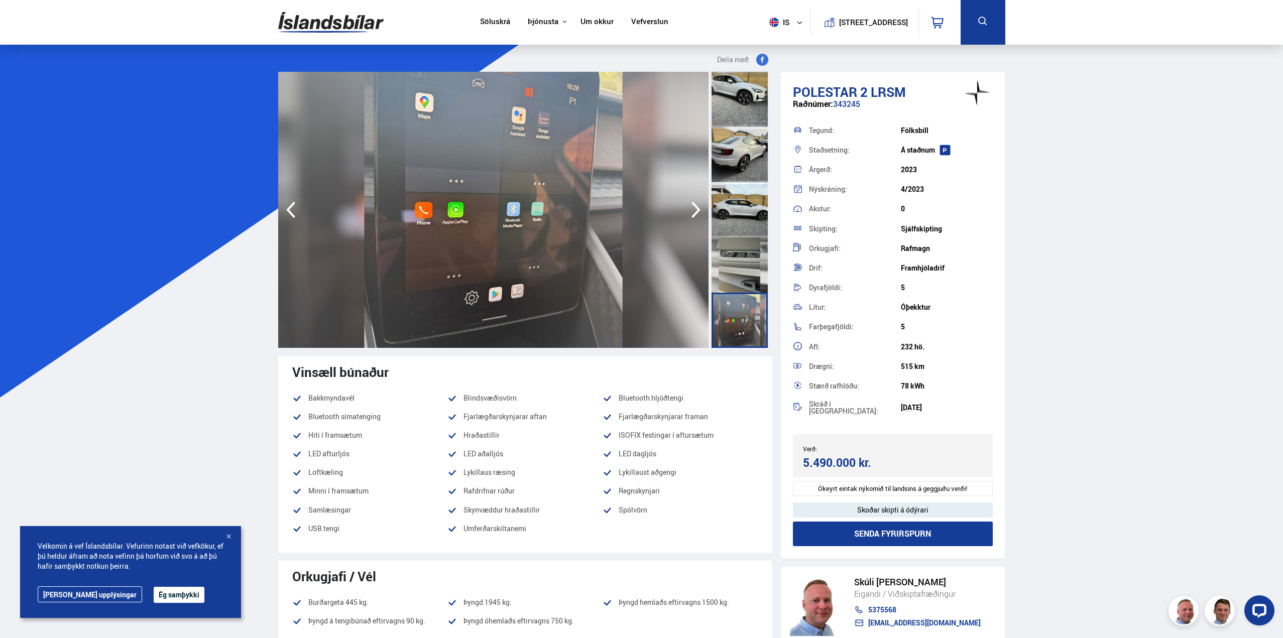
click at [697, 208] on icon "button" at bounding box center [696, 210] width 9 height 17
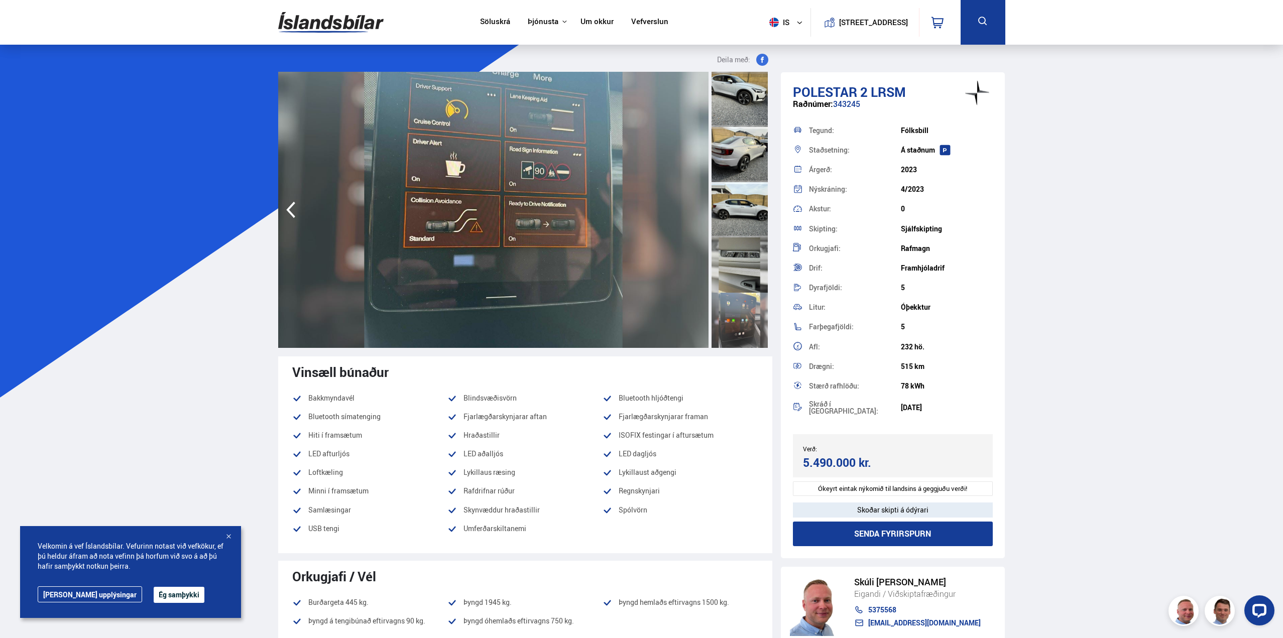
click at [697, 208] on img at bounding box center [493, 210] width 430 height 276
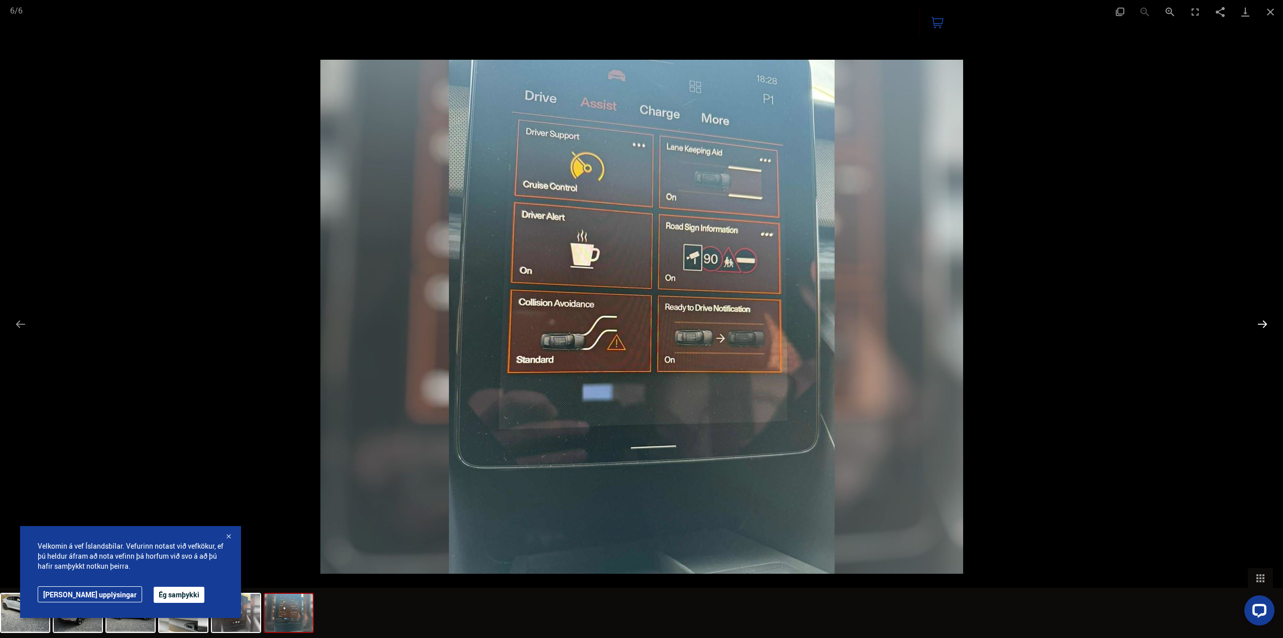
click at [1264, 322] on button "Next slide" at bounding box center [1262, 324] width 21 height 20
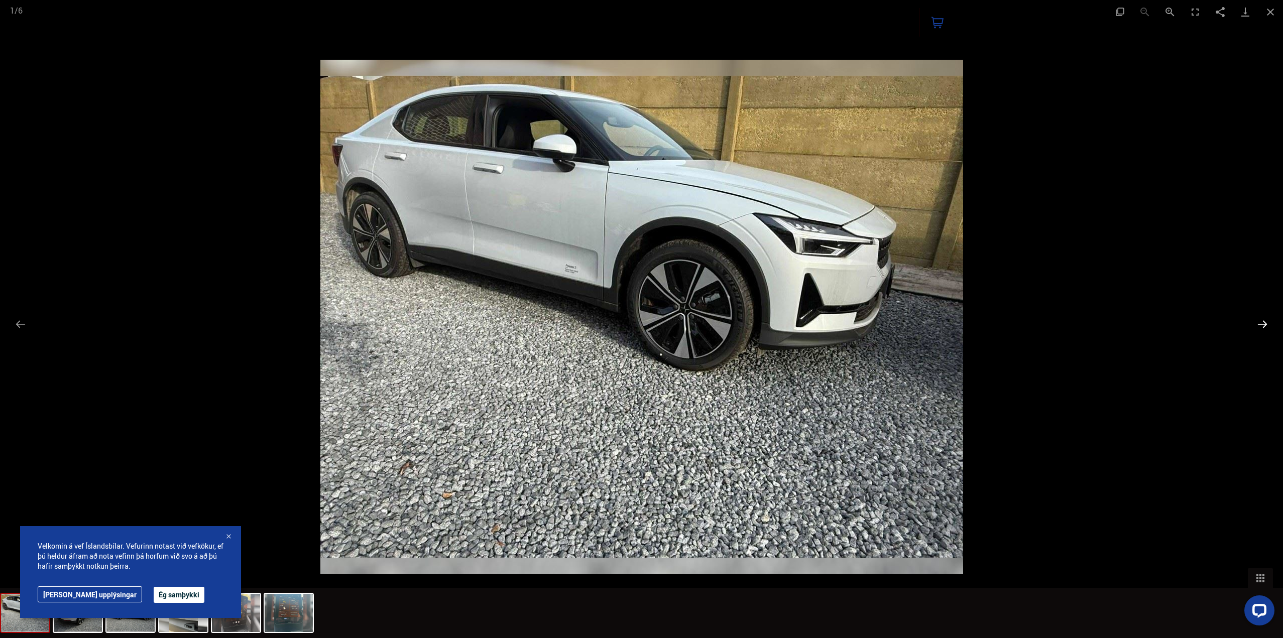
click at [1264, 322] on button "Next slide" at bounding box center [1262, 324] width 21 height 20
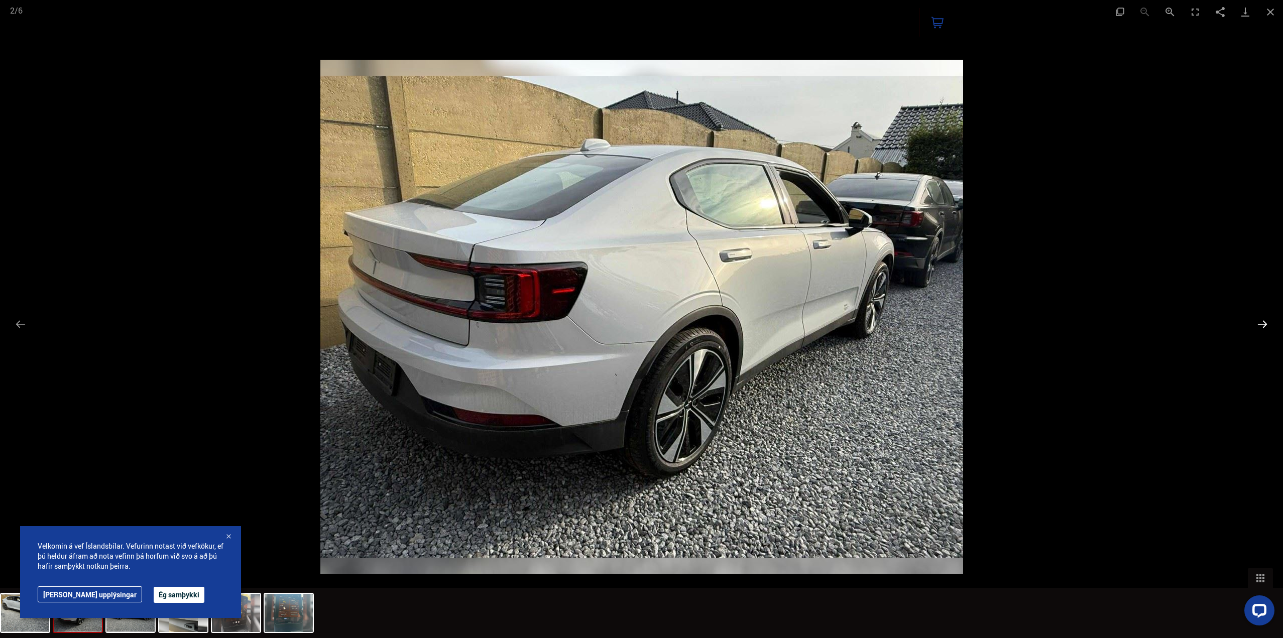
click at [1264, 322] on button "Next slide" at bounding box center [1262, 324] width 21 height 20
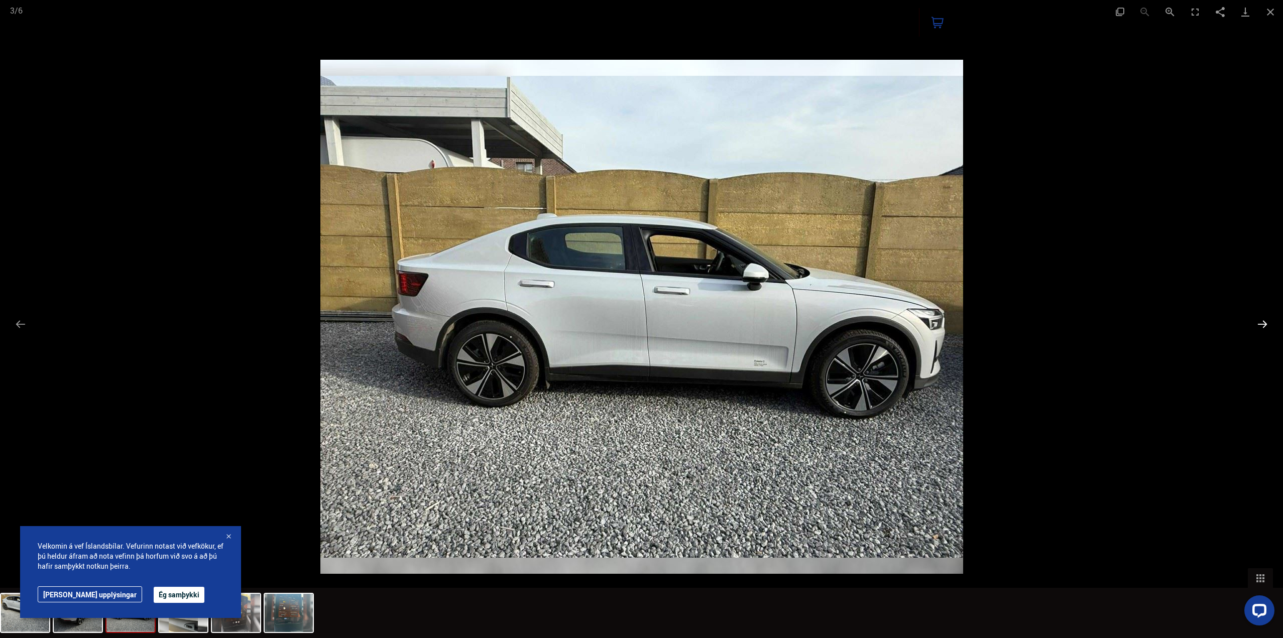
click at [1264, 322] on button "Next slide" at bounding box center [1262, 324] width 21 height 20
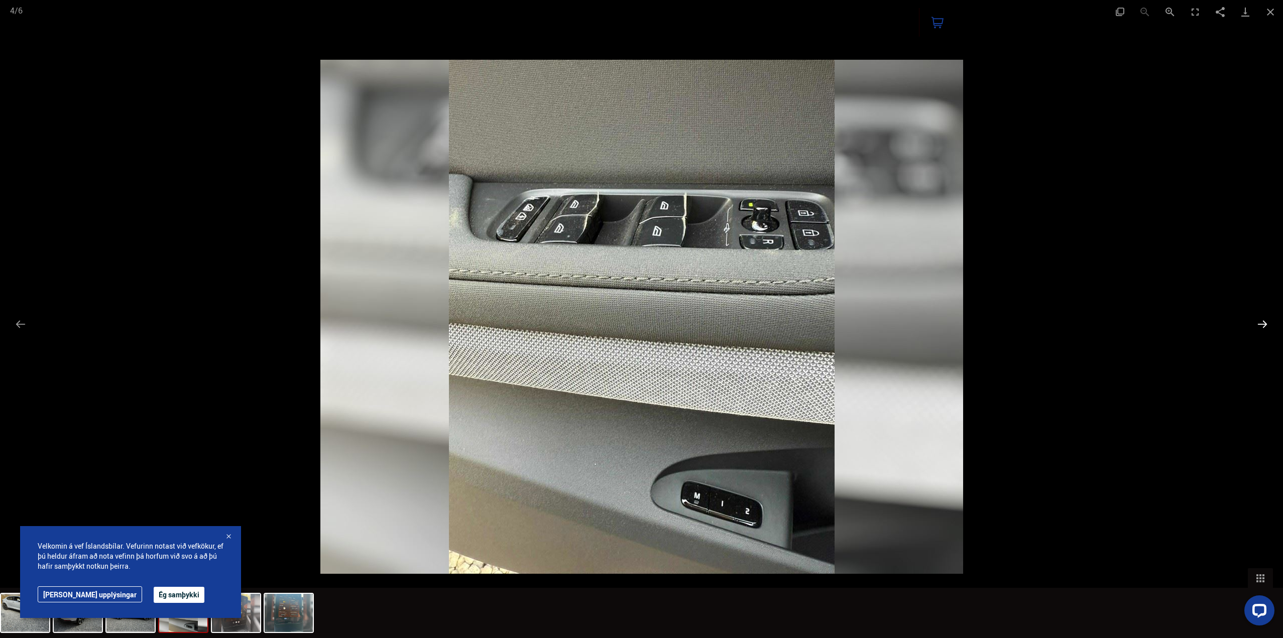
click at [1264, 322] on button "Next slide" at bounding box center [1262, 324] width 21 height 20
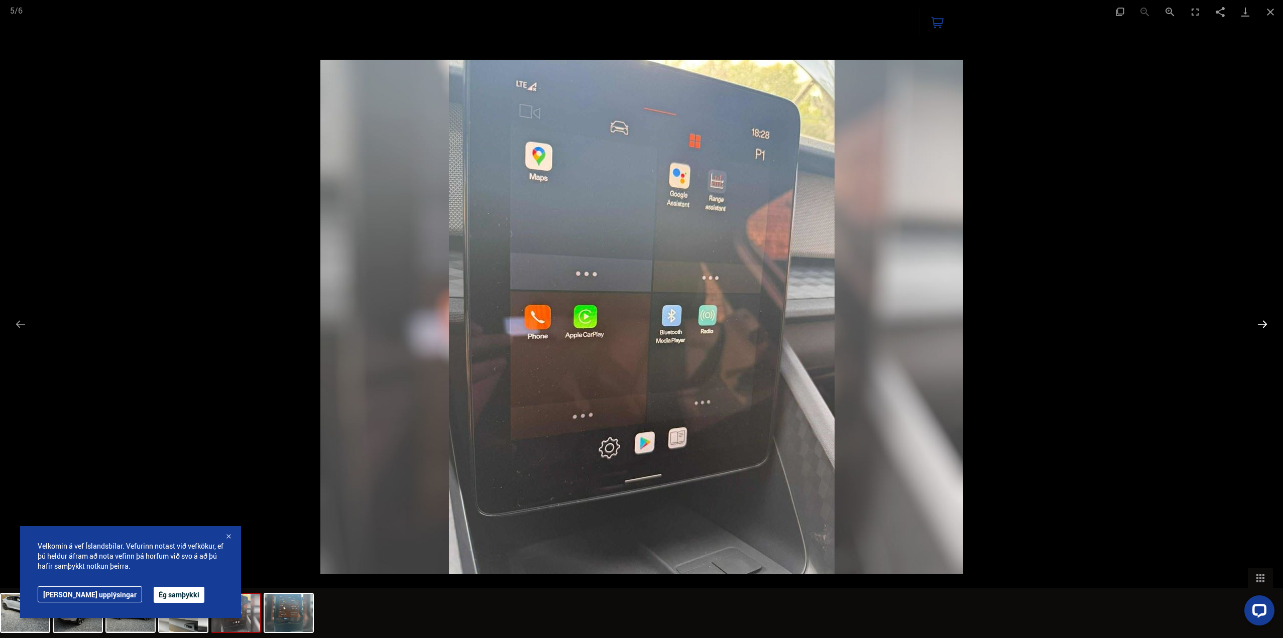
click at [1264, 322] on button "Next slide" at bounding box center [1262, 324] width 21 height 20
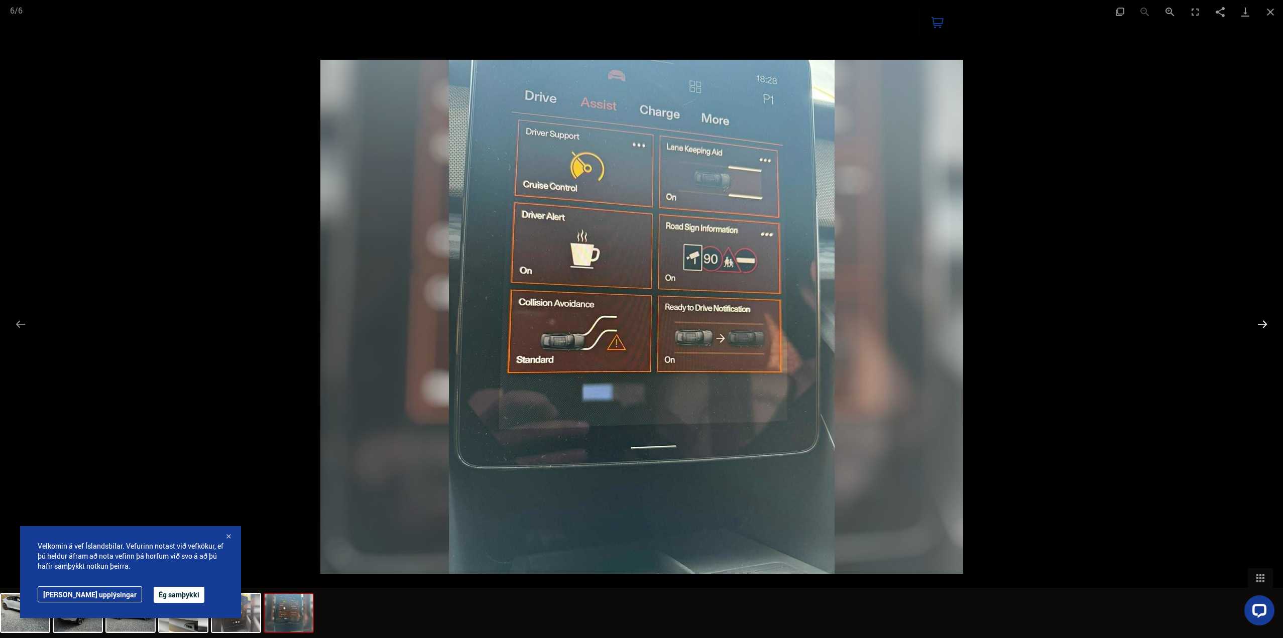
click at [1264, 322] on button "Next slide" at bounding box center [1262, 324] width 21 height 20
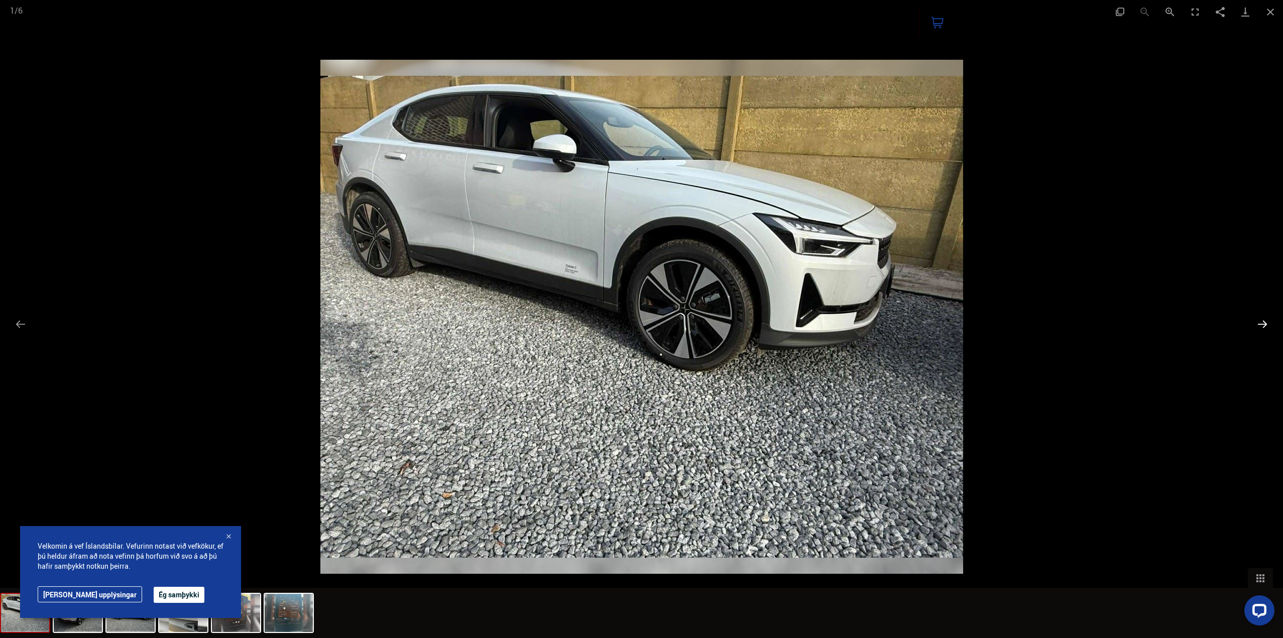
click at [1264, 322] on button "Next slide" at bounding box center [1262, 324] width 21 height 20
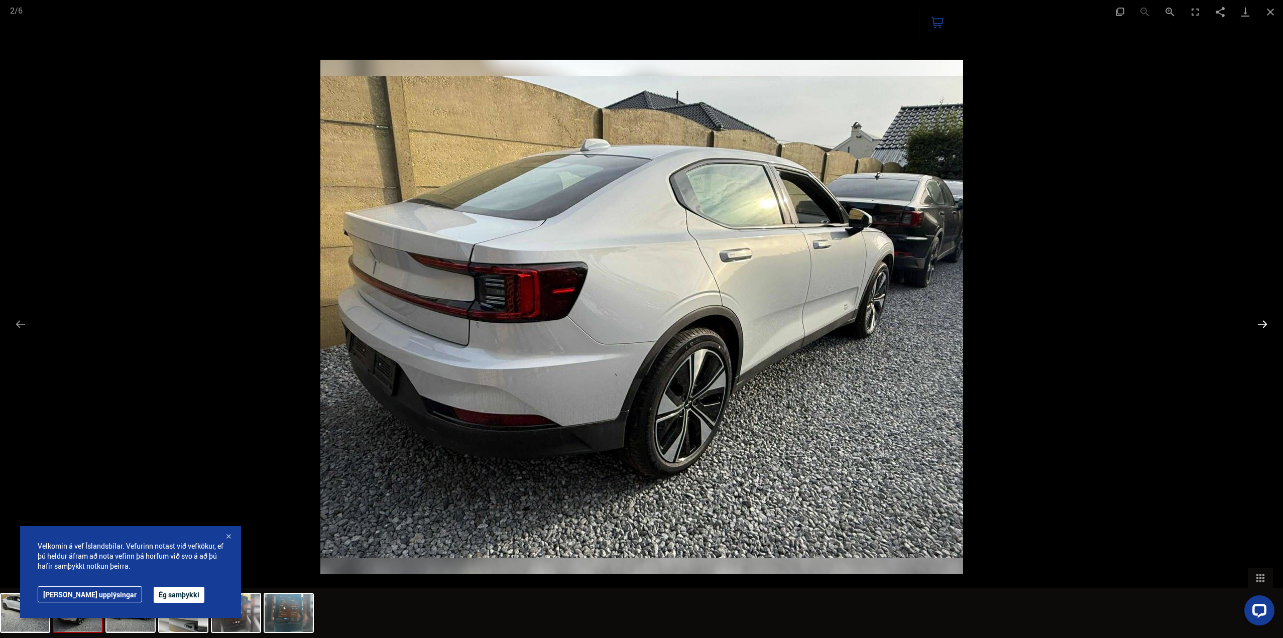
click at [1264, 322] on button "Next slide" at bounding box center [1262, 324] width 21 height 20
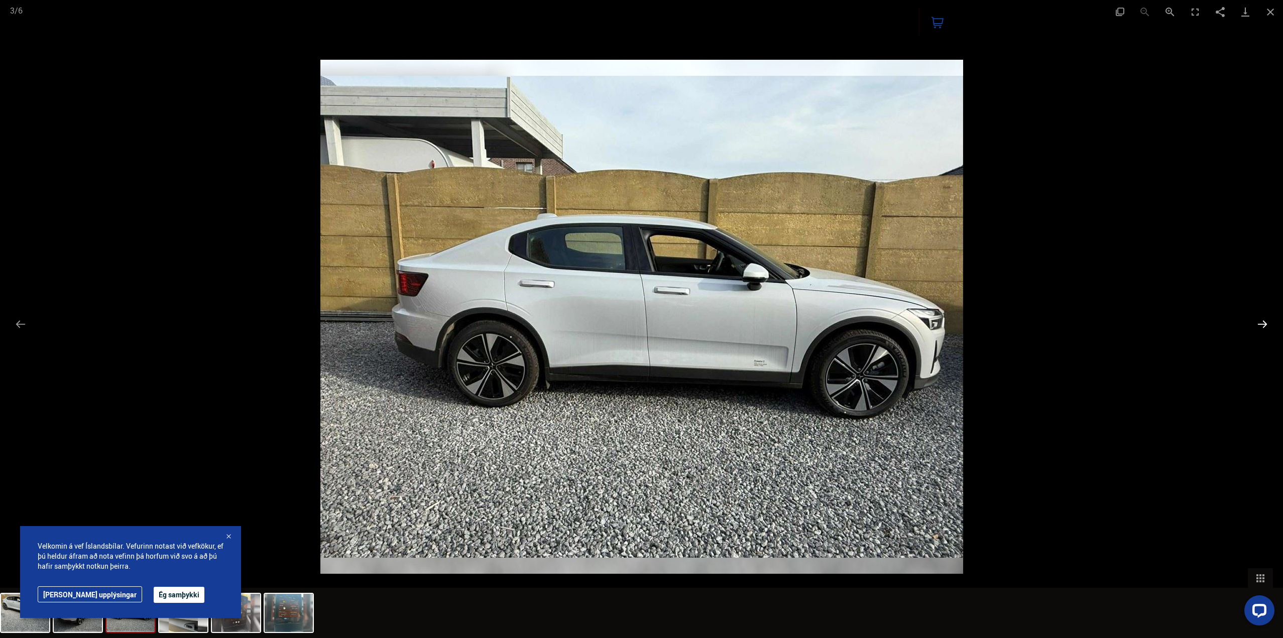
click at [1264, 322] on button "Next slide" at bounding box center [1262, 324] width 21 height 20
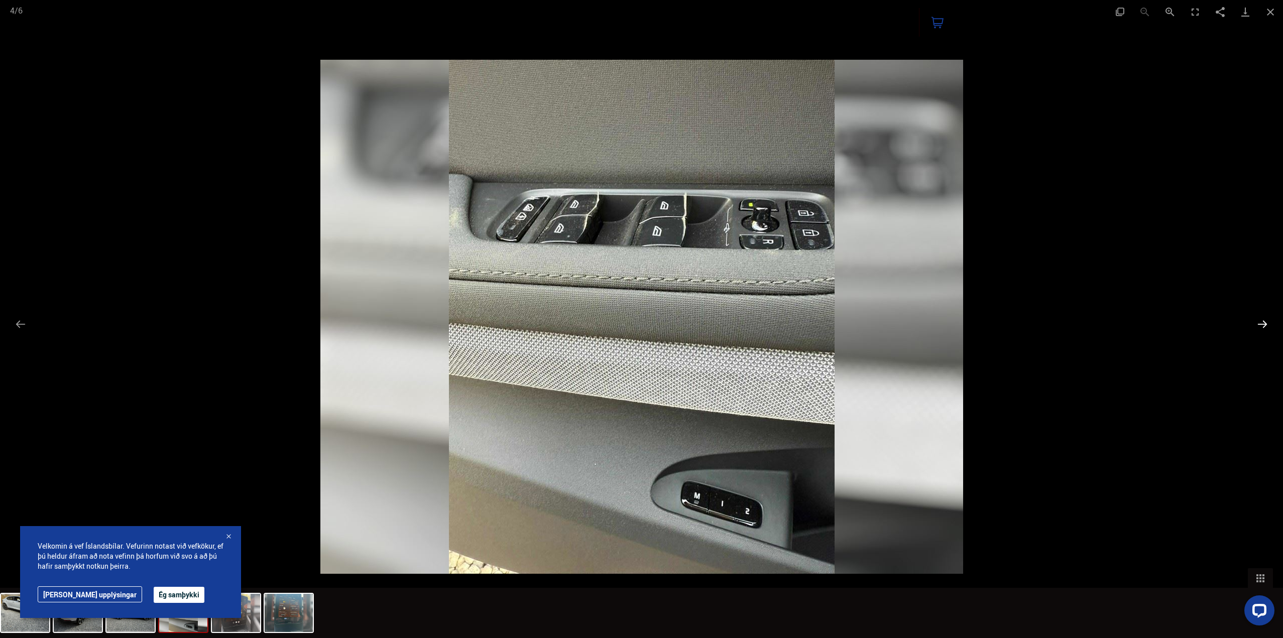
click at [1258, 323] on button "Next slide" at bounding box center [1262, 324] width 21 height 20
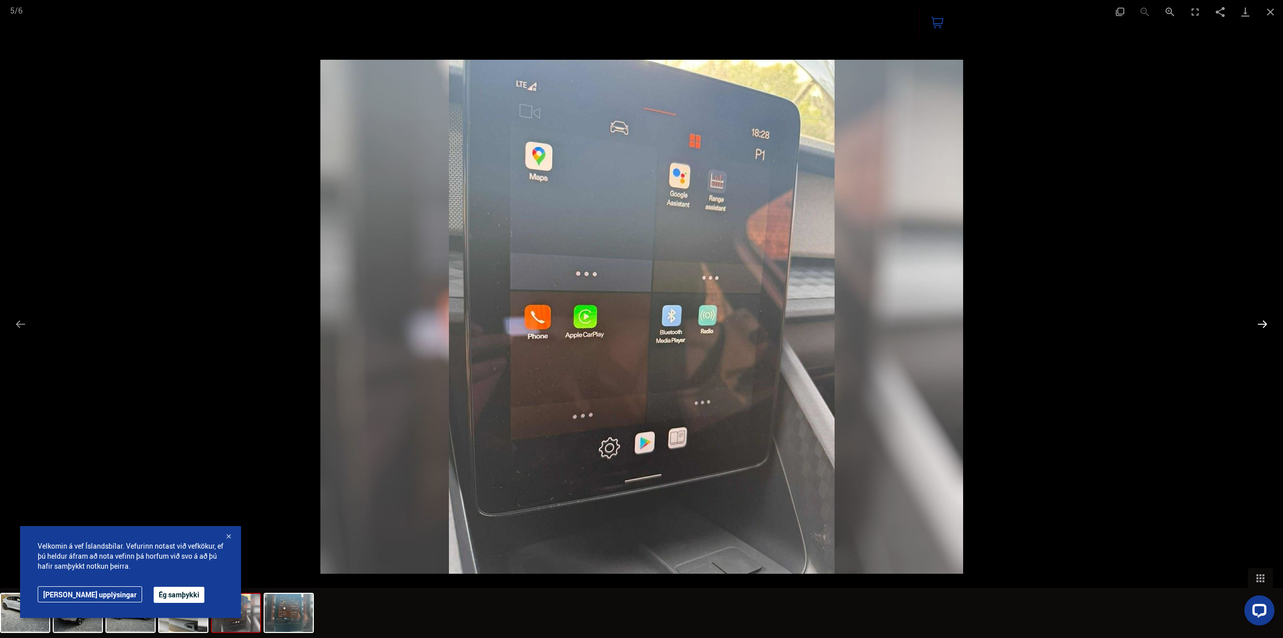
click at [1258, 323] on button "Next slide" at bounding box center [1262, 324] width 21 height 20
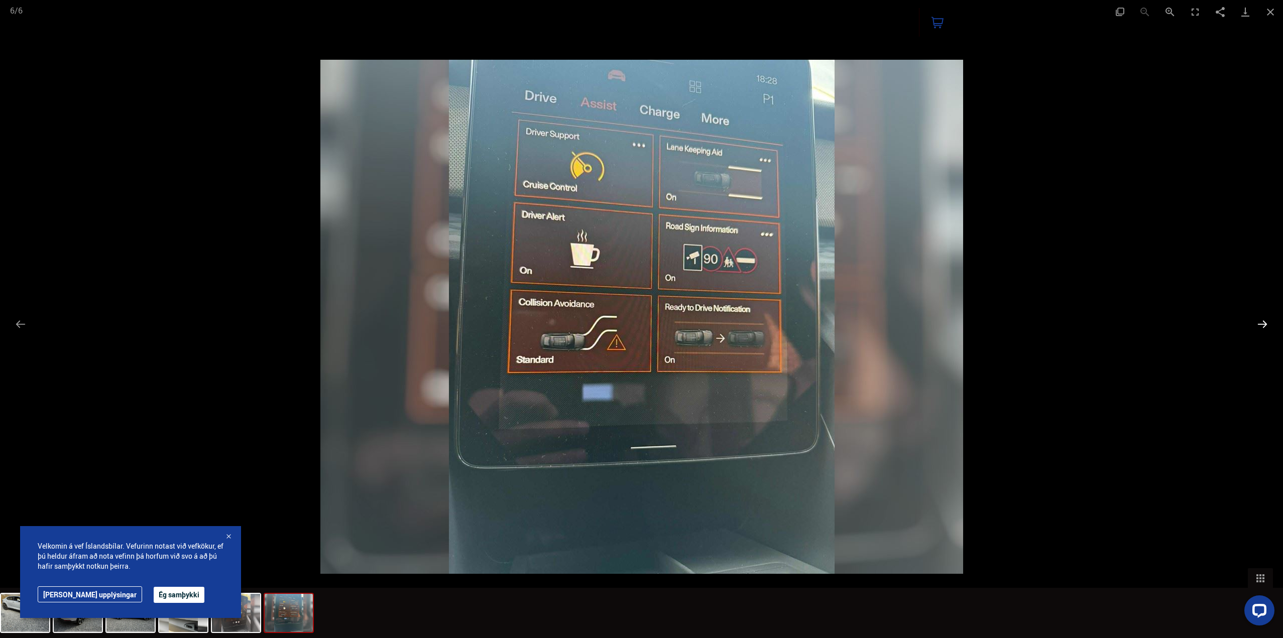
click at [1258, 323] on button "Next slide" at bounding box center [1262, 324] width 21 height 20
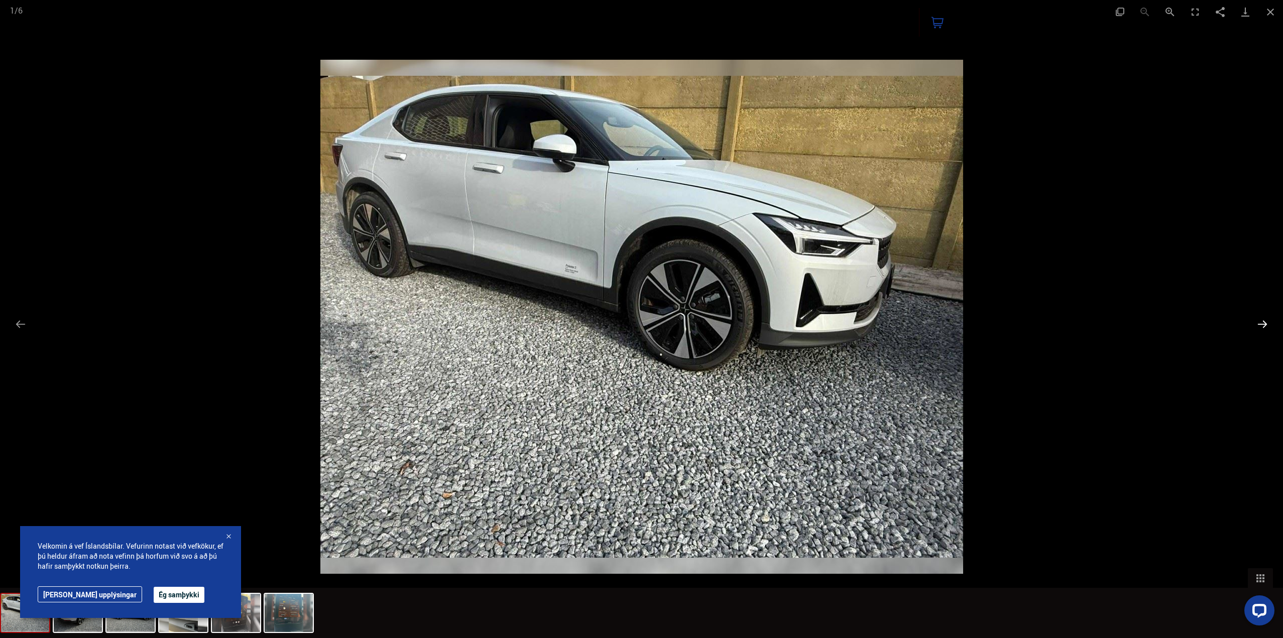
click at [1258, 323] on button "Next slide" at bounding box center [1262, 324] width 21 height 20
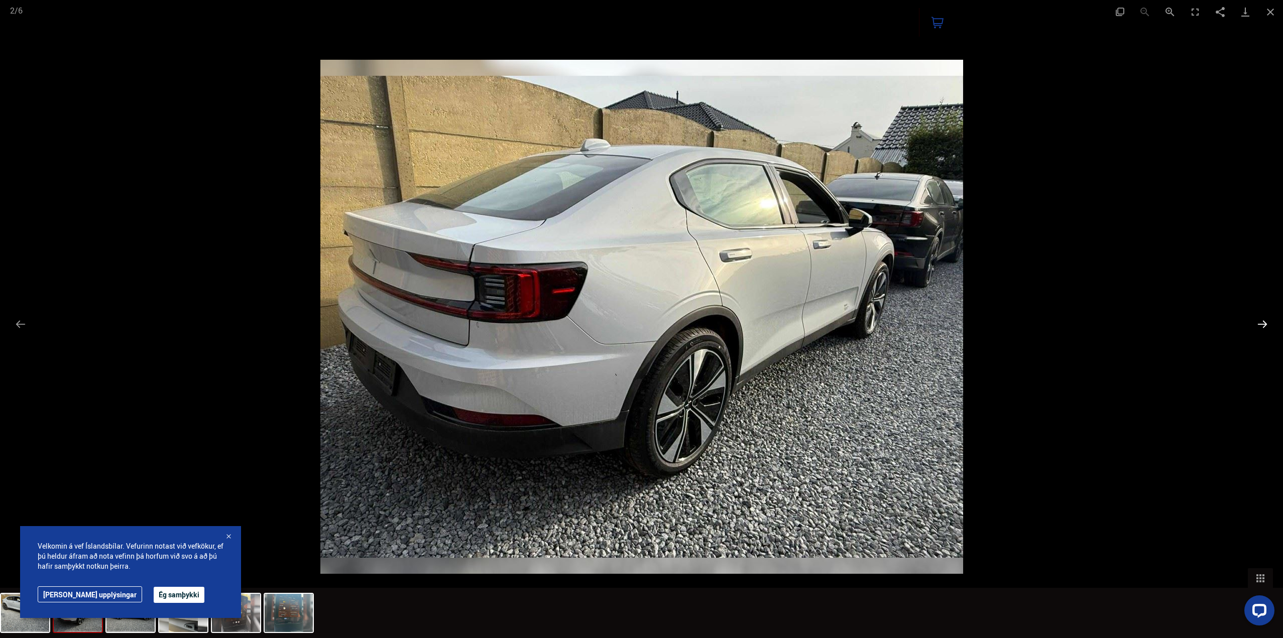
click at [1258, 323] on button "Next slide" at bounding box center [1262, 324] width 21 height 20
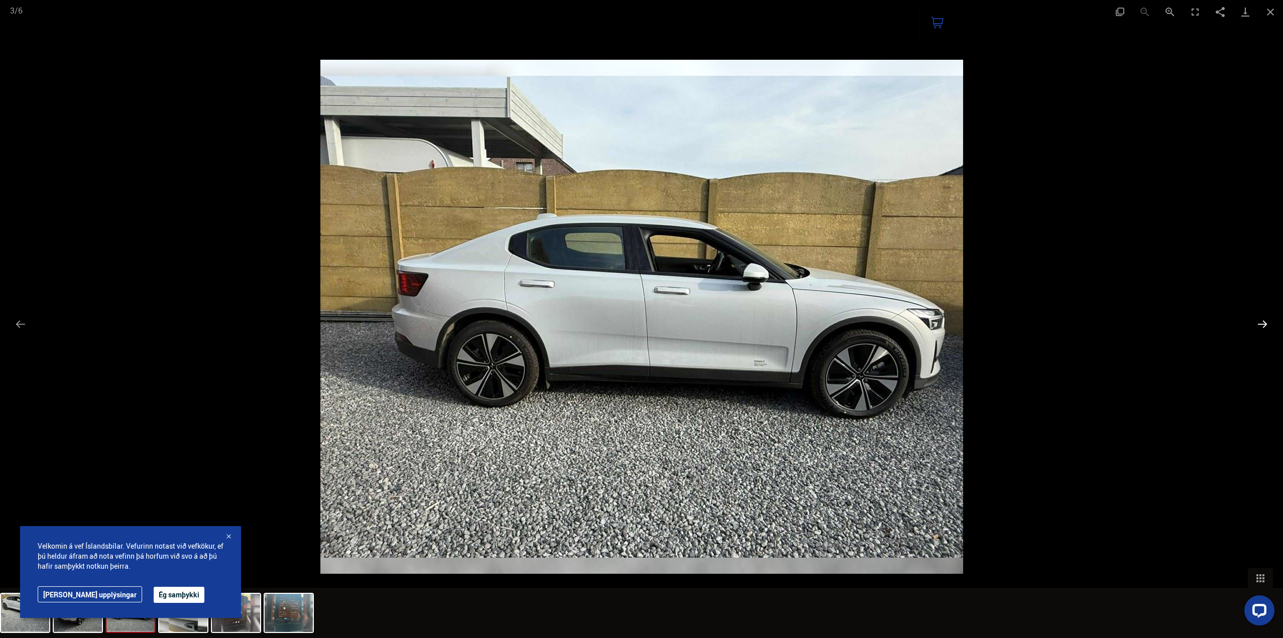
click at [1258, 323] on button "Next slide" at bounding box center [1262, 324] width 21 height 20
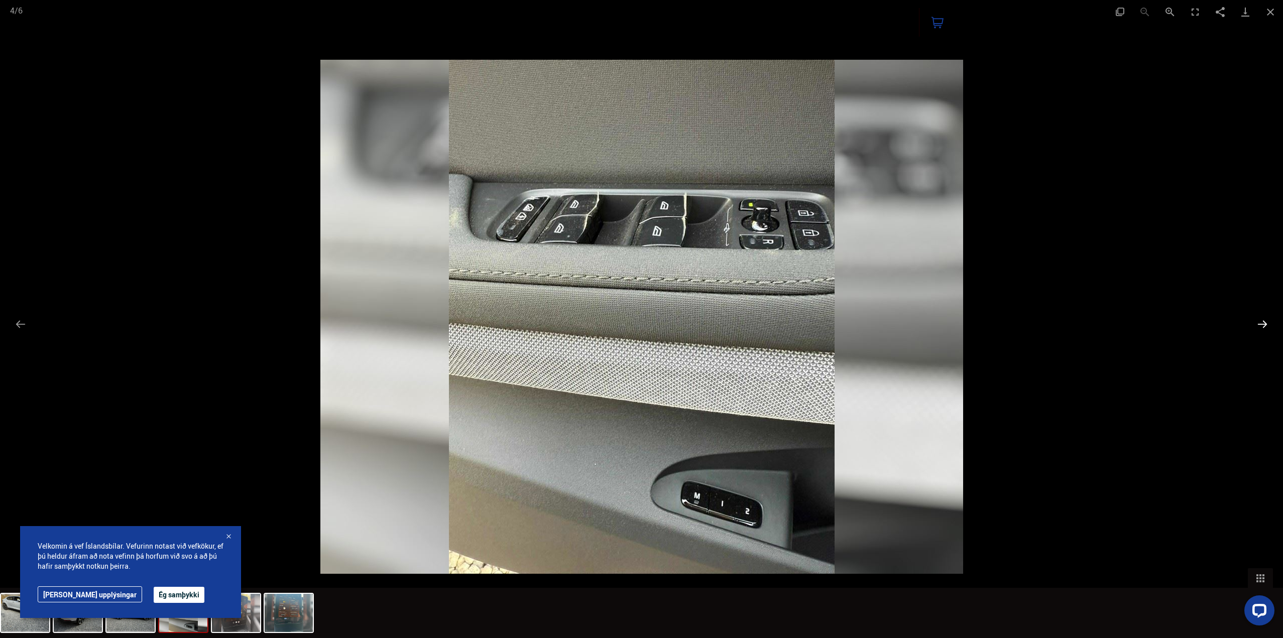
click at [1258, 323] on button "Next slide" at bounding box center [1262, 324] width 21 height 20
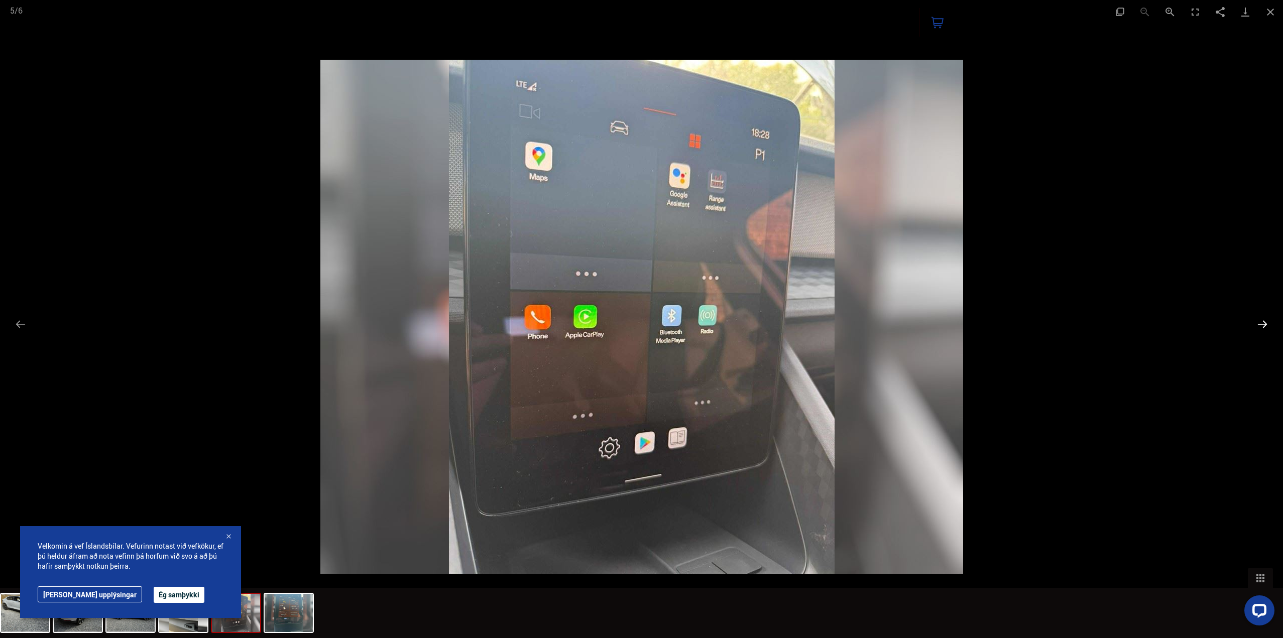
click at [1258, 323] on button "Next slide" at bounding box center [1262, 324] width 21 height 20
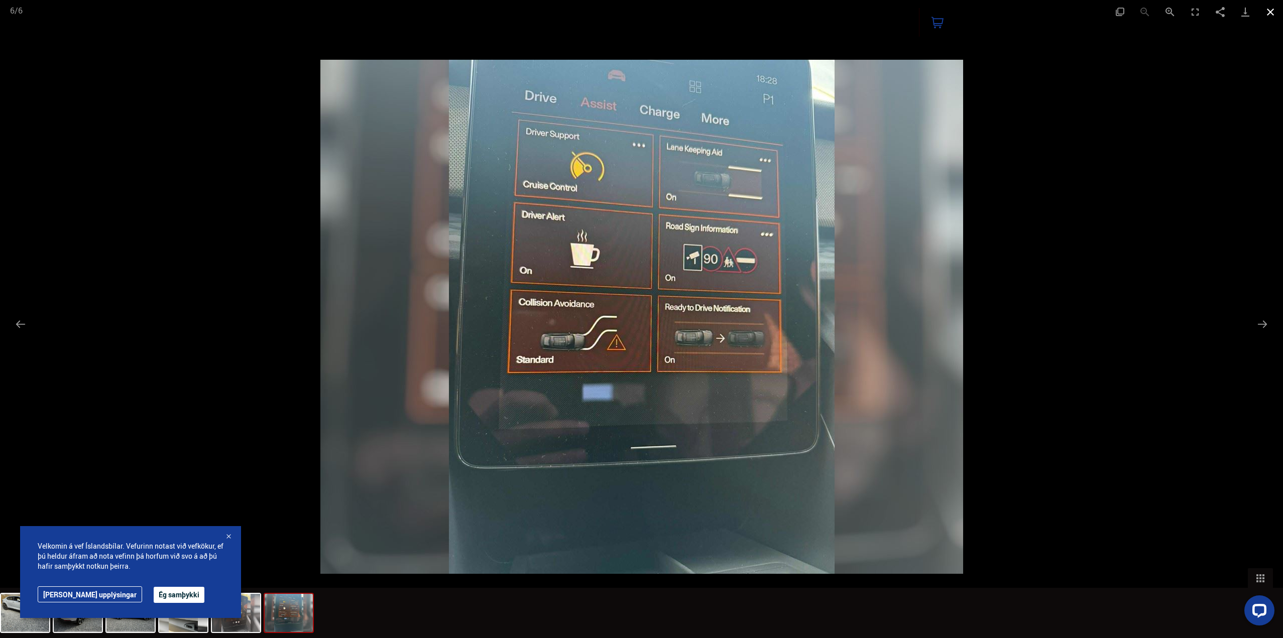
click at [1271, 13] on button "Close gallery" at bounding box center [1270, 12] width 25 height 24
